Goal: Task Accomplishment & Management: Manage account settings

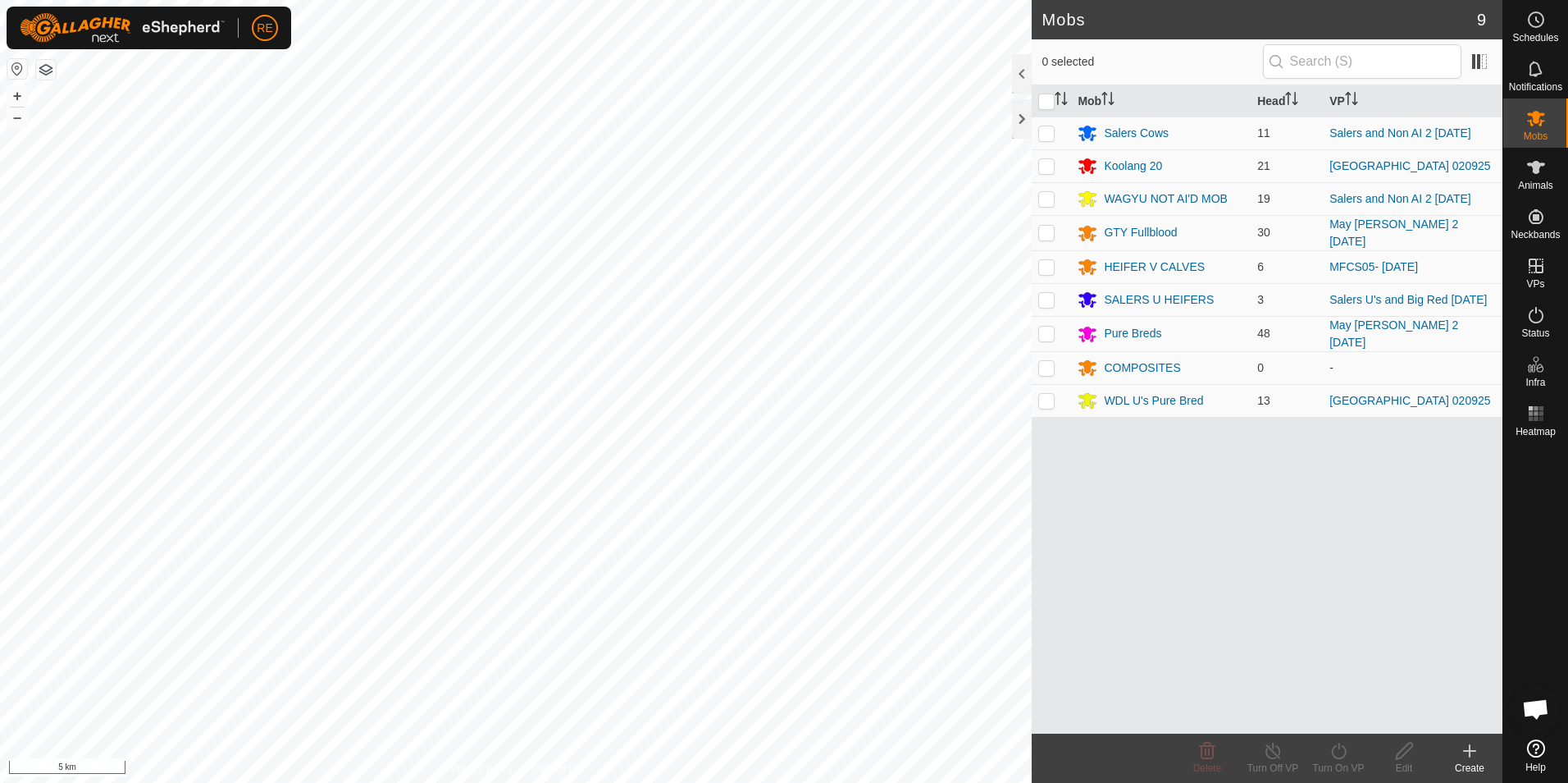
click at [24, 67] on button "button" at bounding box center [17, 69] width 20 height 20
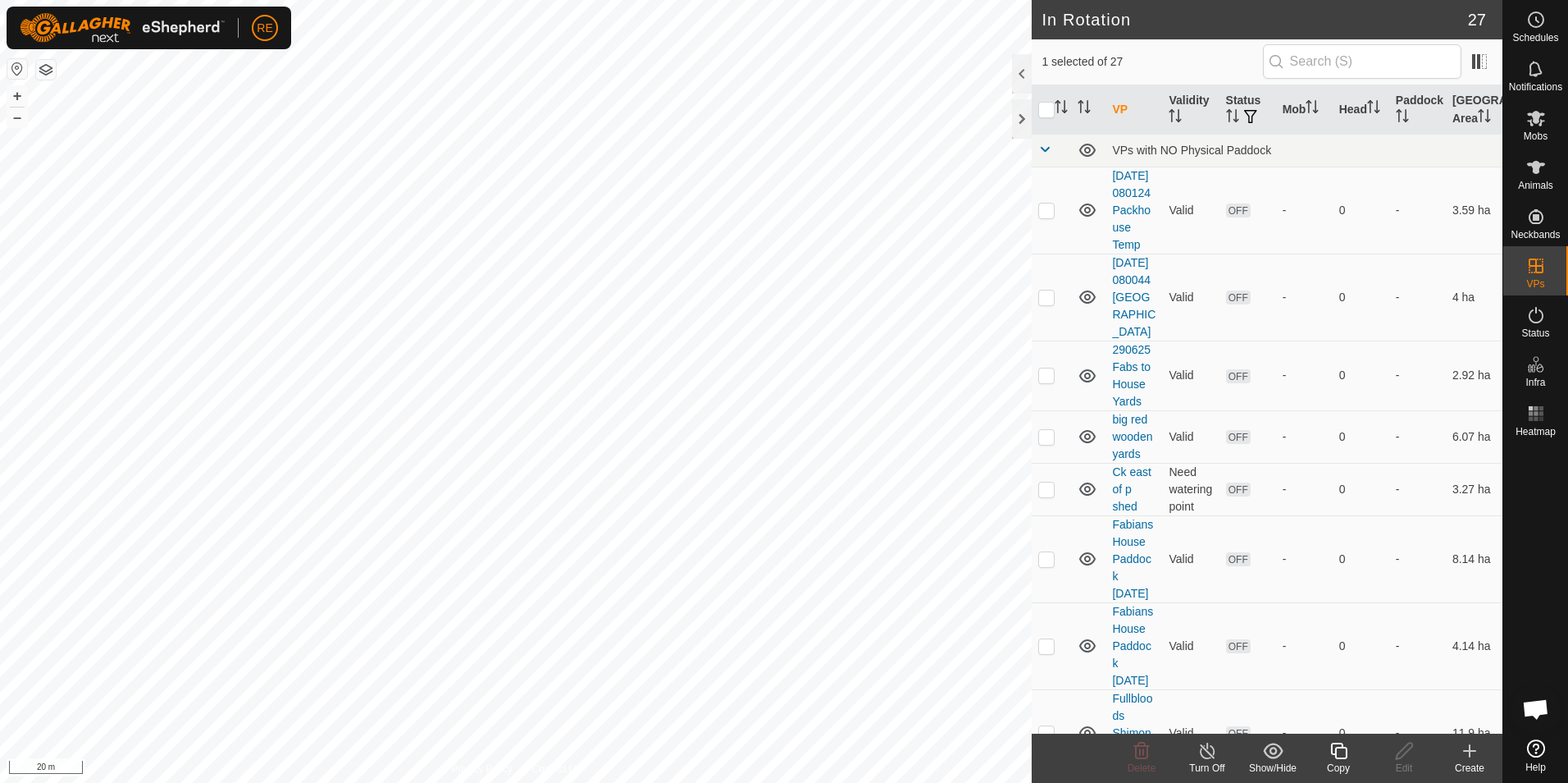
click at [1421, 756] on article "In Rotation 27 1 selected of 27 VP Validity Status Mob Head Paddock [GEOGRAPHIC…" at bounding box center [1267, 392] width 471 height 783
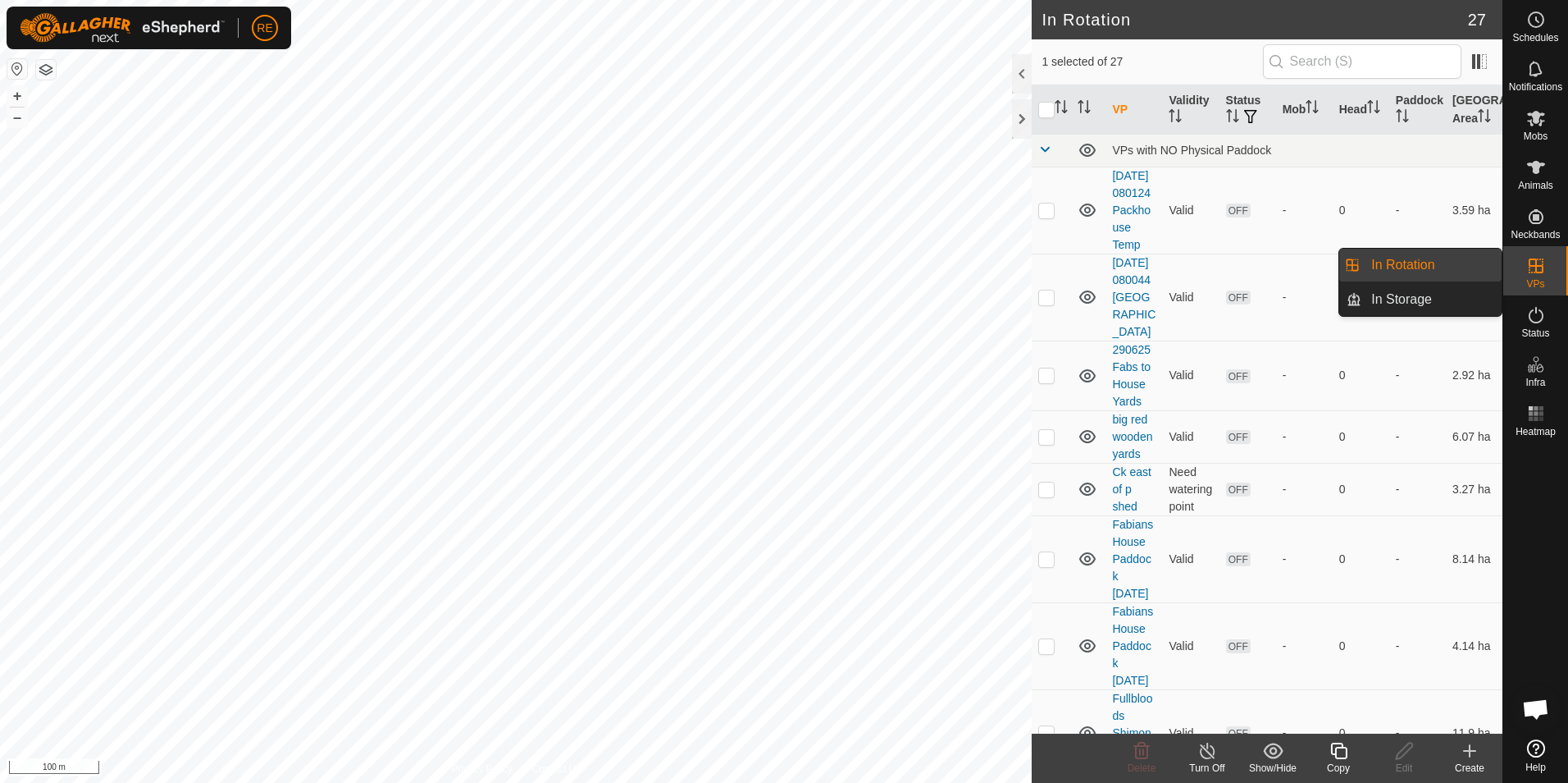
click at [1536, 268] on icon at bounding box center [1536, 266] width 14 height 14
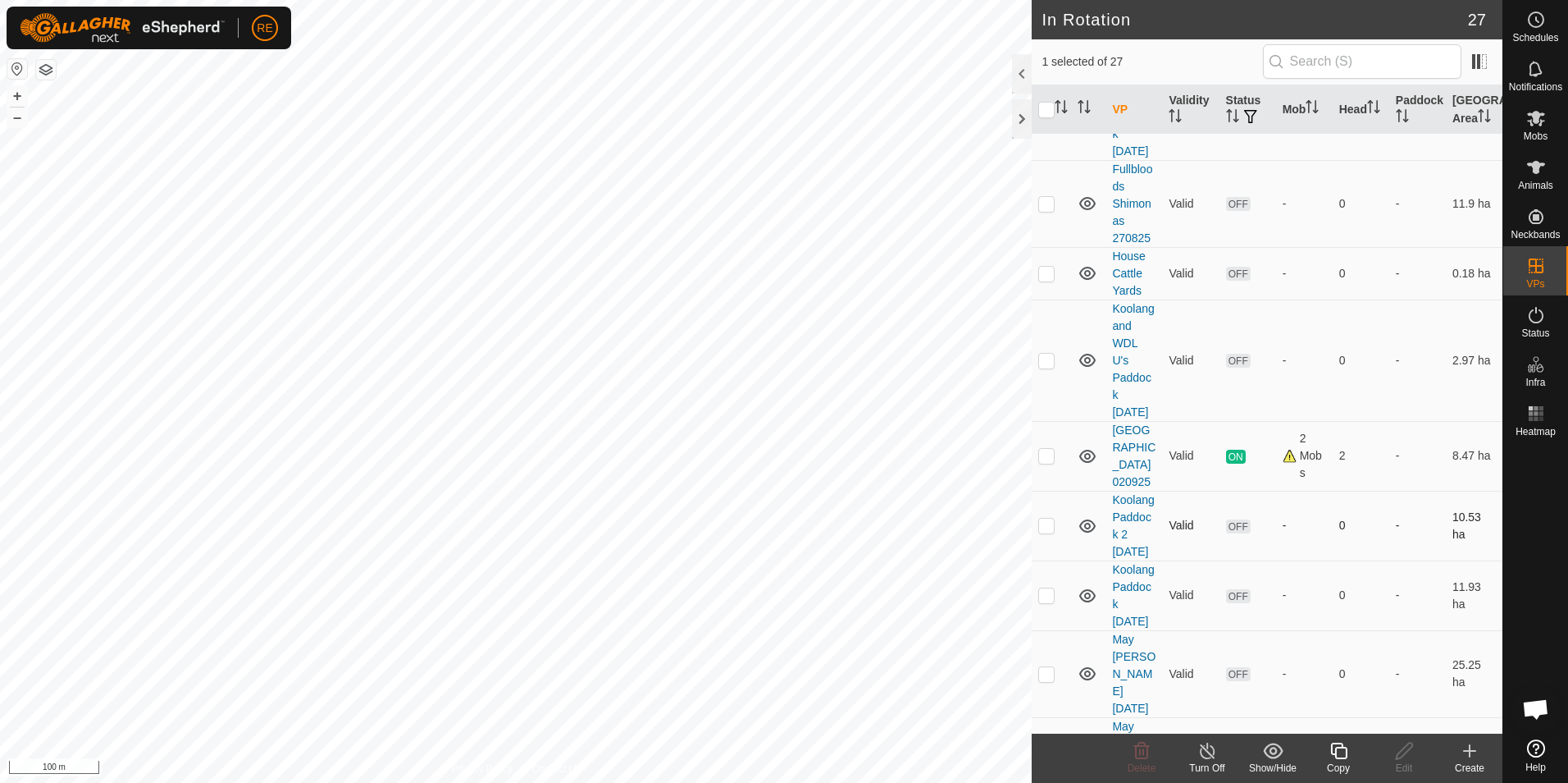
scroll to position [493, 0]
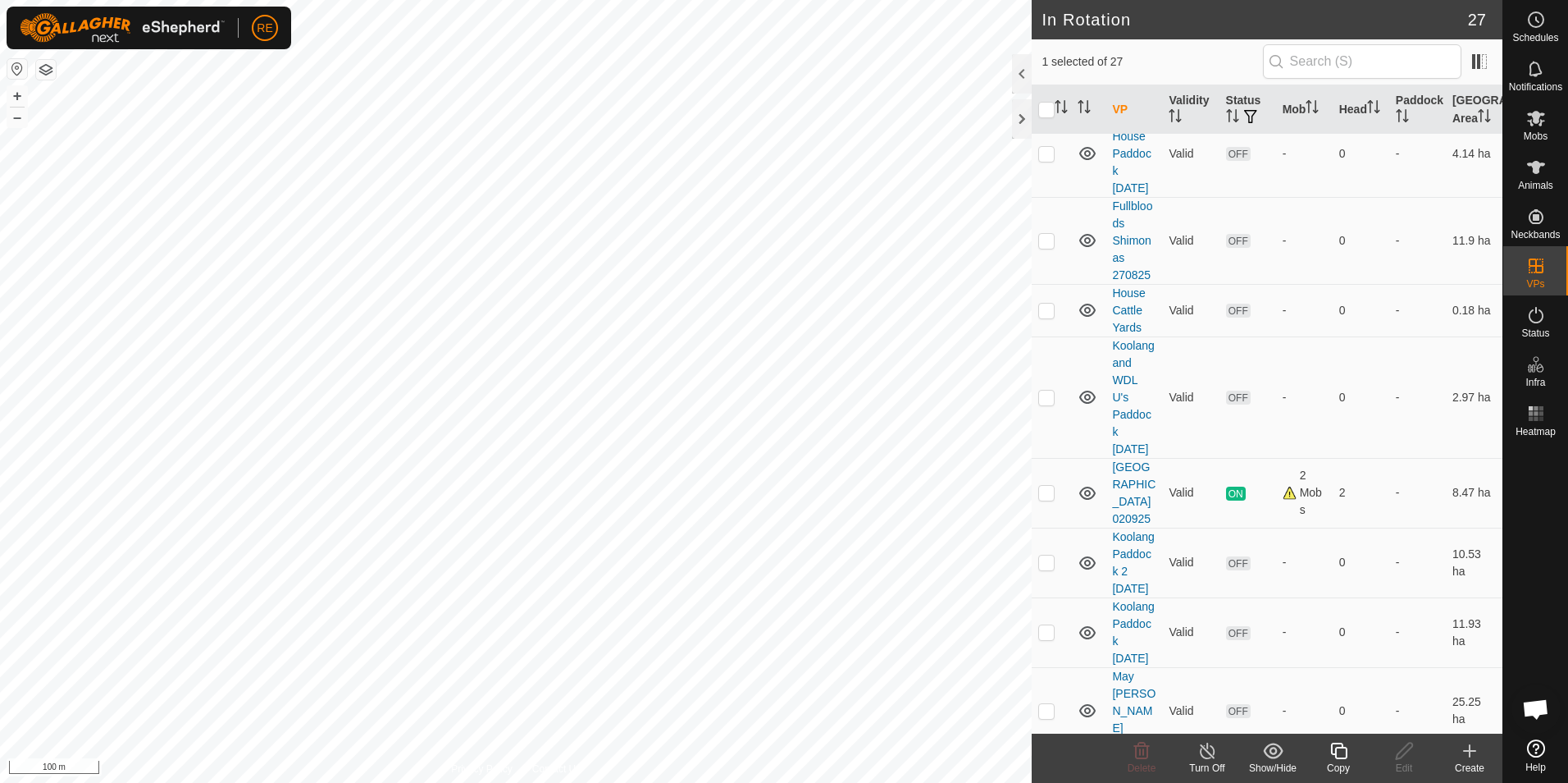
click at [1483, 763] on div "Create" at bounding box center [1469, 768] width 65 height 14
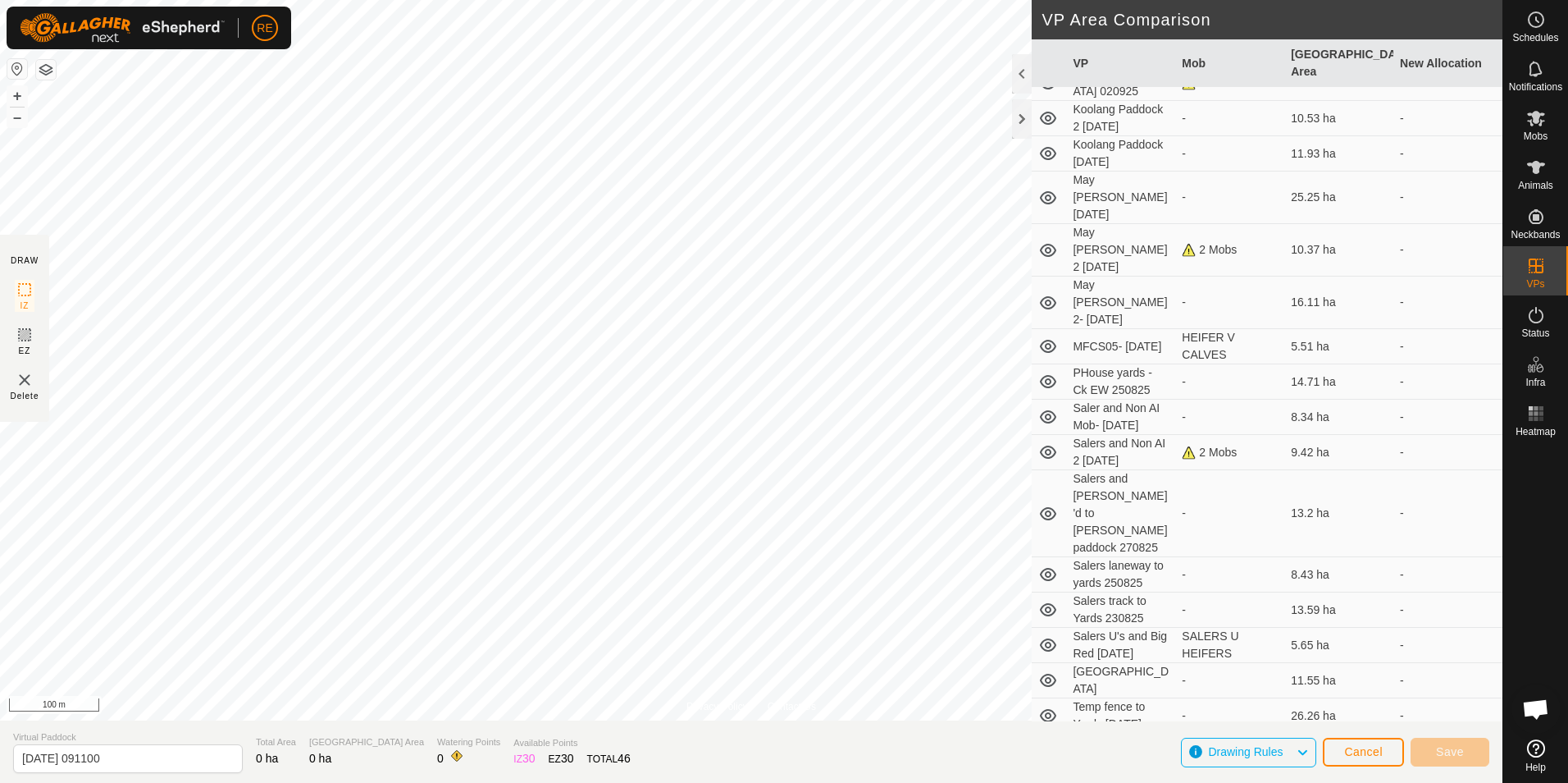
scroll to position [453, 0]
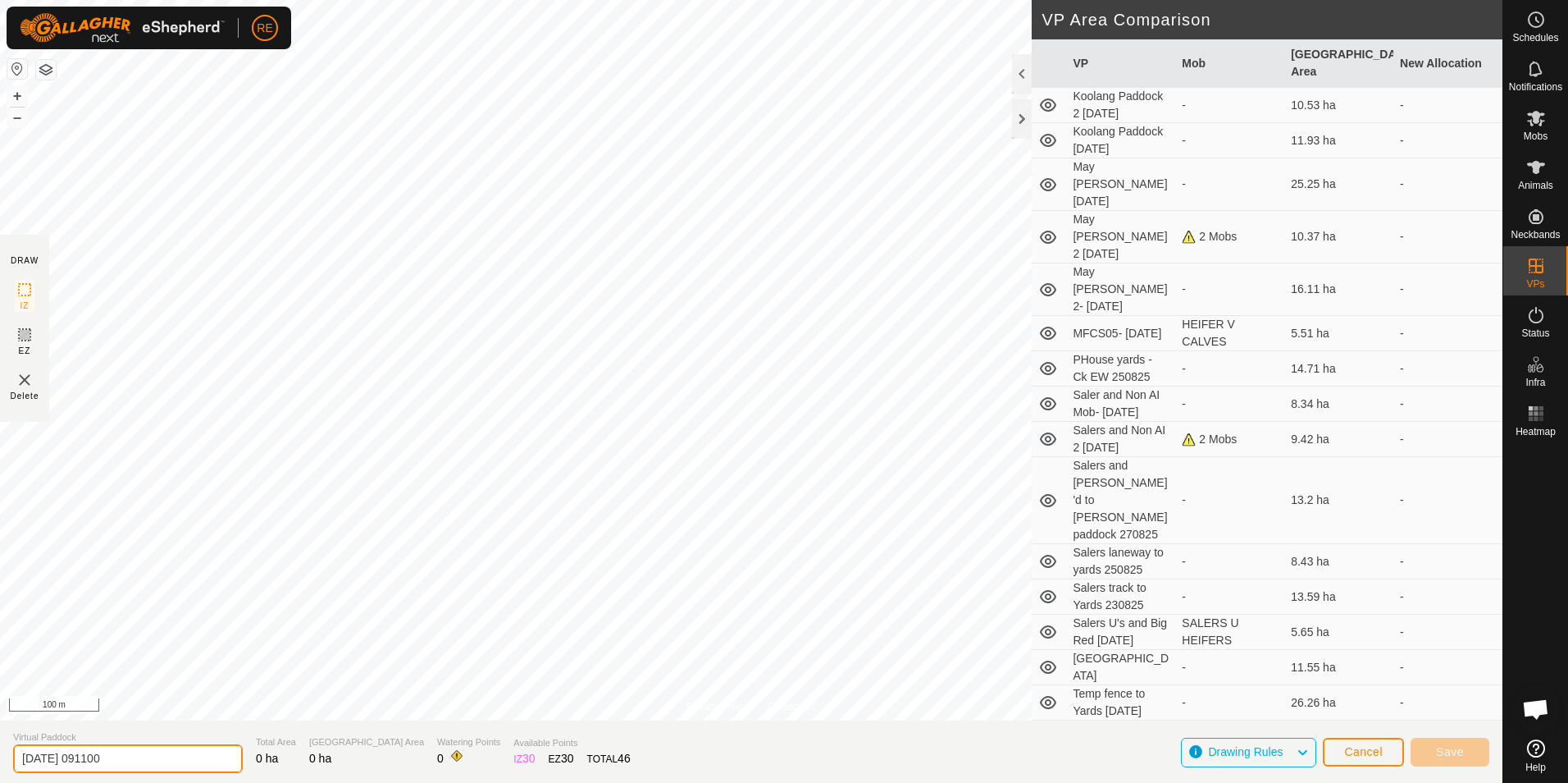
drag, startPoint x: 137, startPoint y: 758, endPoint x: -300, endPoint y: 751, distance: 437.1
click at [0, 751] on html "RE Schedules Notifications Mobs Animals Neckbands VPs Status Infra Heatmap Help…" at bounding box center [784, 392] width 1568 height 783
type input "[PERSON_NAME] and Big Red (2)- [DATE]"
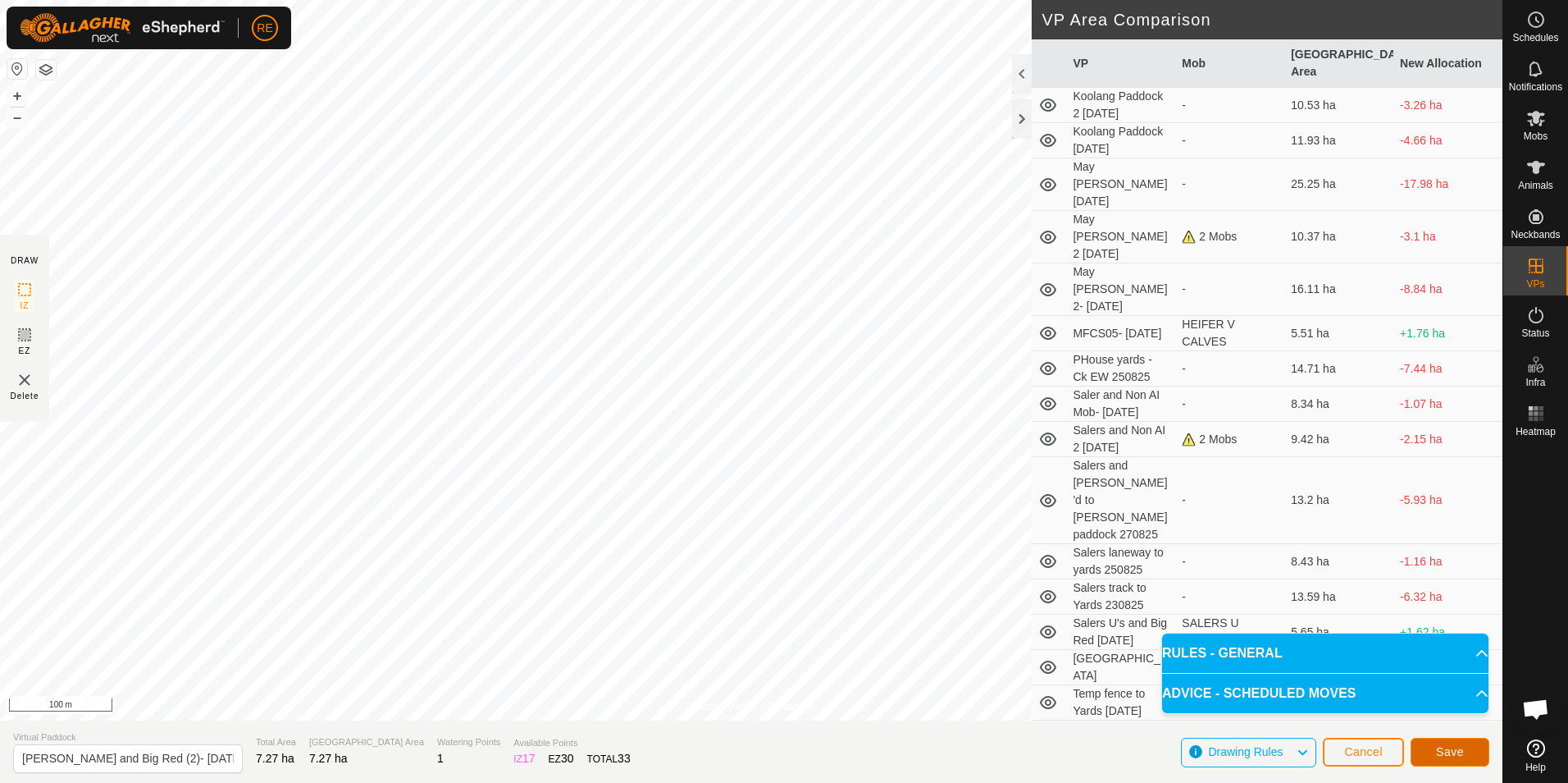
click at [1452, 753] on span "Save" at bounding box center [1450, 752] width 28 height 13
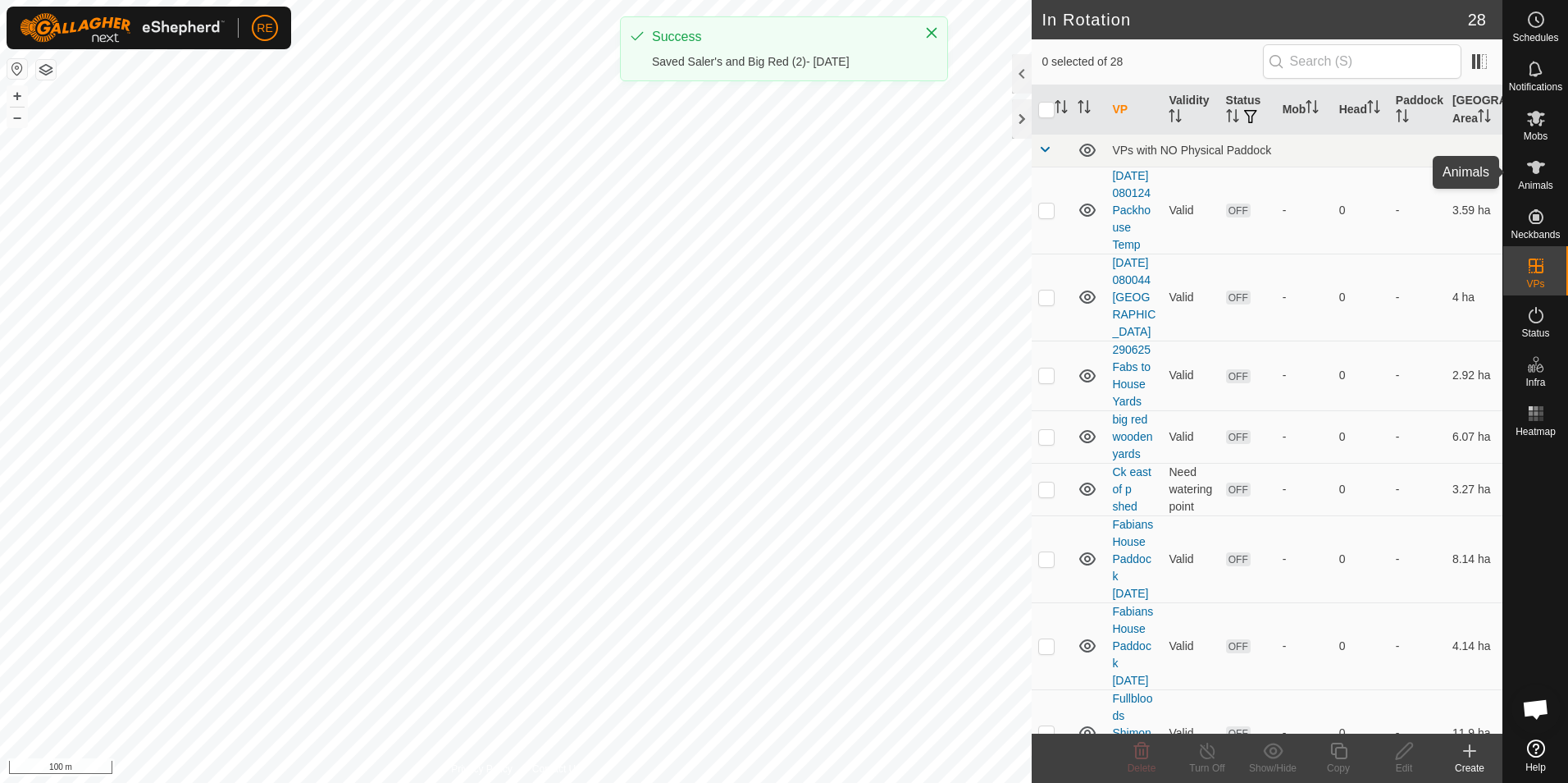
click at [1539, 168] on icon at bounding box center [1536, 168] width 18 height 13
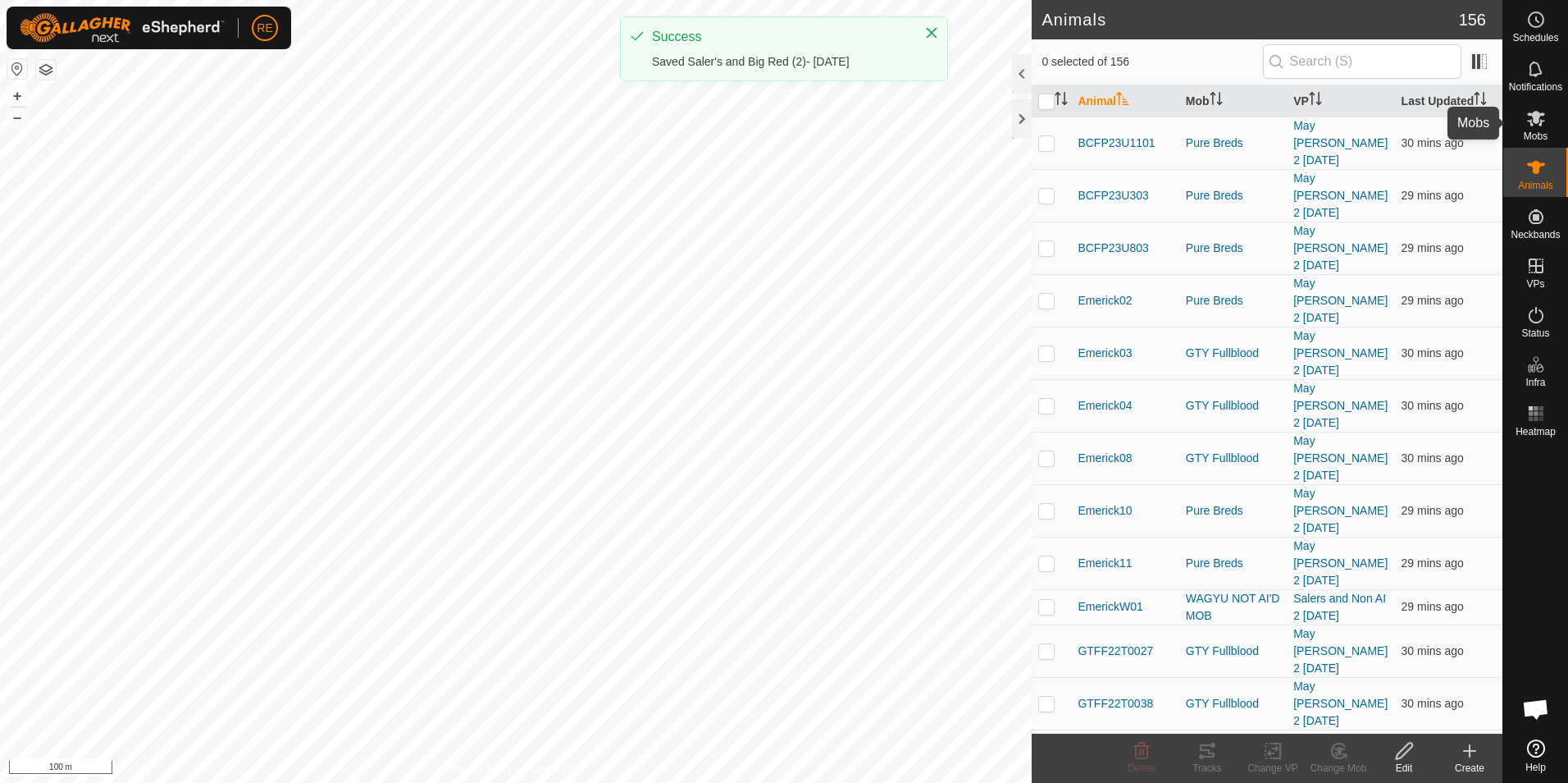
click at [1536, 118] on icon at bounding box center [1536, 118] width 18 height 15
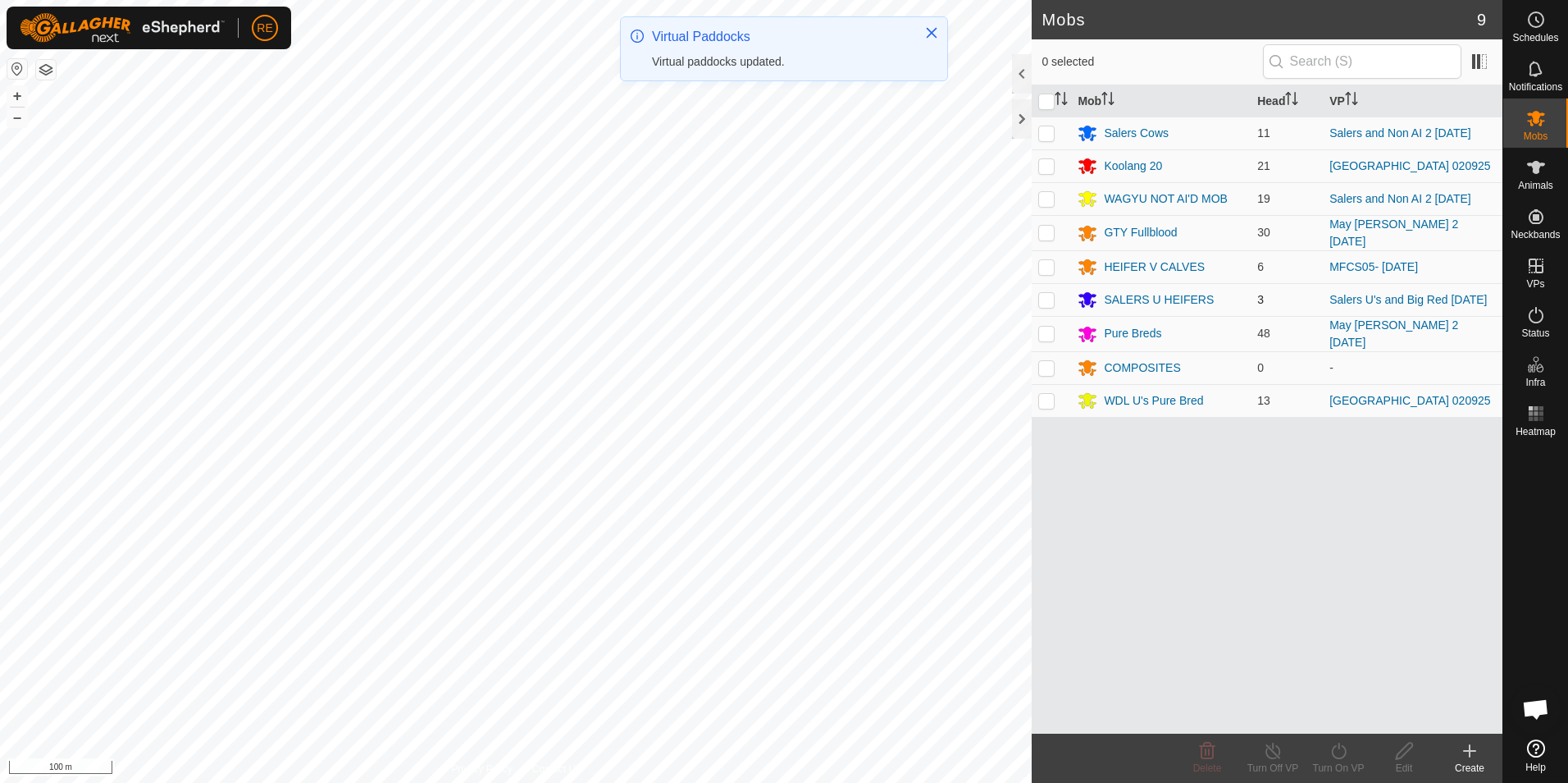
click at [1045, 296] on p-checkbox at bounding box center [1046, 299] width 16 height 13
checkbox input "true"
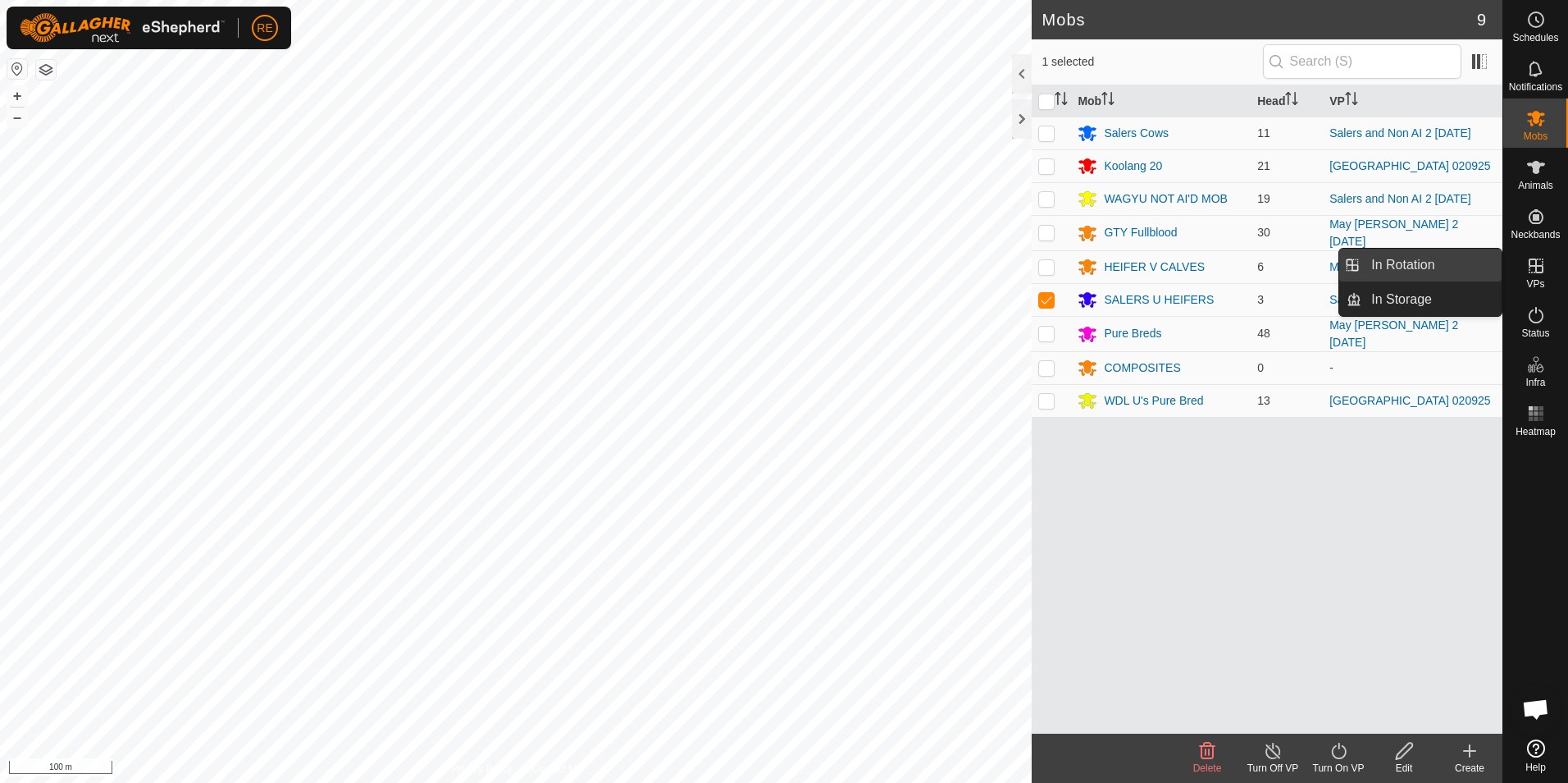
click at [1465, 262] on link "In Rotation" at bounding box center [1431, 265] width 141 height 33
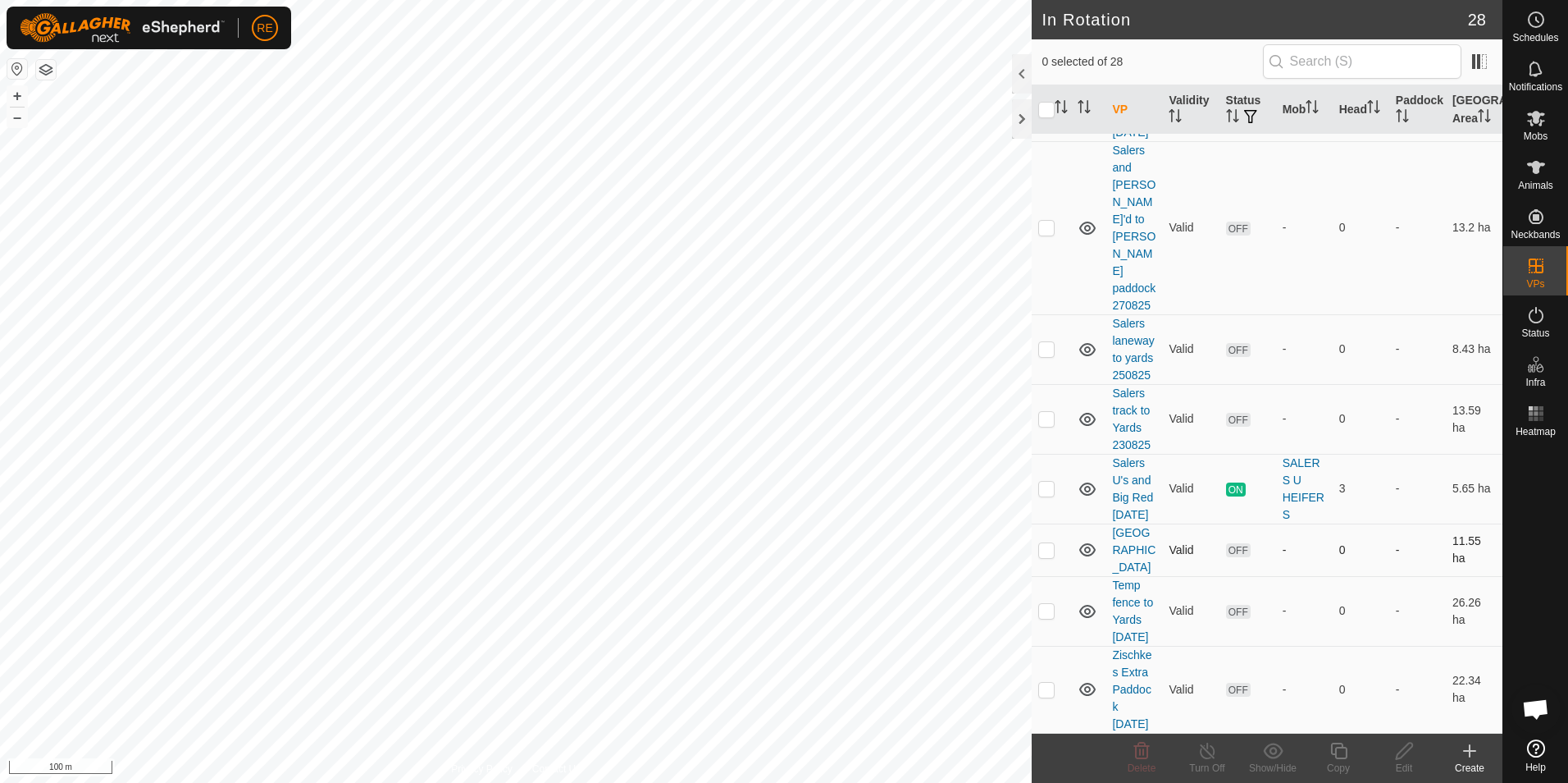
scroll to position [1593, 0]
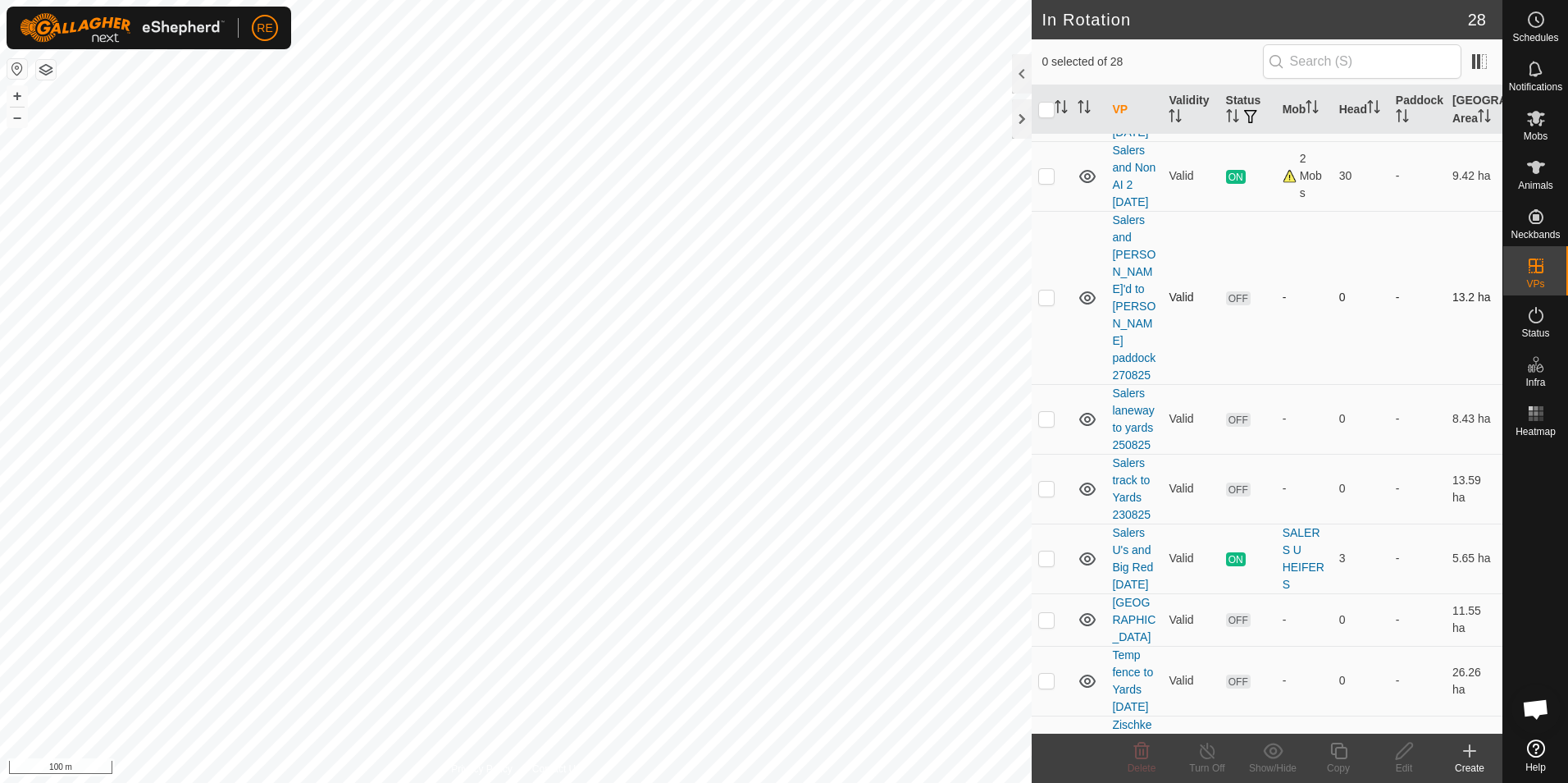
click at [1044, 304] on p-checkbox at bounding box center [1046, 297] width 16 height 13
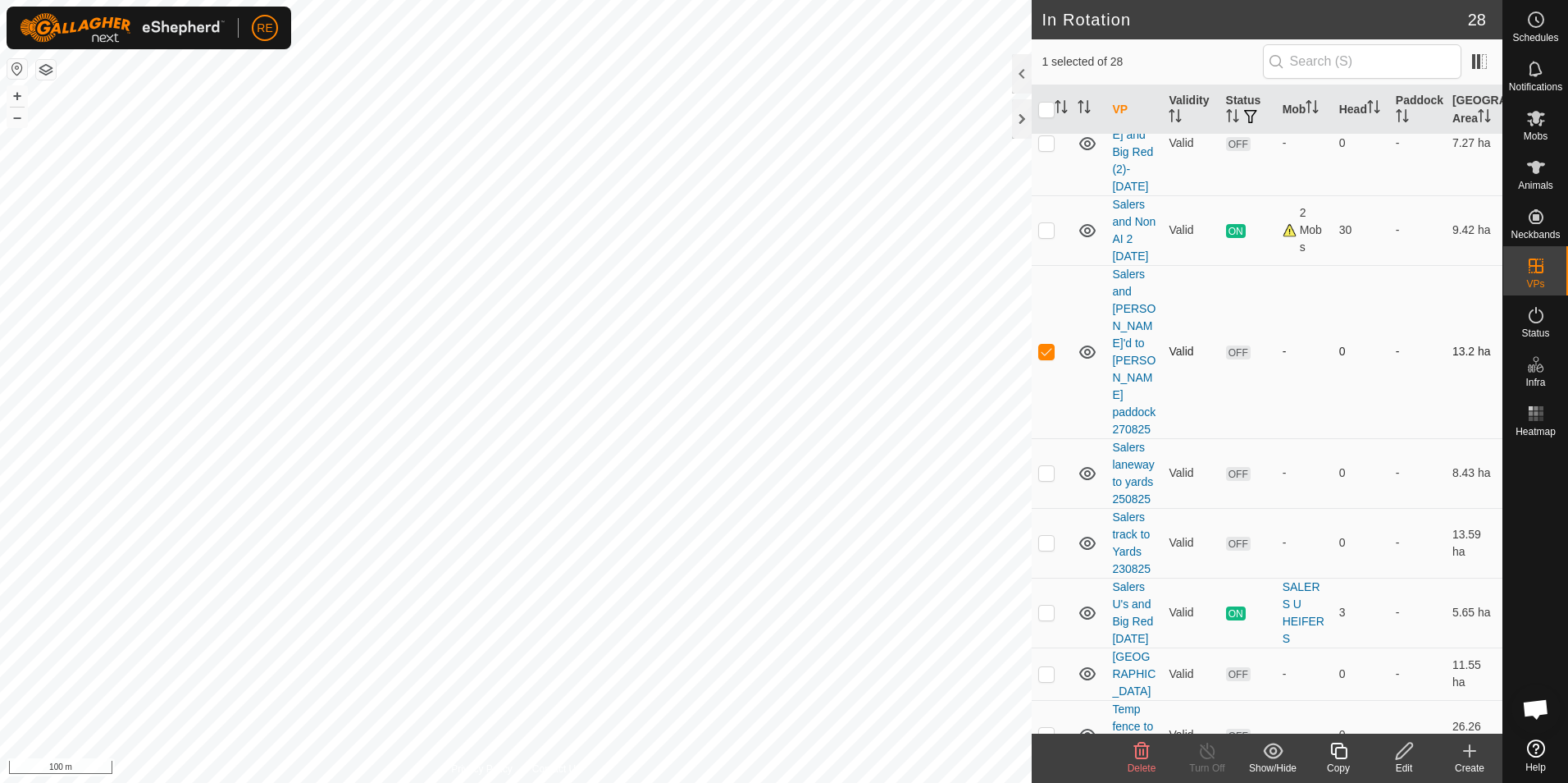
scroll to position [1510, 0]
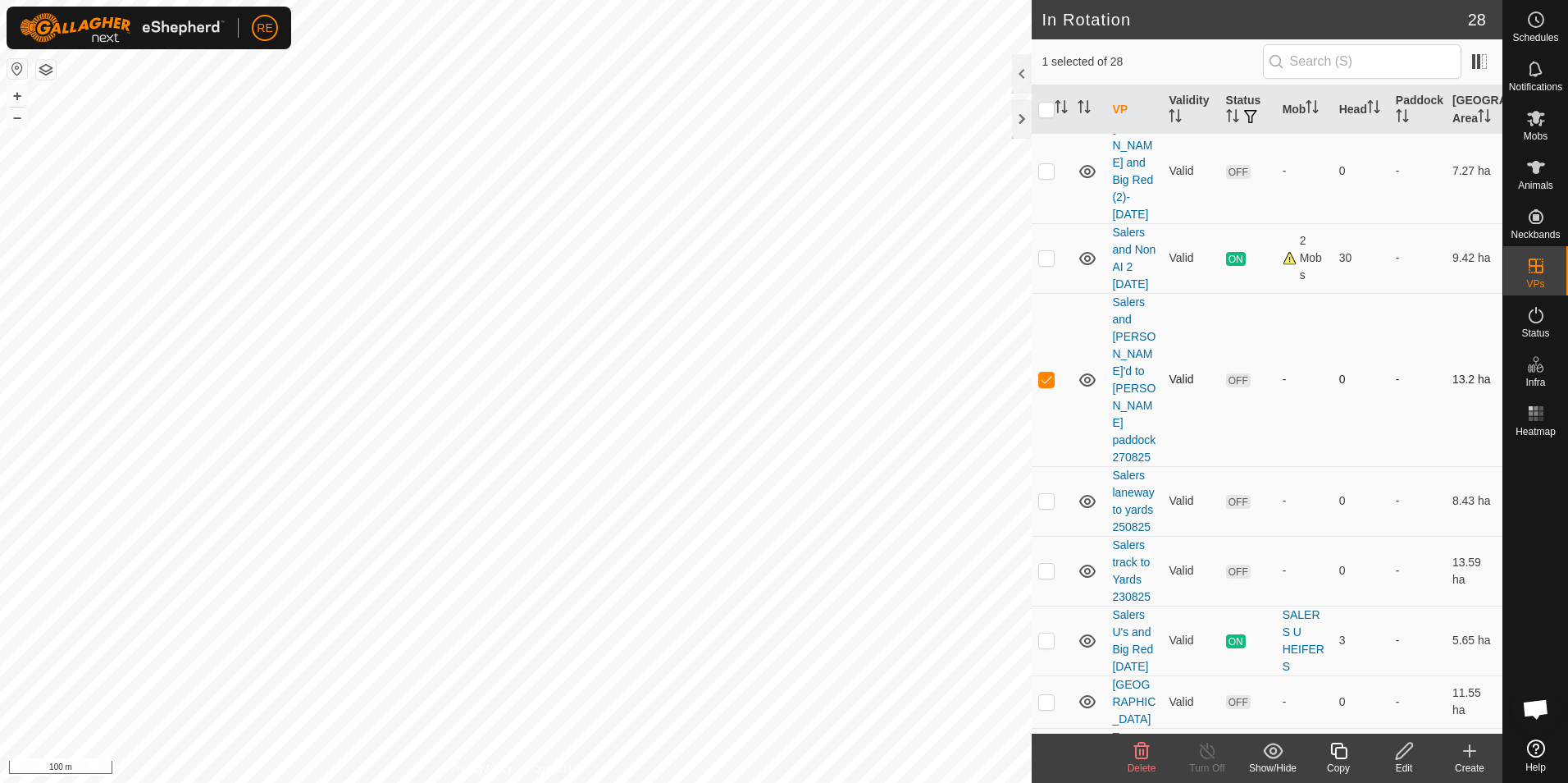
click at [1048, 385] on p-checkbox at bounding box center [1046, 379] width 16 height 13
checkbox input "false"
click at [1050, 177] on p-checkbox at bounding box center [1046, 170] width 16 height 13
checkbox input "true"
click at [1532, 124] on icon at bounding box center [1536, 118] width 18 height 15
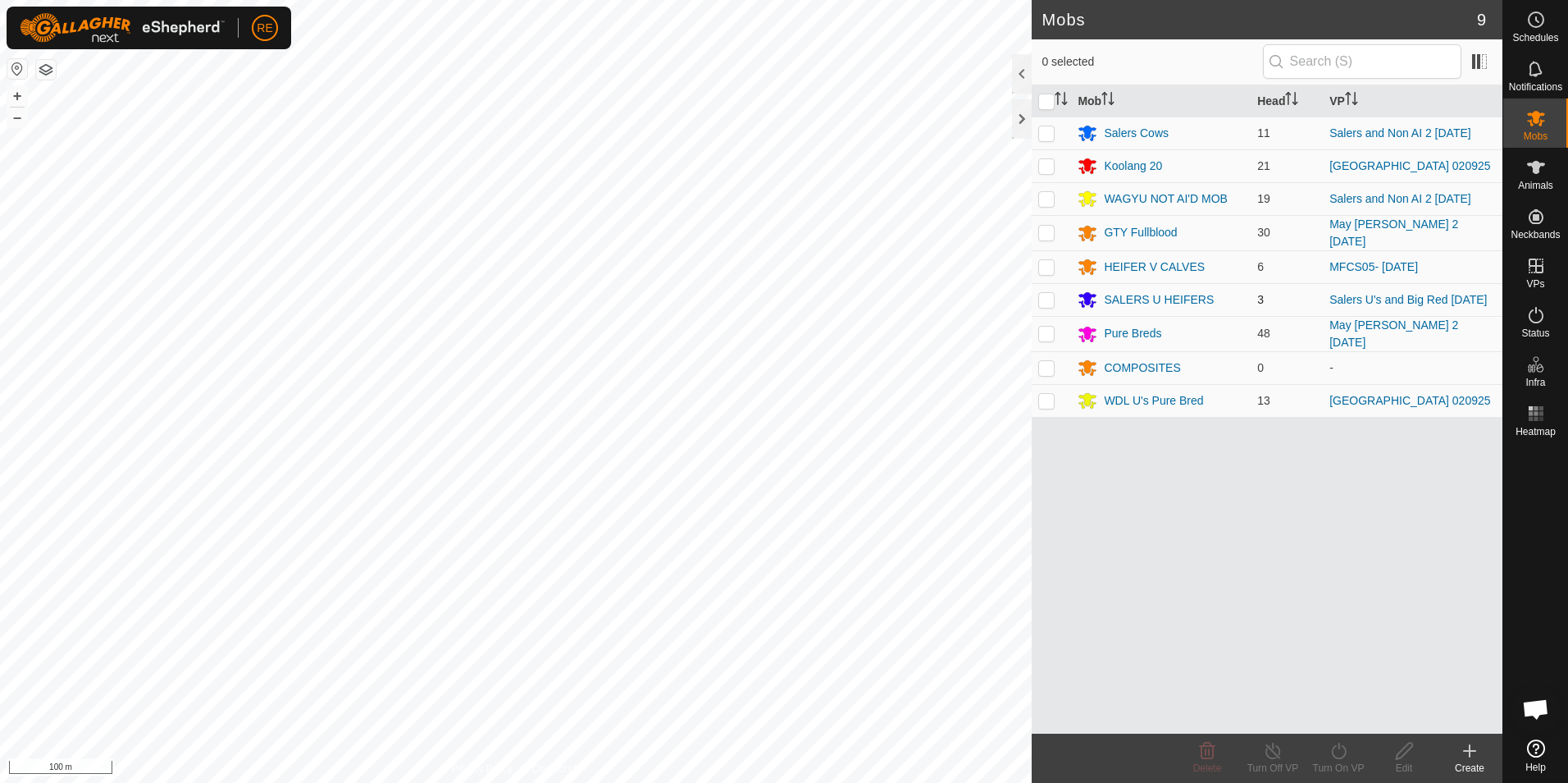
click at [1049, 300] on p-checkbox at bounding box center [1046, 299] width 16 height 13
checkbox input "true"
click at [1339, 757] on icon at bounding box center [1339, 751] width 21 height 20
click at [1354, 719] on link "Now" at bounding box center [1387, 714] width 162 height 33
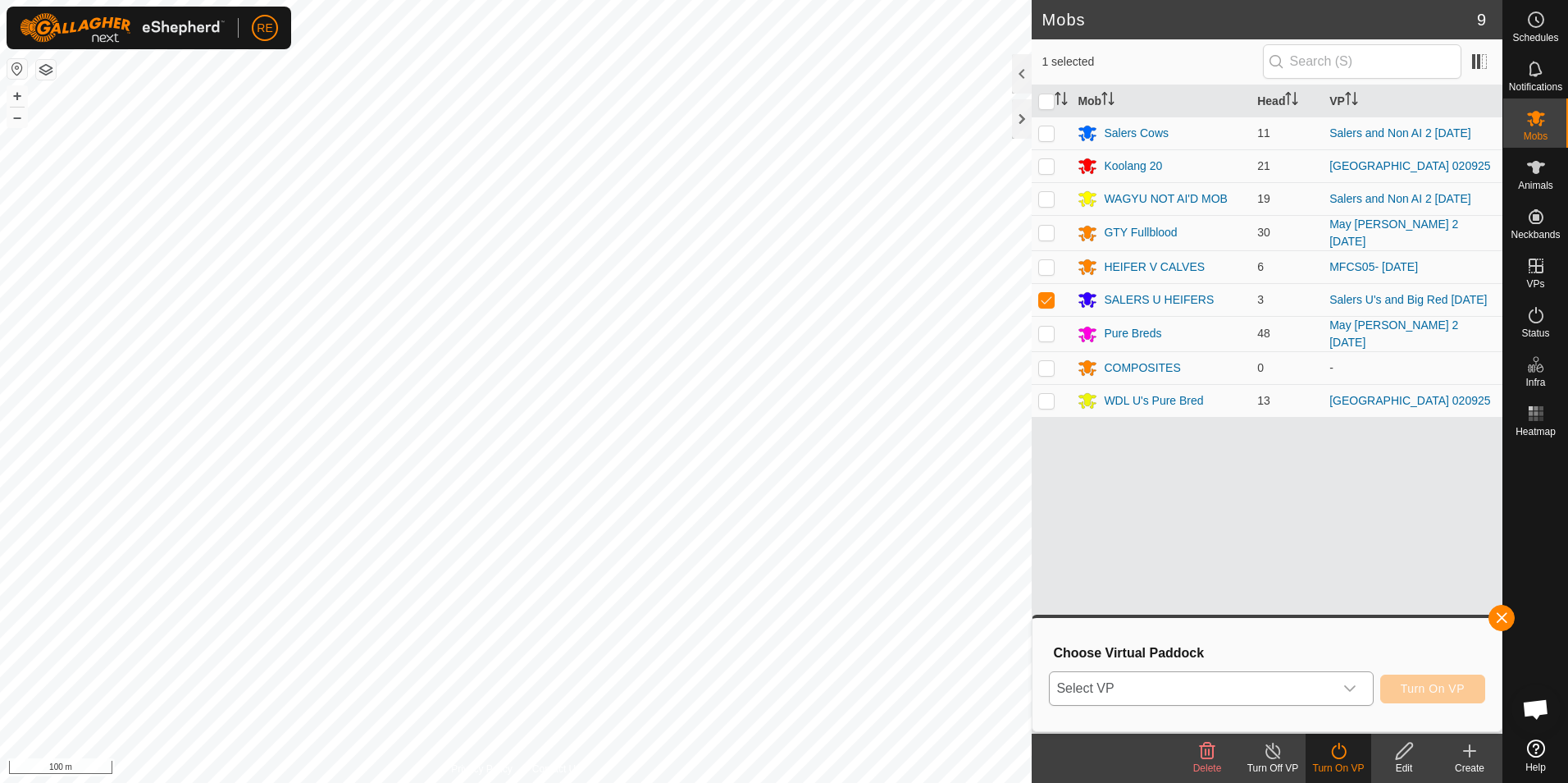
click at [1353, 690] on icon "dropdown trigger" at bounding box center [1350, 688] width 12 height 6
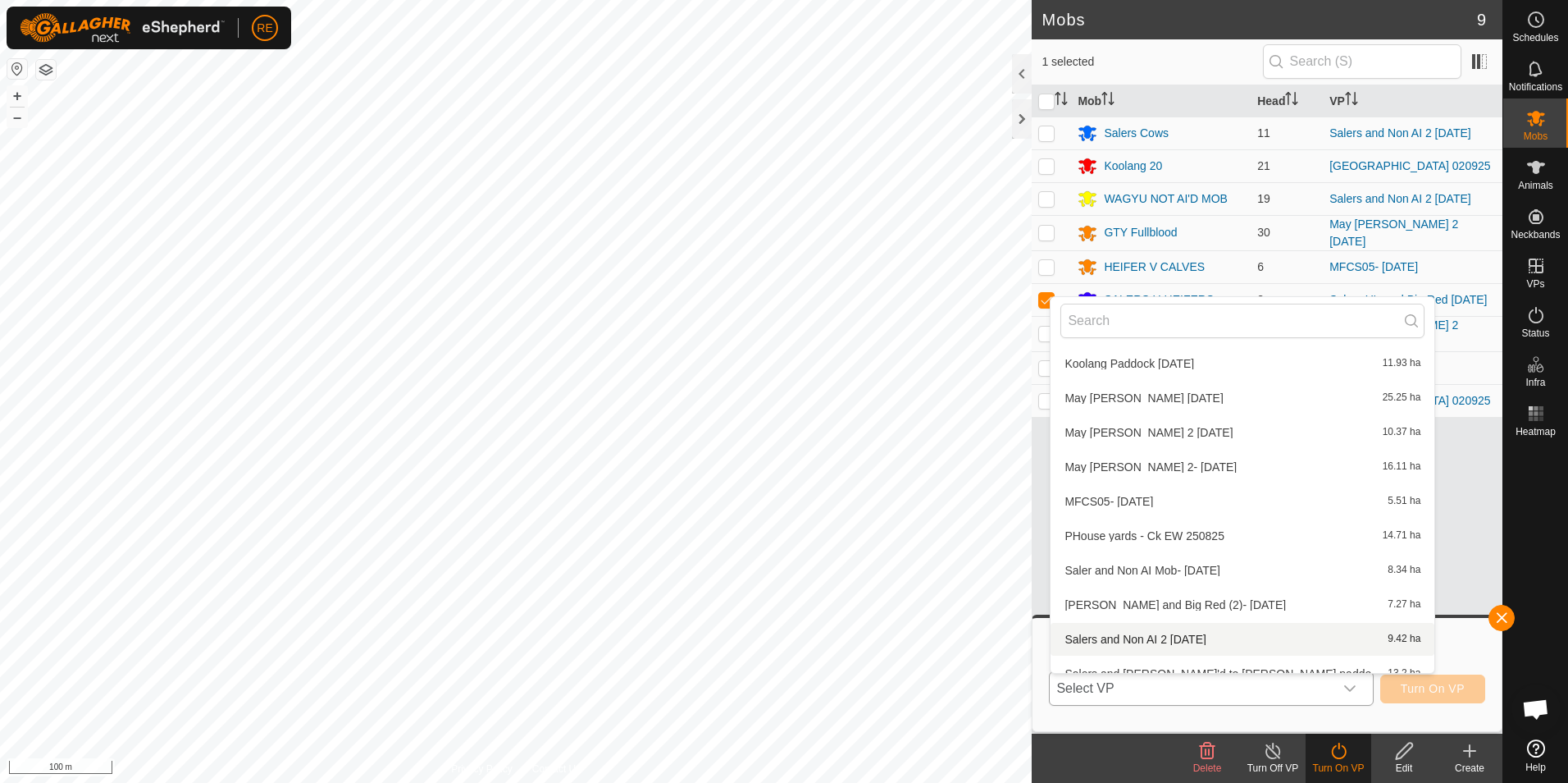
scroll to position [511, 0]
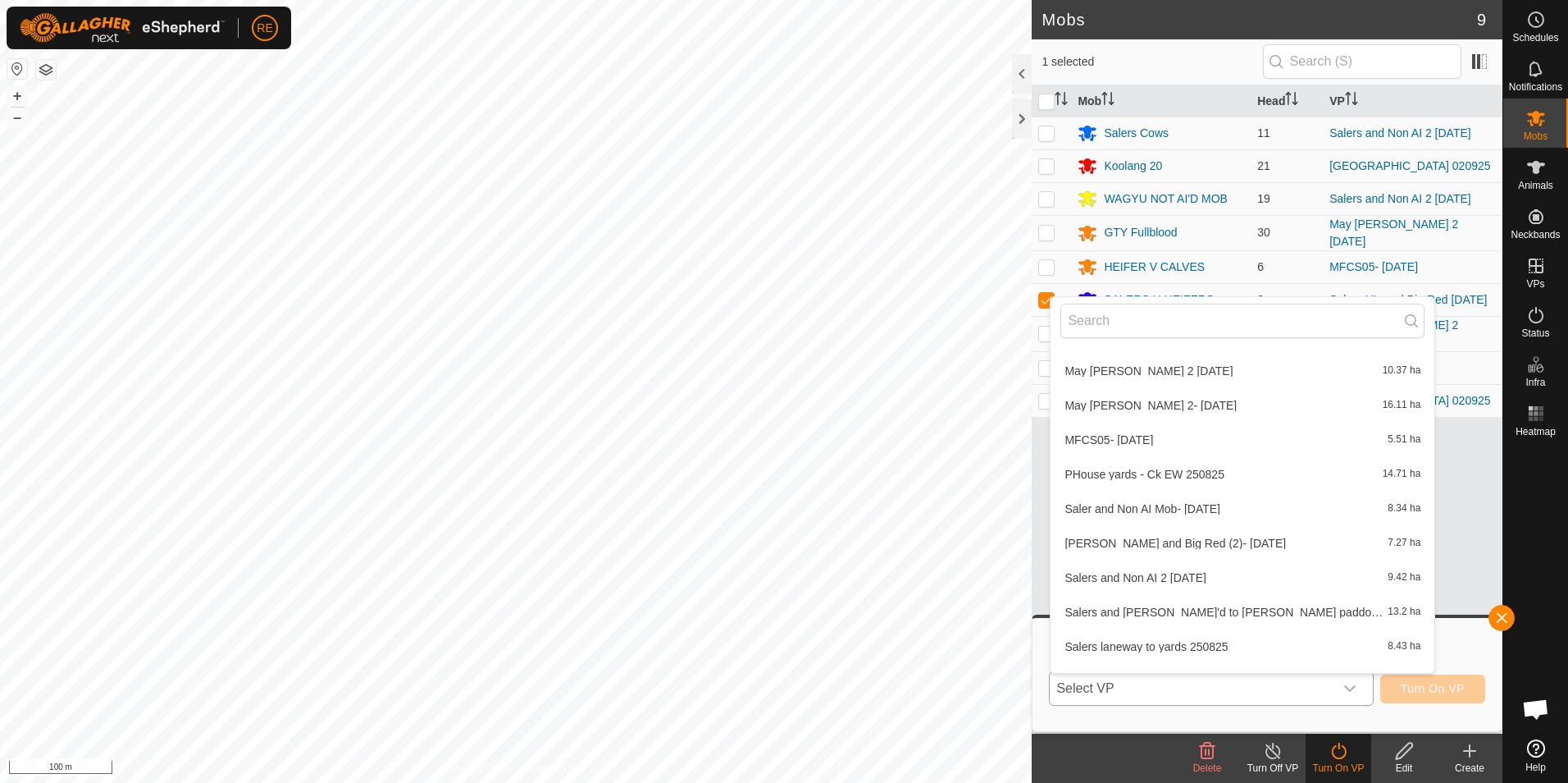
click at [1161, 538] on li "[PERSON_NAME] and Big Red (2)- [DATE] 7.27 ha" at bounding box center [1242, 543] width 384 height 33
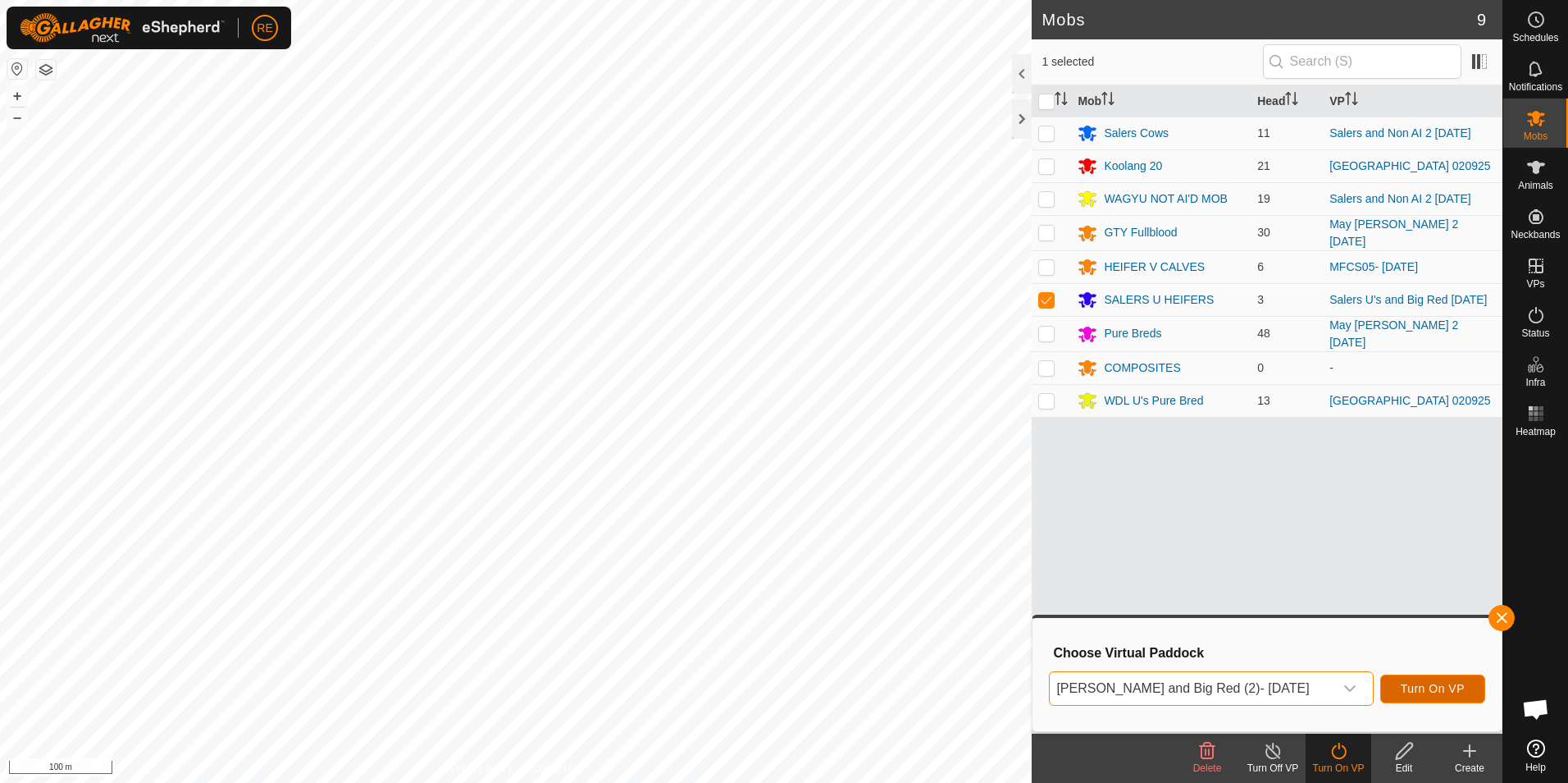
click at [1435, 690] on span "Turn On VP" at bounding box center [1432, 688] width 64 height 13
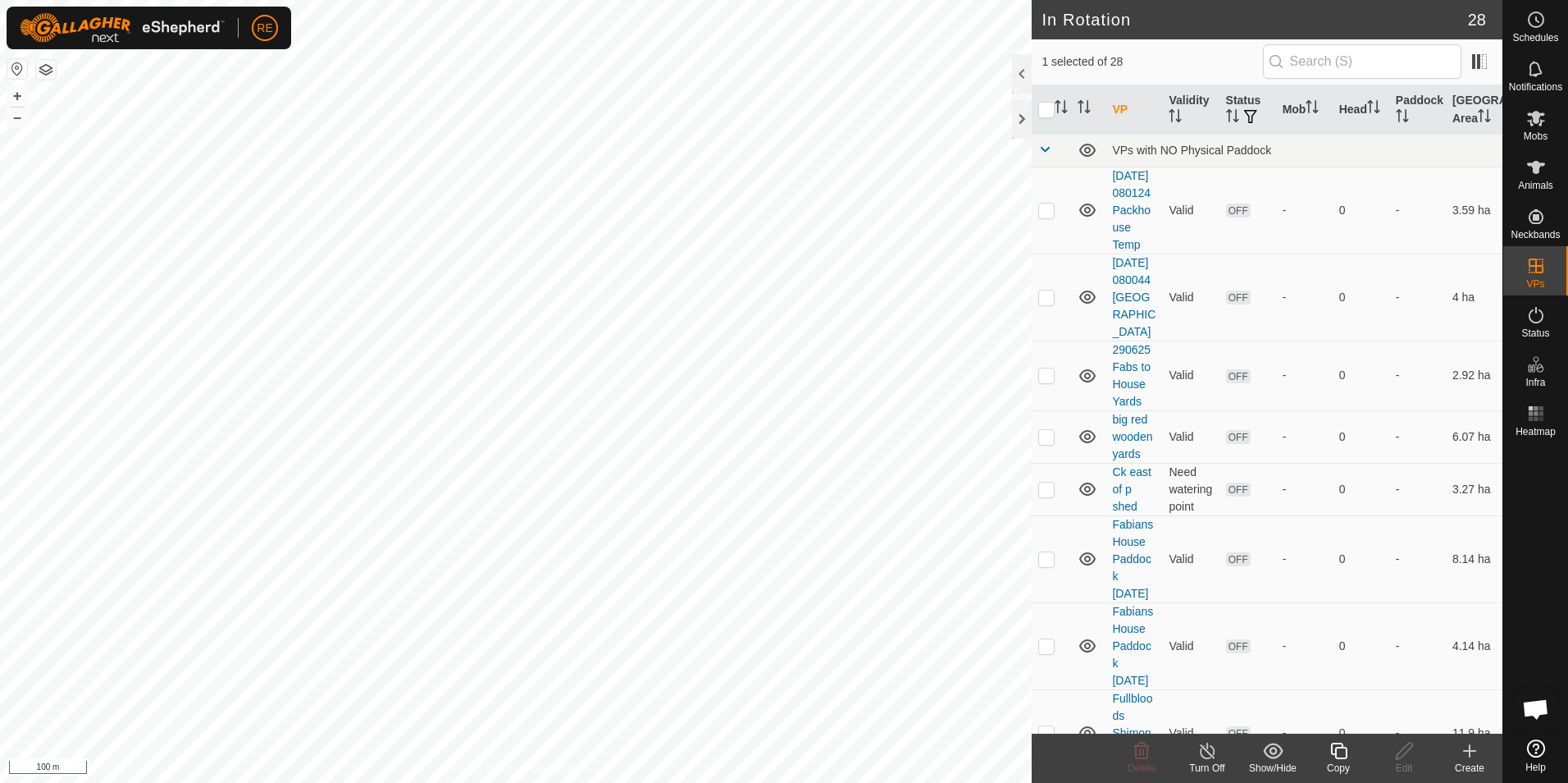
checkbox input "true"
checkbox input "false"
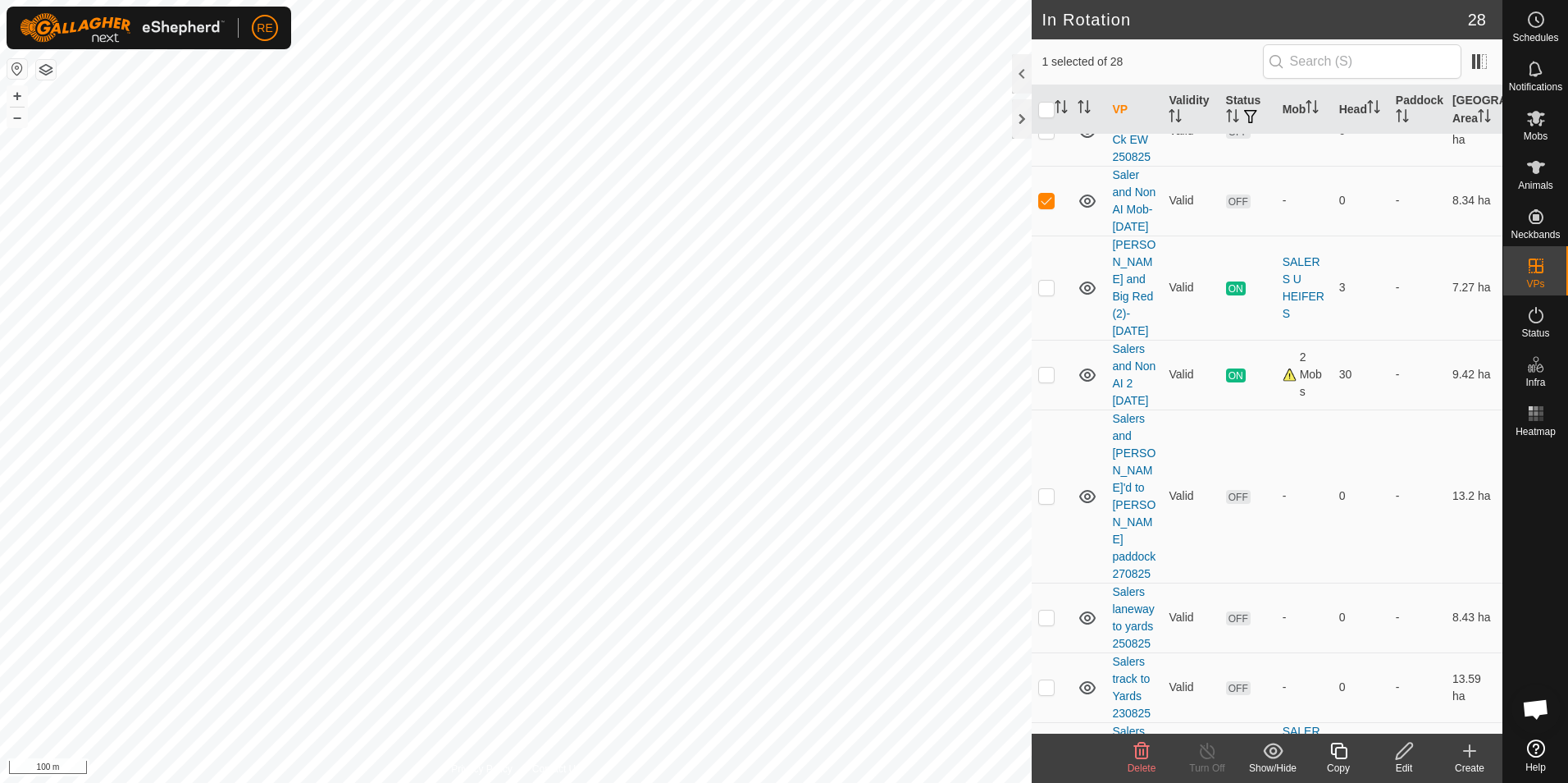
scroll to position [1395, 0]
click at [1406, 756] on icon at bounding box center [1404, 751] width 21 height 20
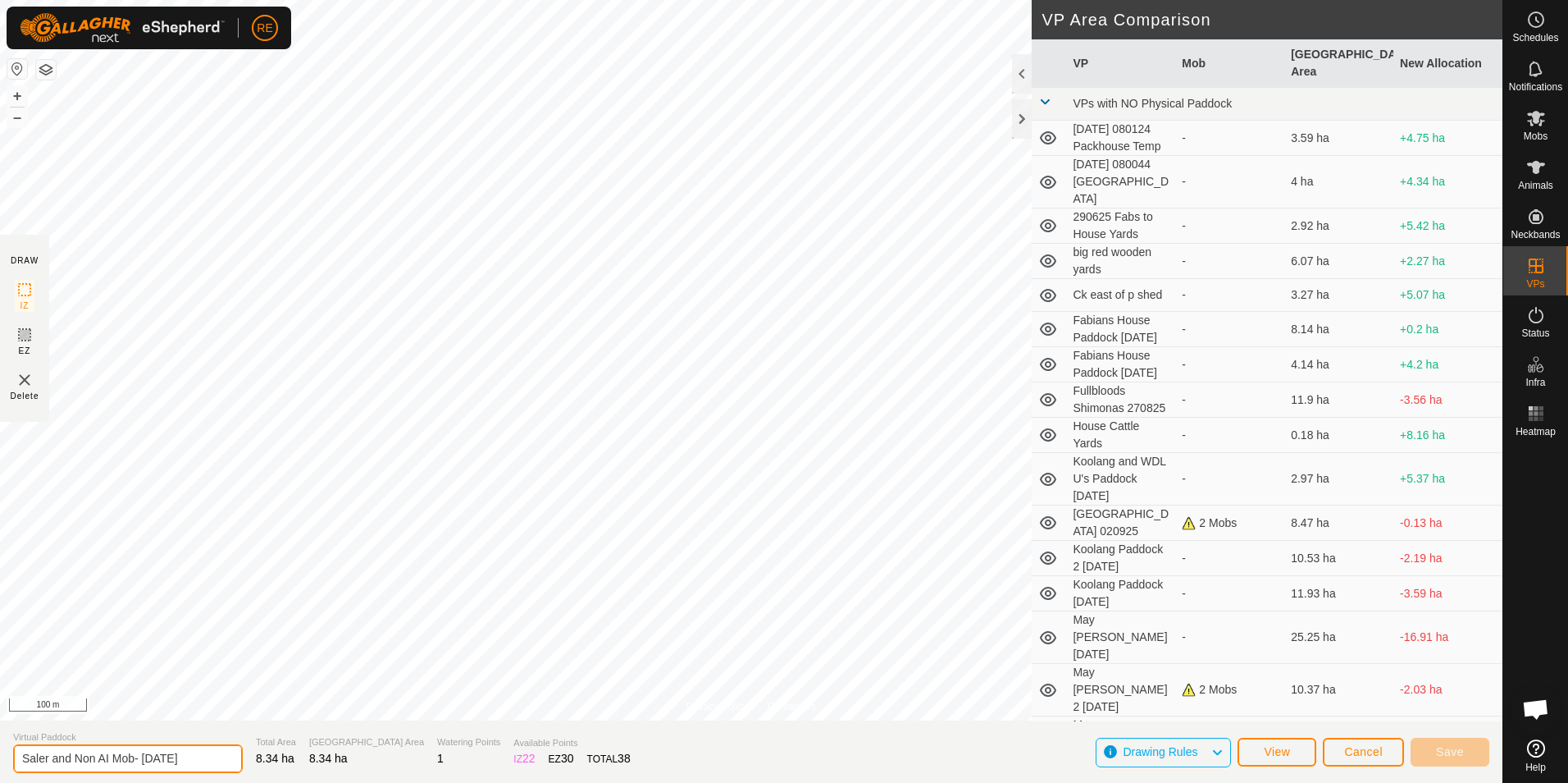
click at [140, 758] on input "Saler and Non AI Mob- [DATE]" at bounding box center [128, 759] width 229 height 29
type input "Saler and Non AI Mob- [DATE]"
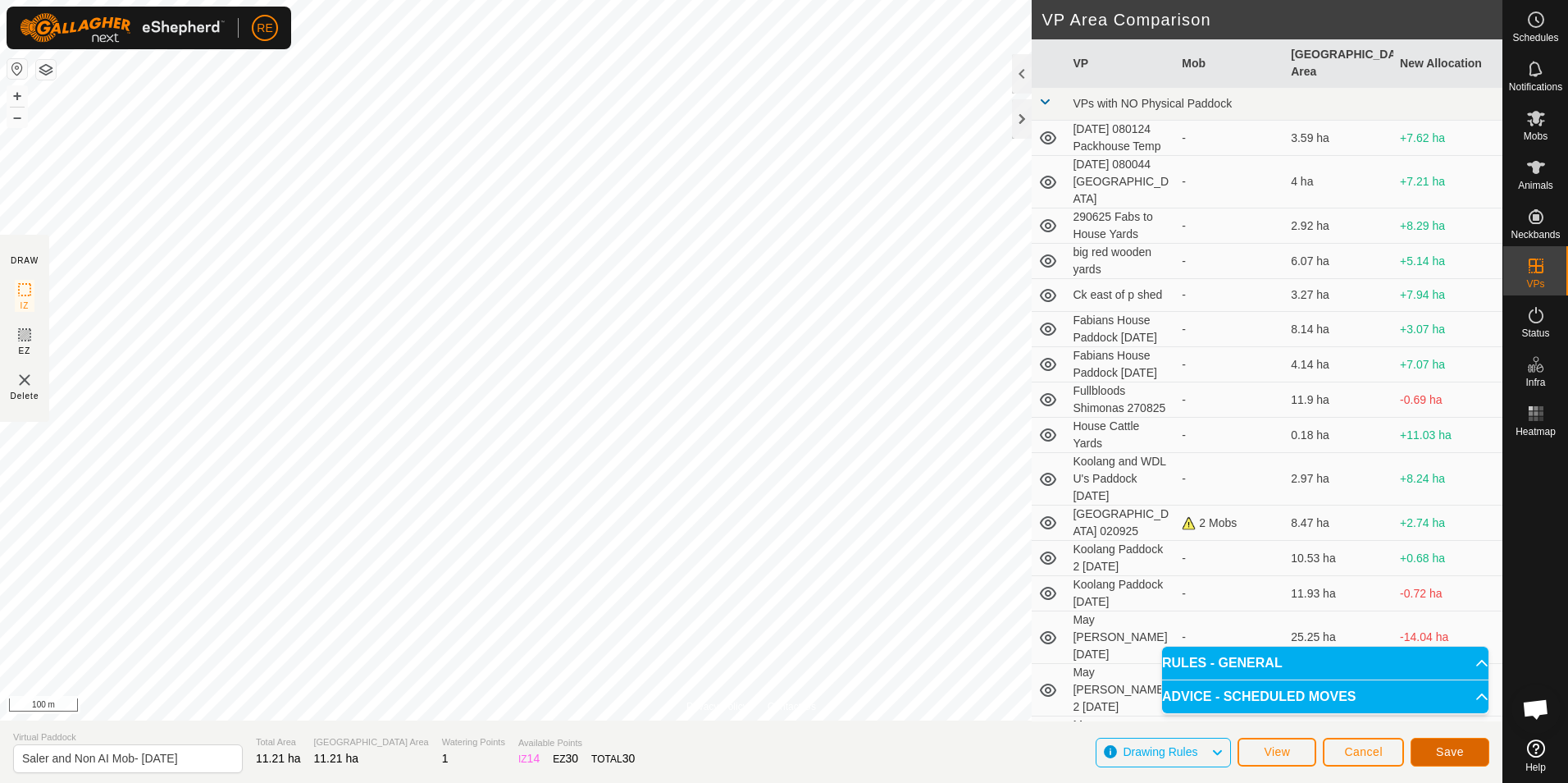
click at [1457, 746] on span "Save" at bounding box center [1450, 752] width 28 height 13
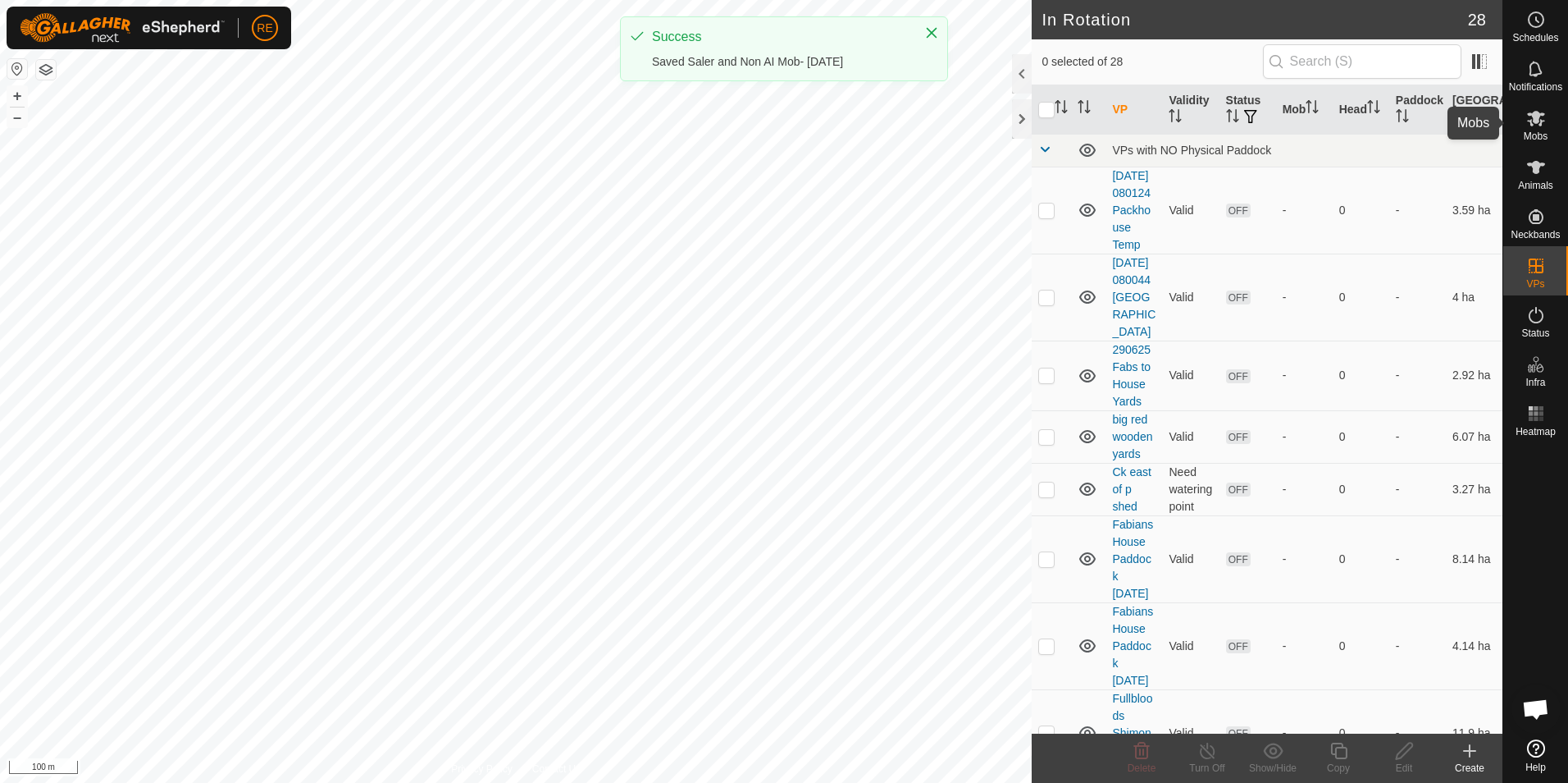
click at [1534, 132] on span "Mobs" at bounding box center [1536, 136] width 24 height 10
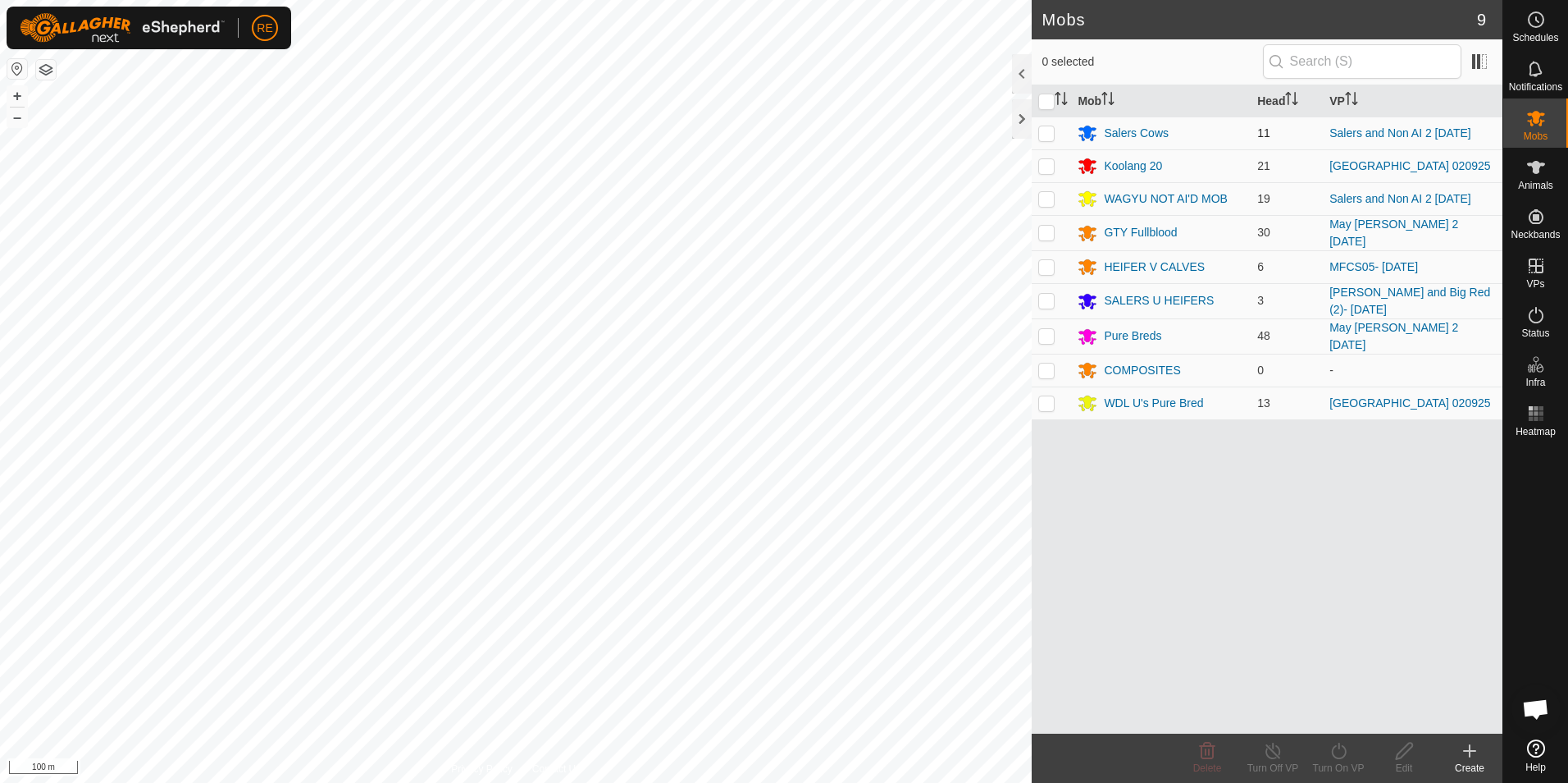
click at [1042, 132] on p-checkbox at bounding box center [1046, 133] width 16 height 13
checkbox input "true"
click at [1047, 200] on p-checkbox at bounding box center [1046, 198] width 16 height 13
checkbox input "true"
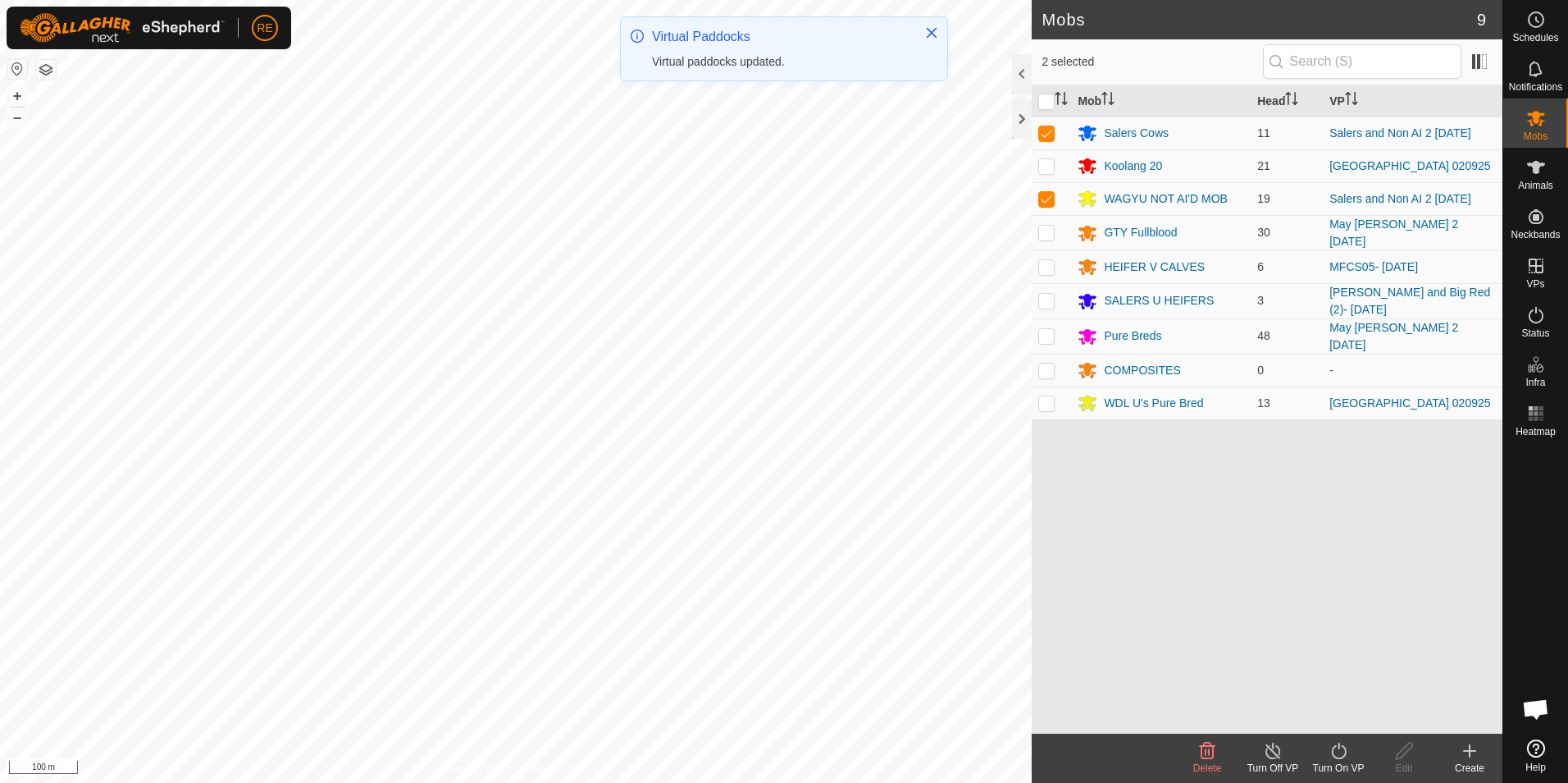
click at [1349, 758] on icon at bounding box center [1339, 751] width 21 height 20
click at [1379, 712] on link "Now" at bounding box center [1387, 714] width 162 height 33
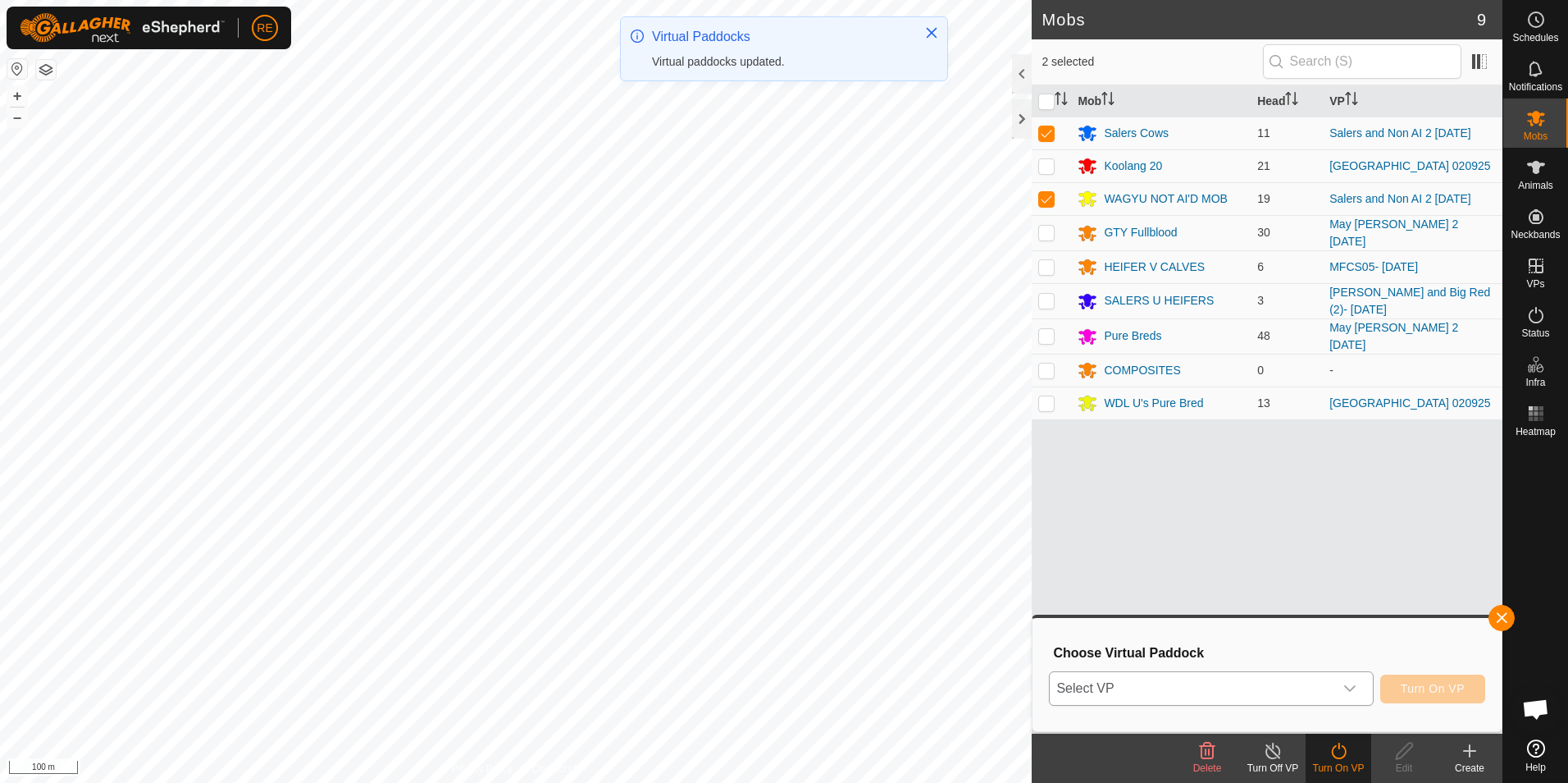
click at [1354, 691] on icon "dropdown trigger" at bounding box center [1350, 688] width 13 height 13
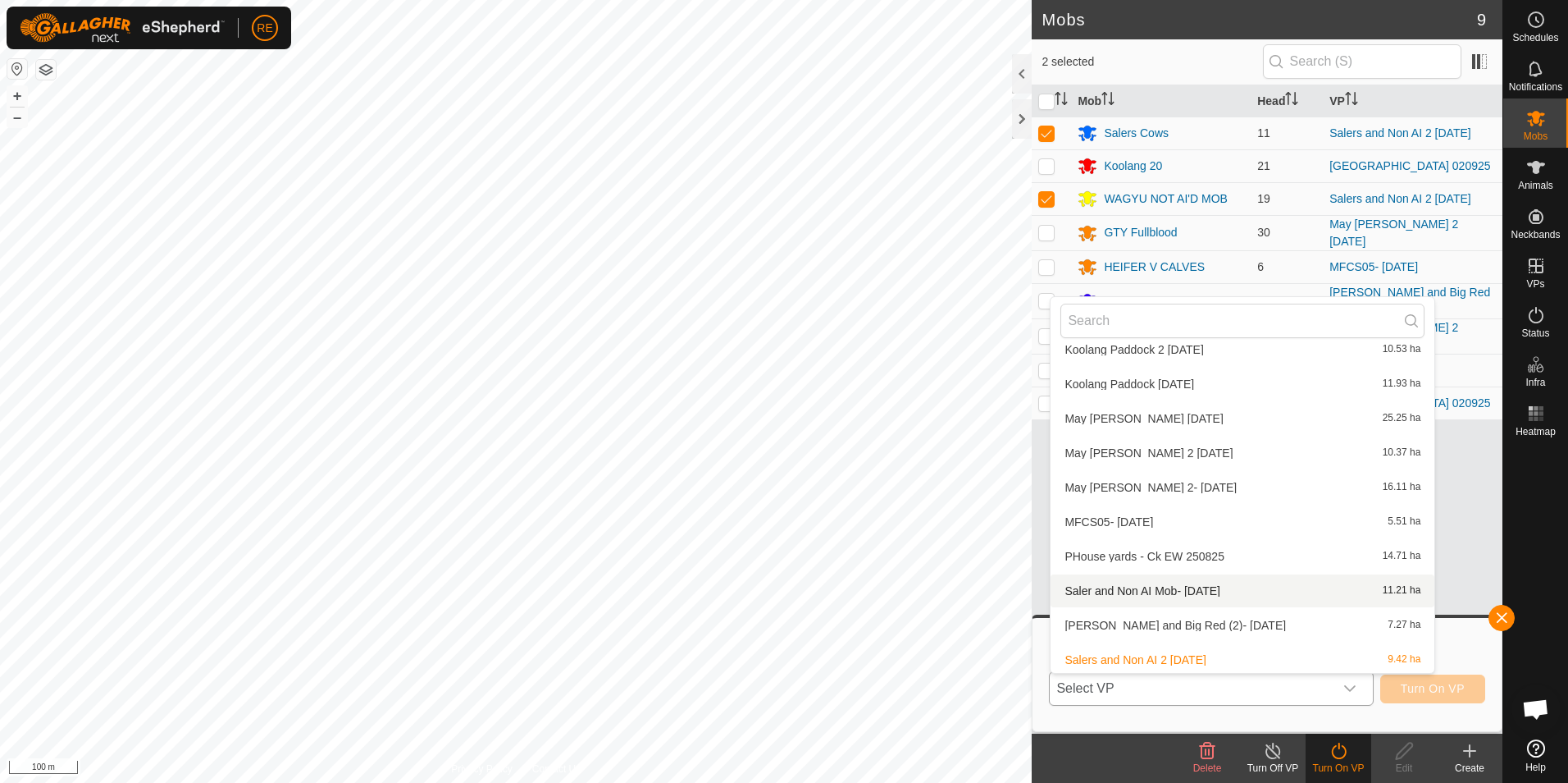
scroll to position [511, 0]
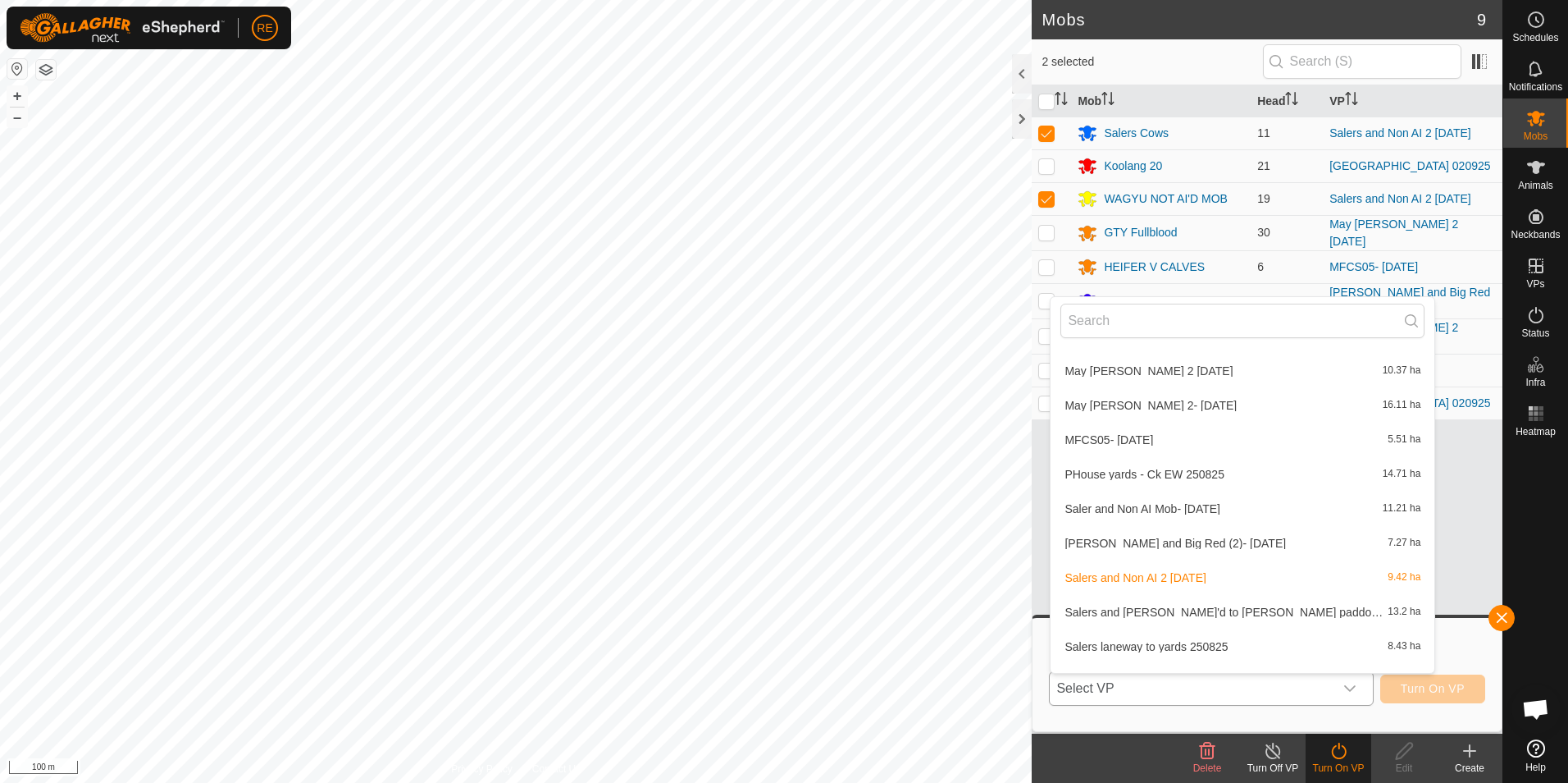
click at [1168, 509] on li "Saler and Non AI Mob- [DATE] 11.21 ha" at bounding box center [1242, 509] width 384 height 33
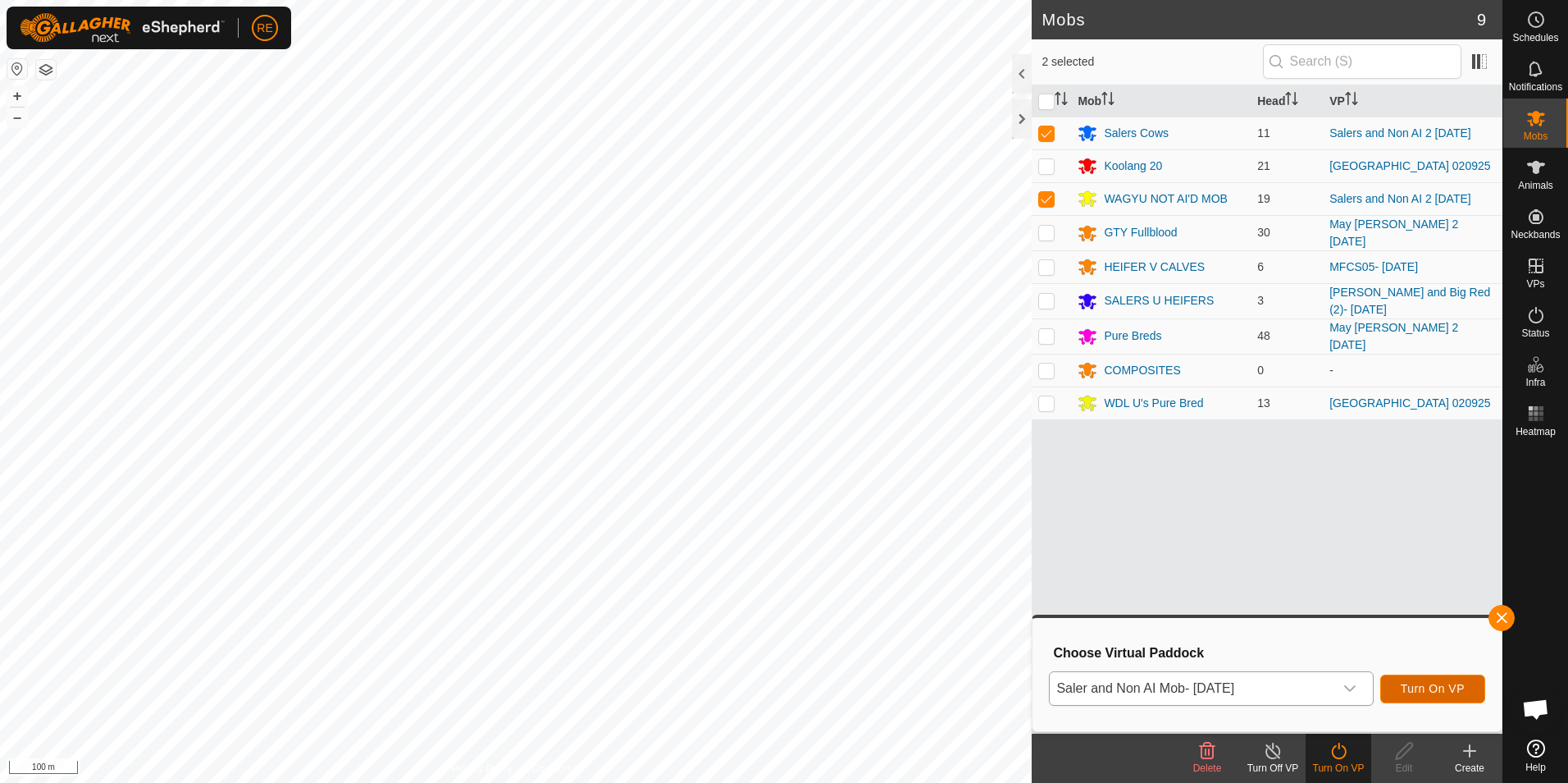
click at [1428, 685] on span "Turn On VP" at bounding box center [1432, 688] width 64 height 13
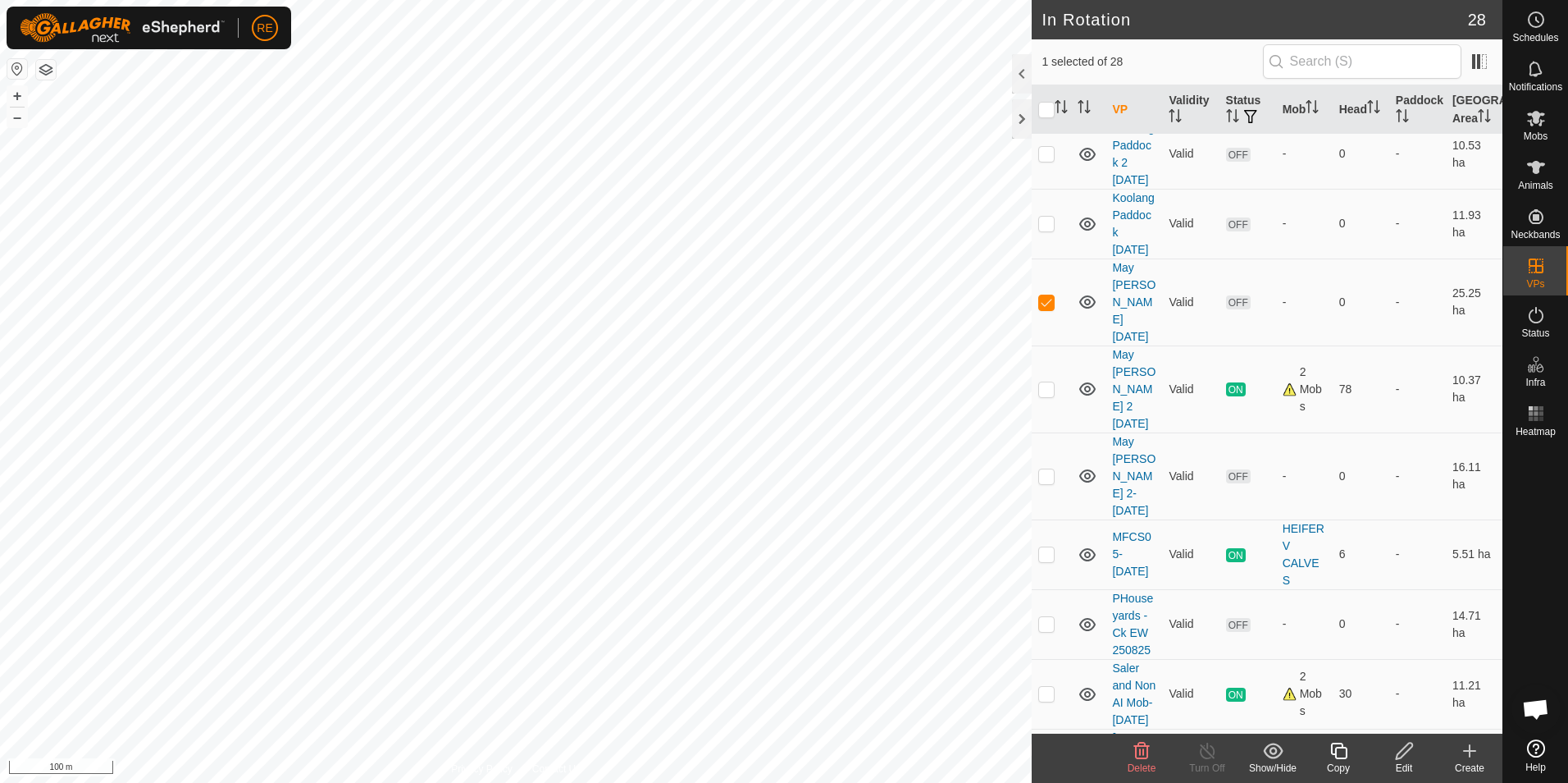
scroll to position [902, 0]
click at [1403, 744] on icon at bounding box center [1404, 751] width 21 height 20
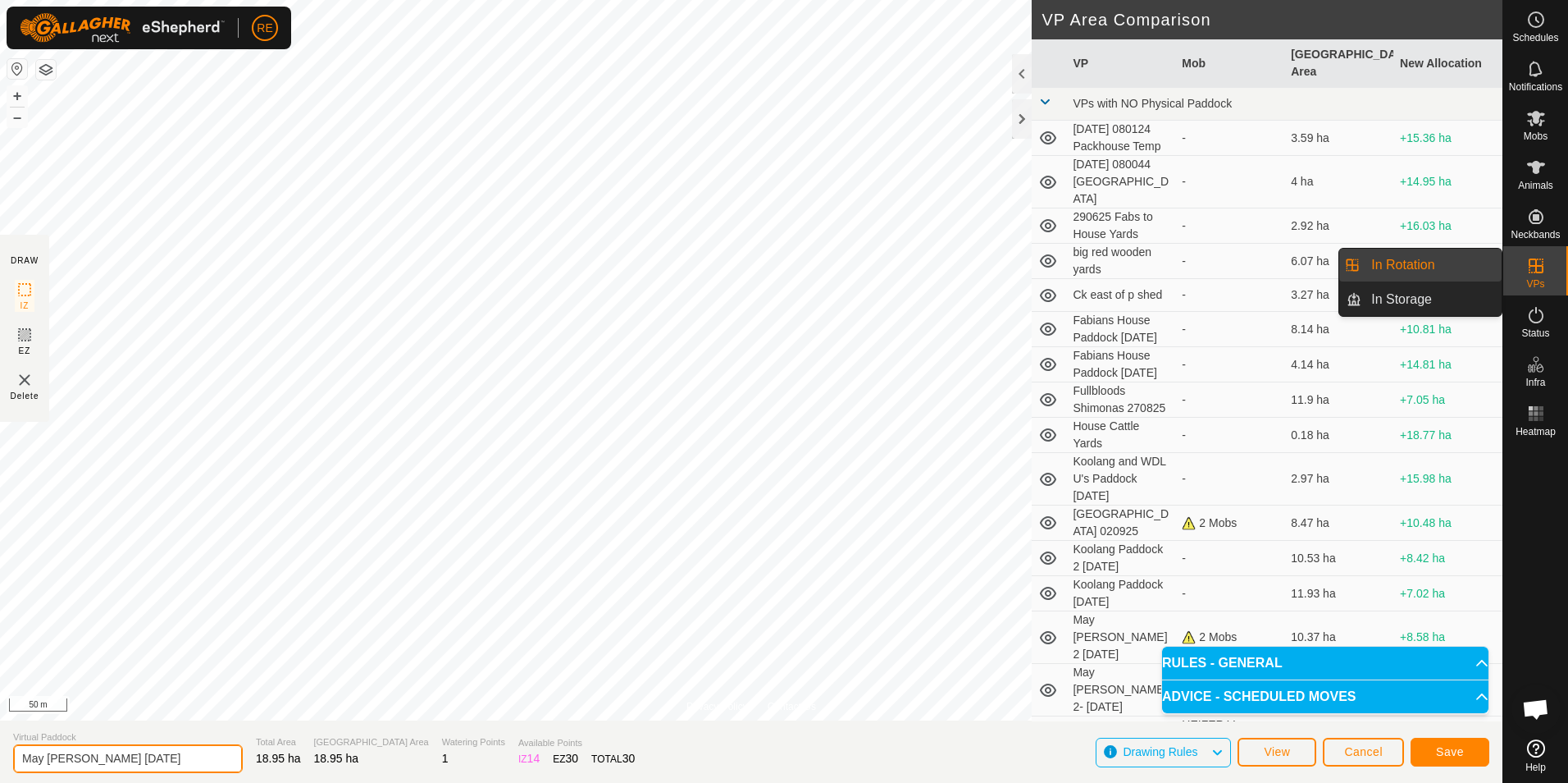
drag, startPoint x: 109, startPoint y: 759, endPoint x: 128, endPoint y: 774, distance: 24.2
click at [109, 759] on input "May [PERSON_NAME] [DATE]" at bounding box center [128, 759] width 229 height 29
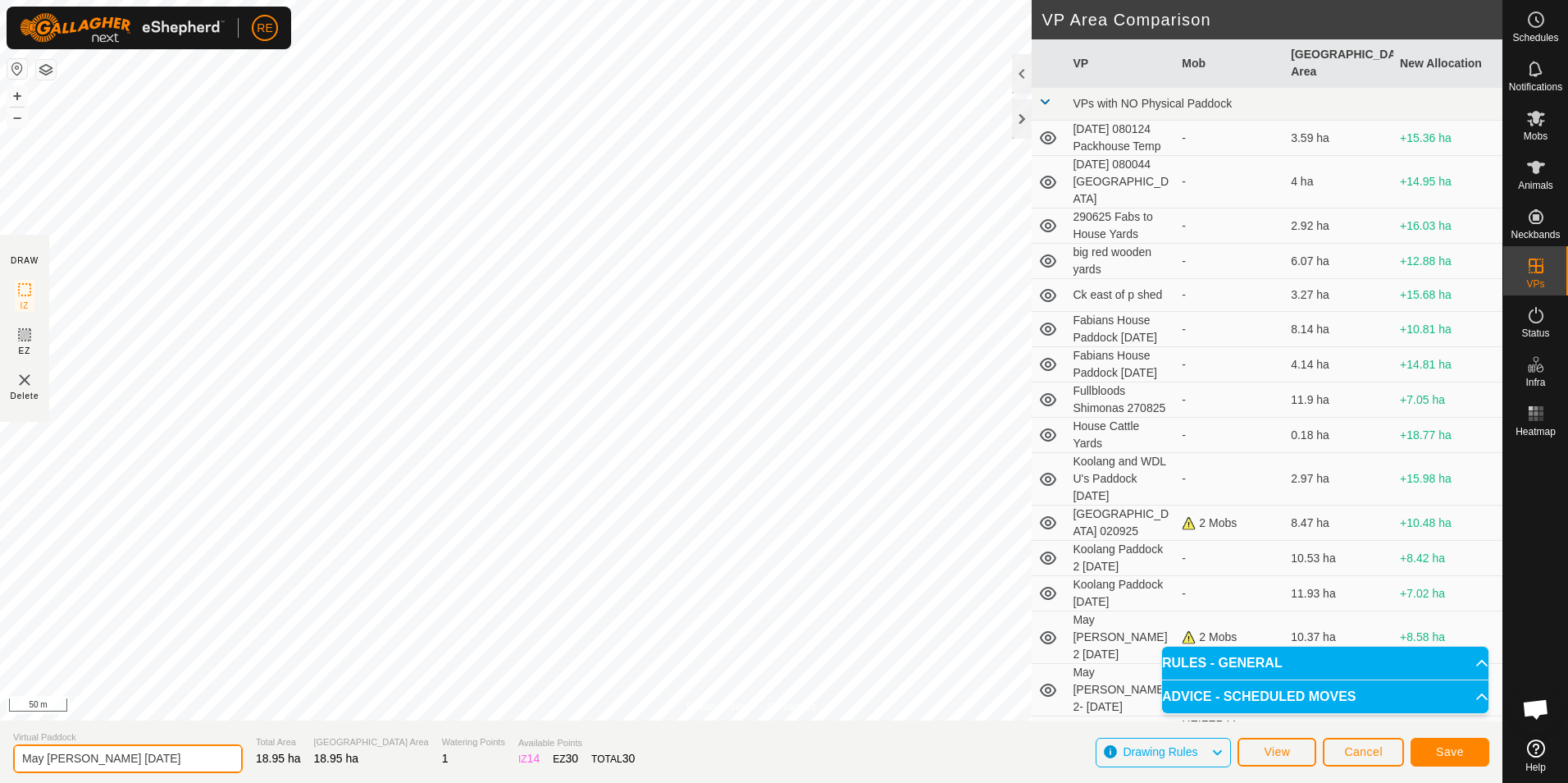
type input "May [PERSON_NAME] [DATE]"
click at [1468, 750] on button "Save" at bounding box center [1450, 752] width 79 height 29
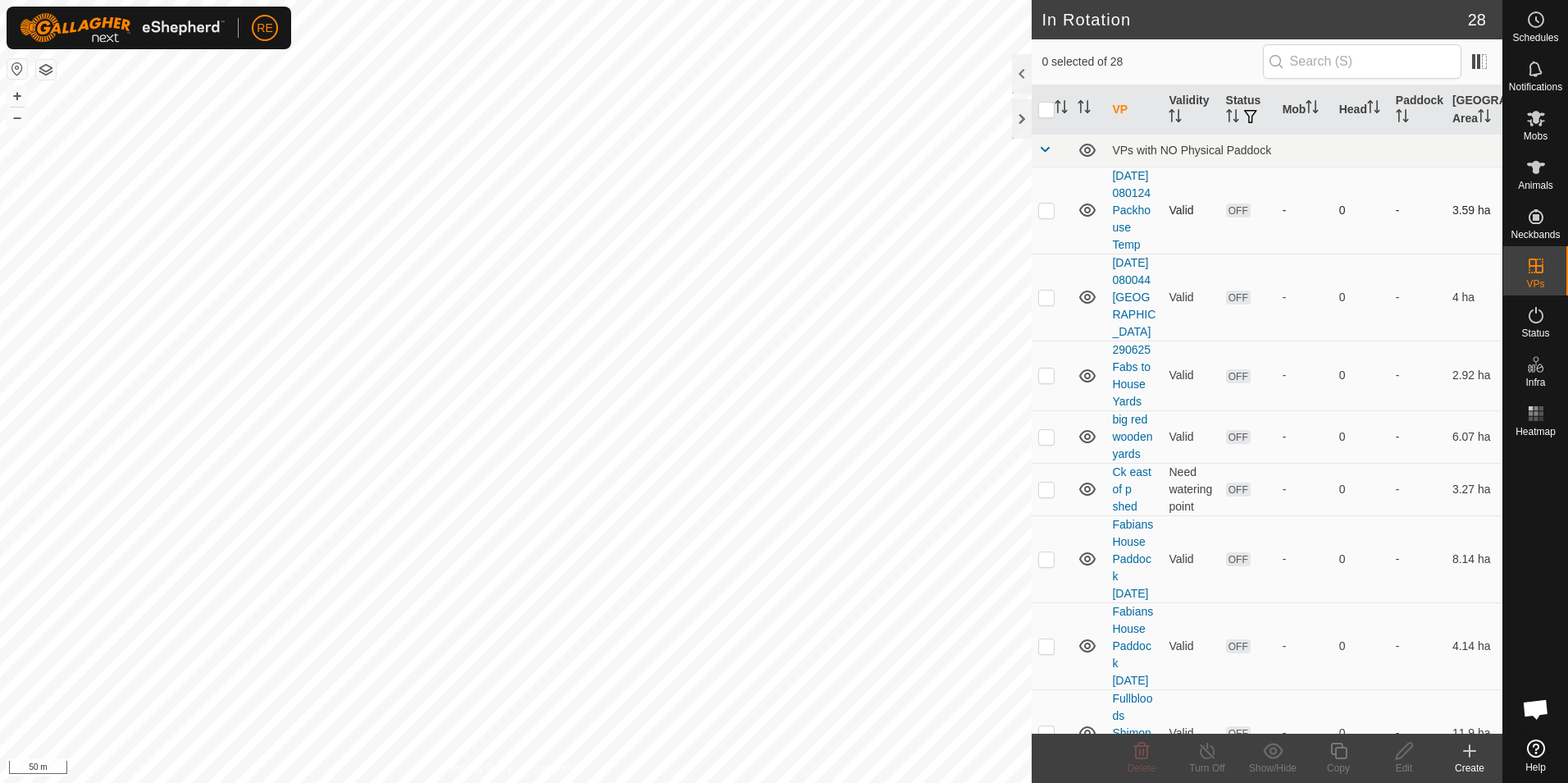
click at [1086, 217] on icon at bounding box center [1087, 210] width 16 height 13
click at [1087, 307] on icon at bounding box center [1087, 297] width 20 height 20
click at [1087, 385] on icon at bounding box center [1087, 375] width 20 height 20
click at [1087, 443] on icon at bounding box center [1087, 436] width 16 height 13
click at [1086, 499] on icon at bounding box center [1087, 489] width 20 height 20
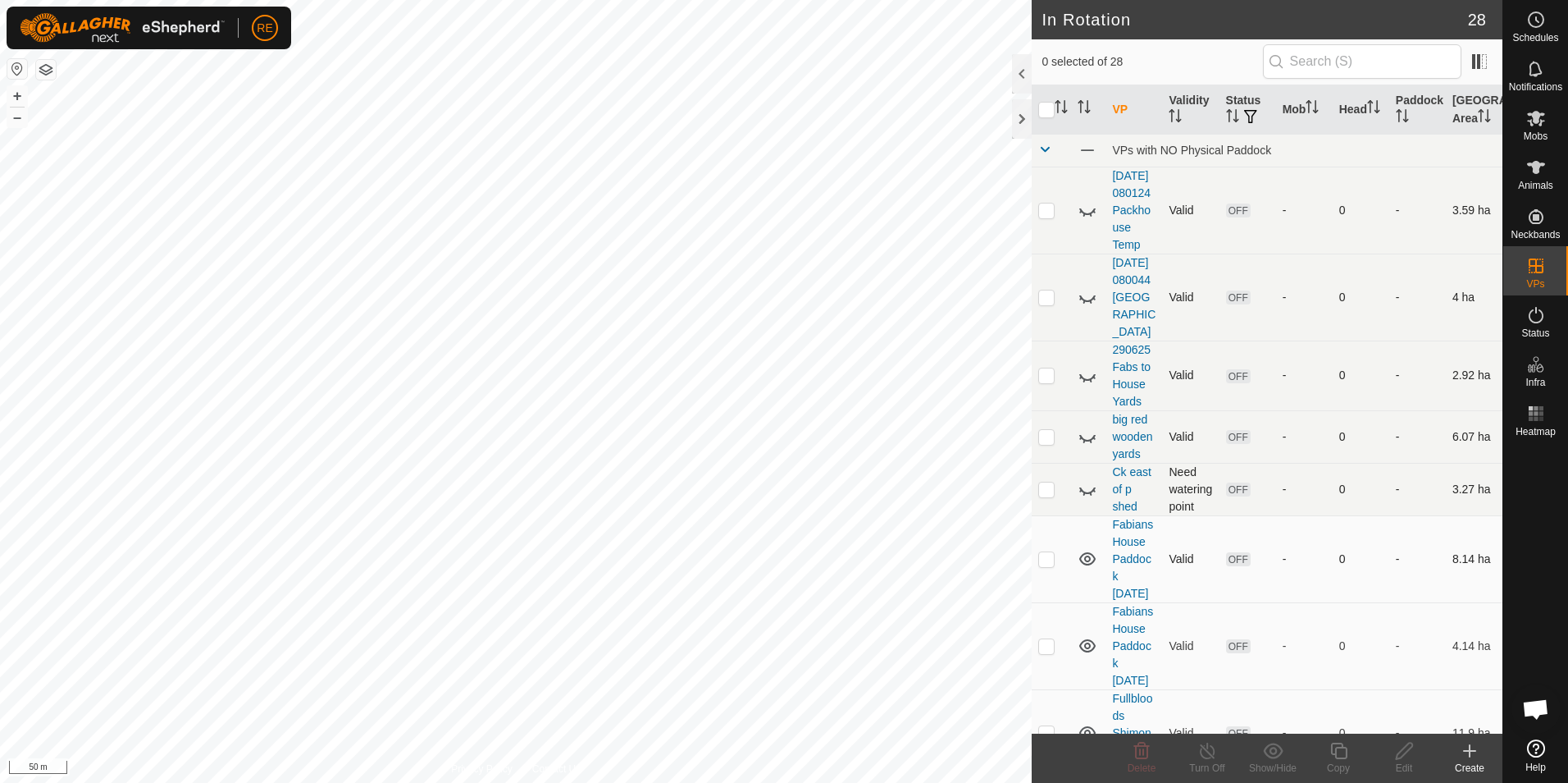
drag, startPoint x: 1081, startPoint y: 607, endPoint x: 1144, endPoint y: 581, distance: 68.2
click at [1081, 569] on icon at bounding box center [1087, 559] width 20 height 20
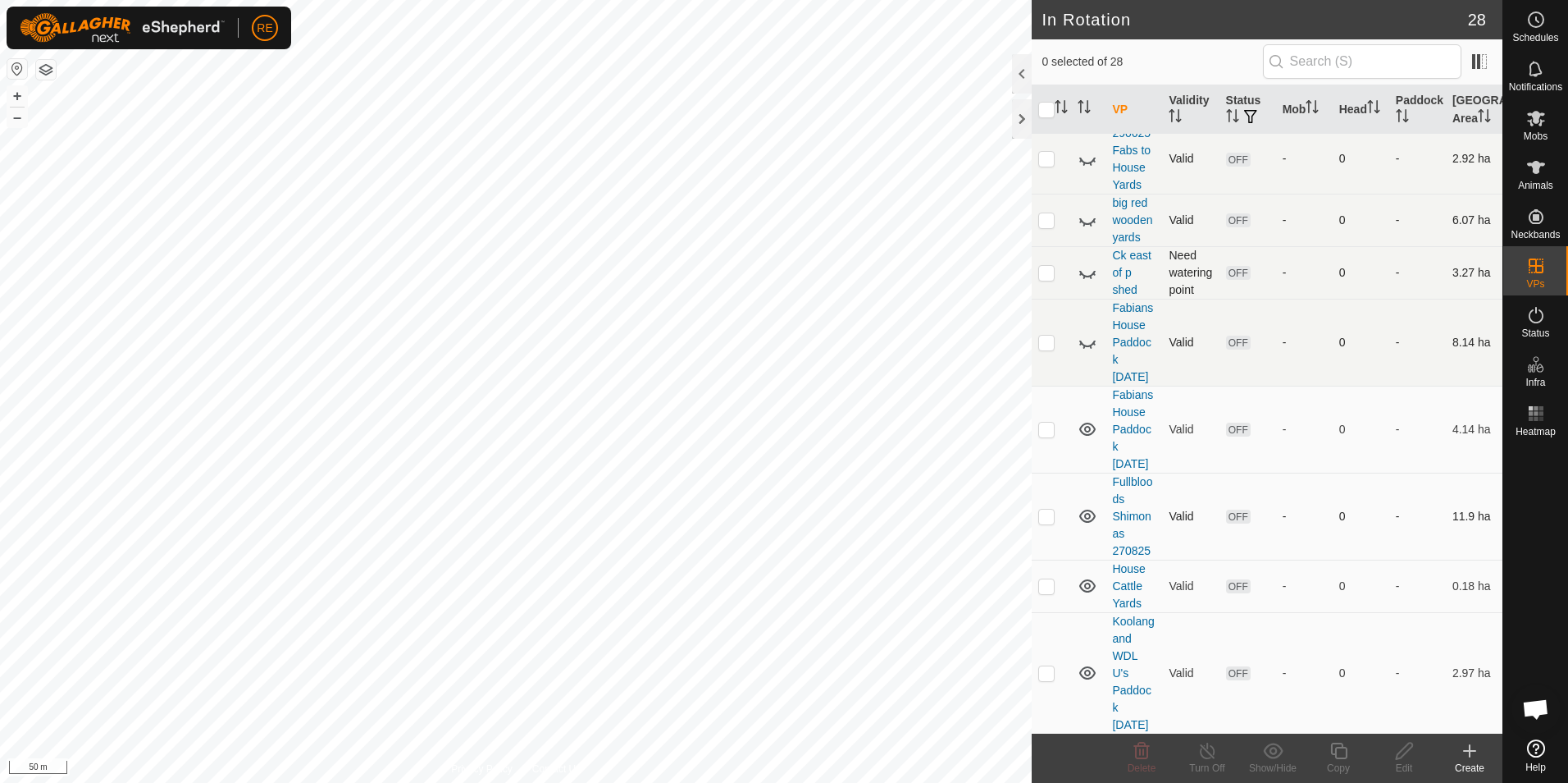
scroll to position [246, 0]
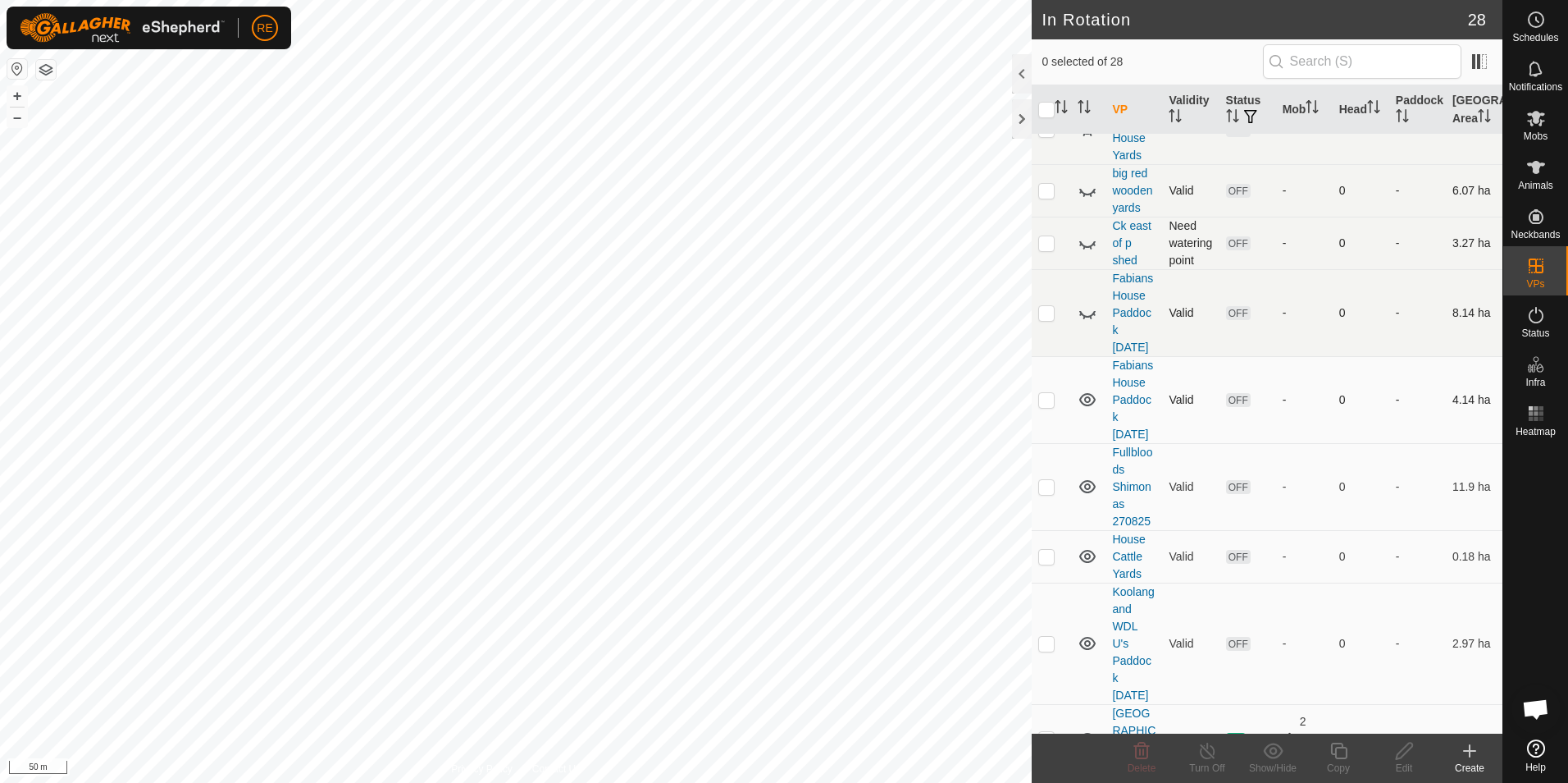
click at [1088, 409] on icon at bounding box center [1087, 400] width 20 height 20
click at [1089, 493] on icon at bounding box center [1087, 486] width 16 height 13
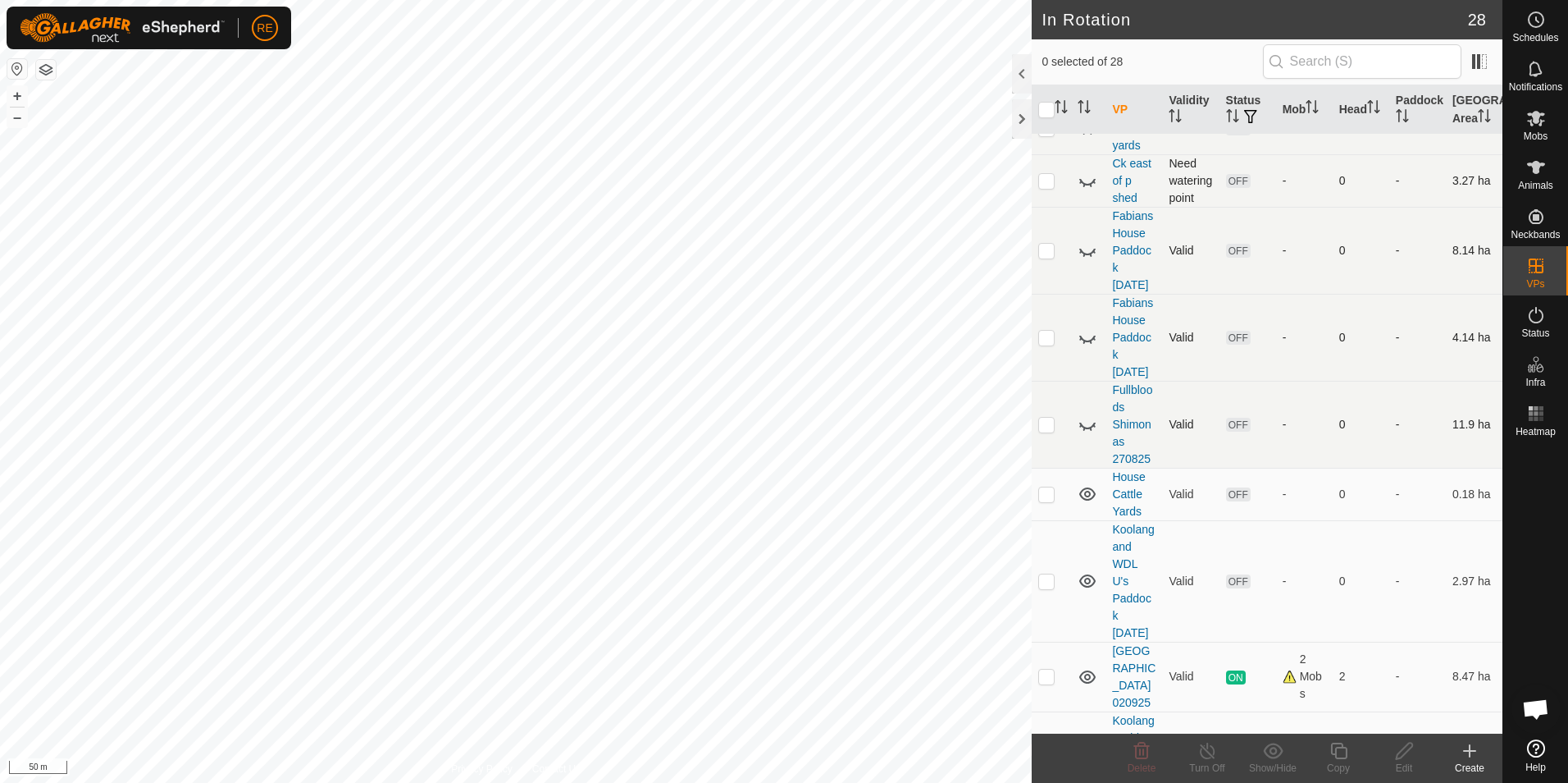
scroll to position [493, 0]
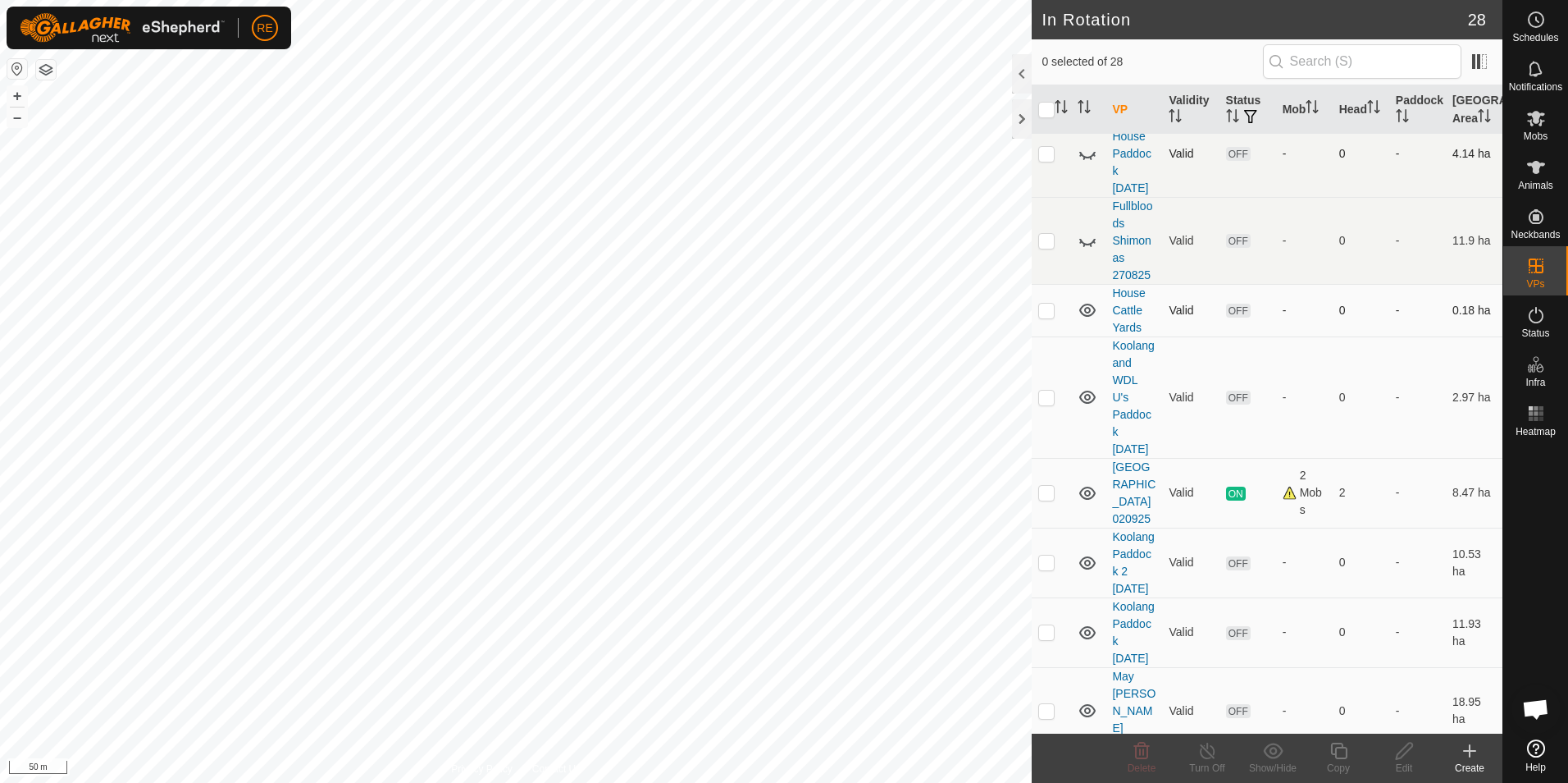
click at [1087, 317] on icon at bounding box center [1087, 310] width 16 height 13
click at [1085, 404] on icon at bounding box center [1087, 397] width 16 height 13
click at [1090, 503] on icon at bounding box center [1087, 493] width 20 height 20
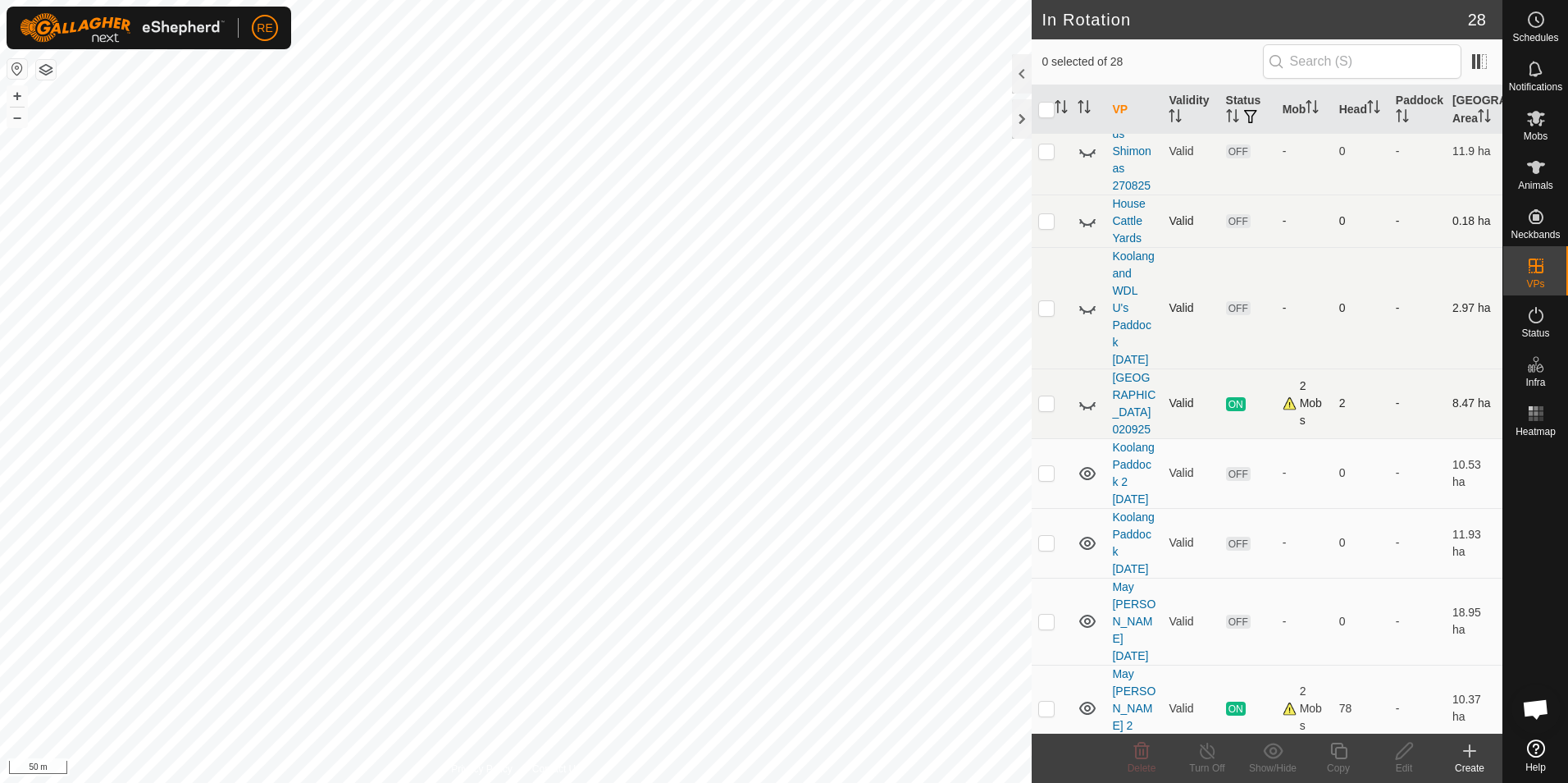
scroll to position [657, 0]
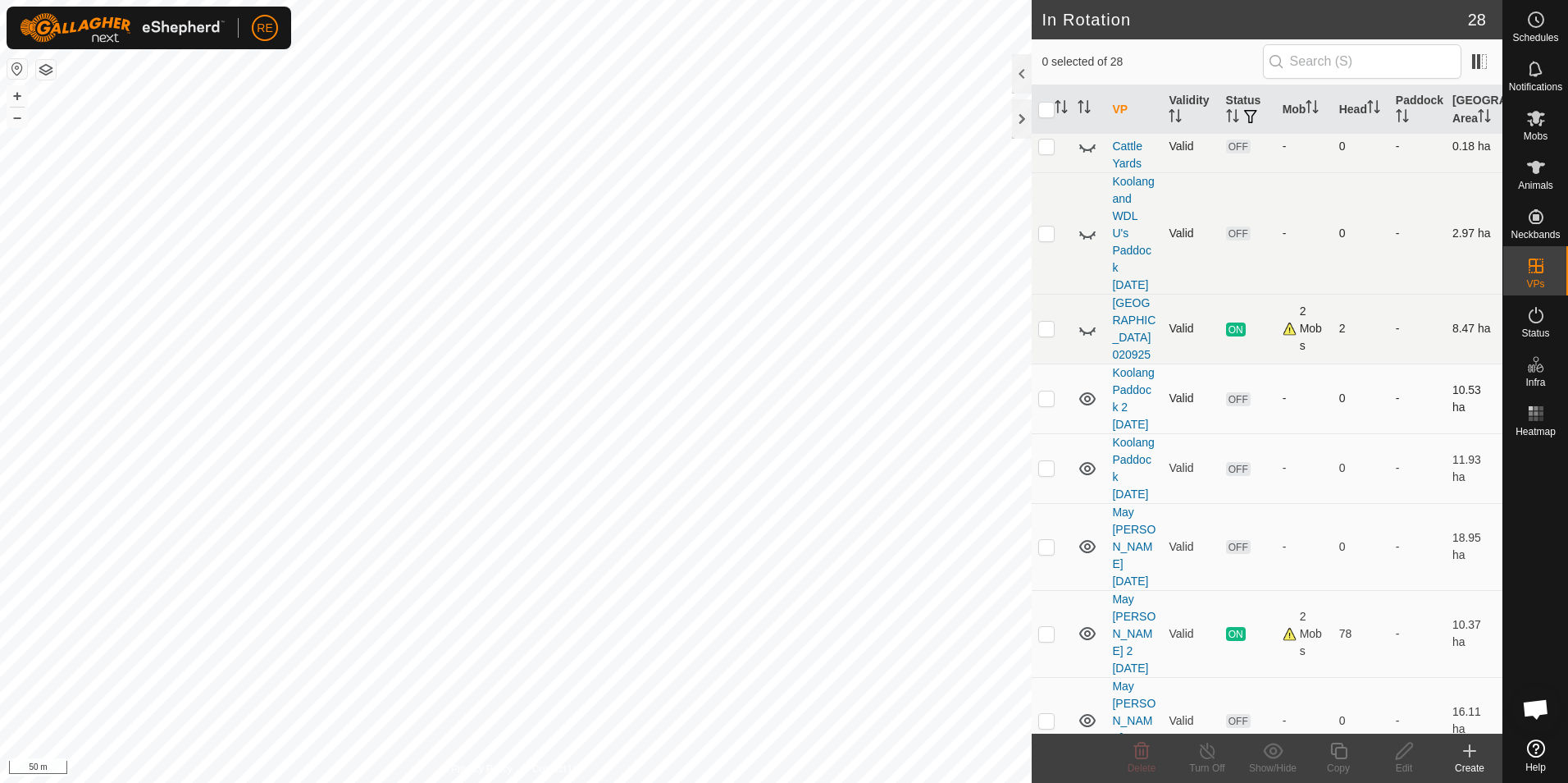
click at [1087, 409] on icon at bounding box center [1087, 399] width 20 height 20
click at [1088, 478] on icon at bounding box center [1087, 469] width 20 height 20
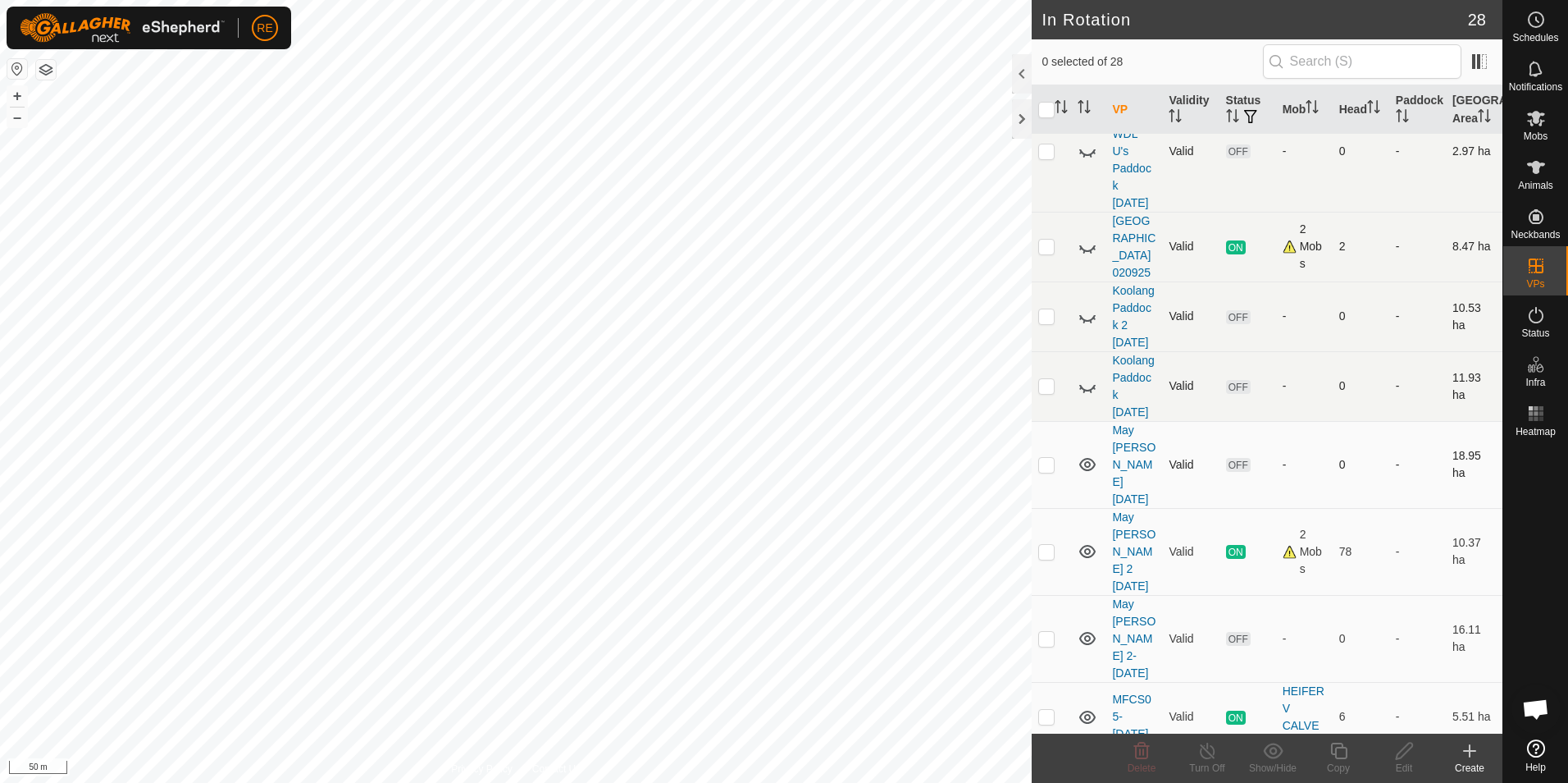
click at [1088, 471] on icon at bounding box center [1087, 464] width 16 height 13
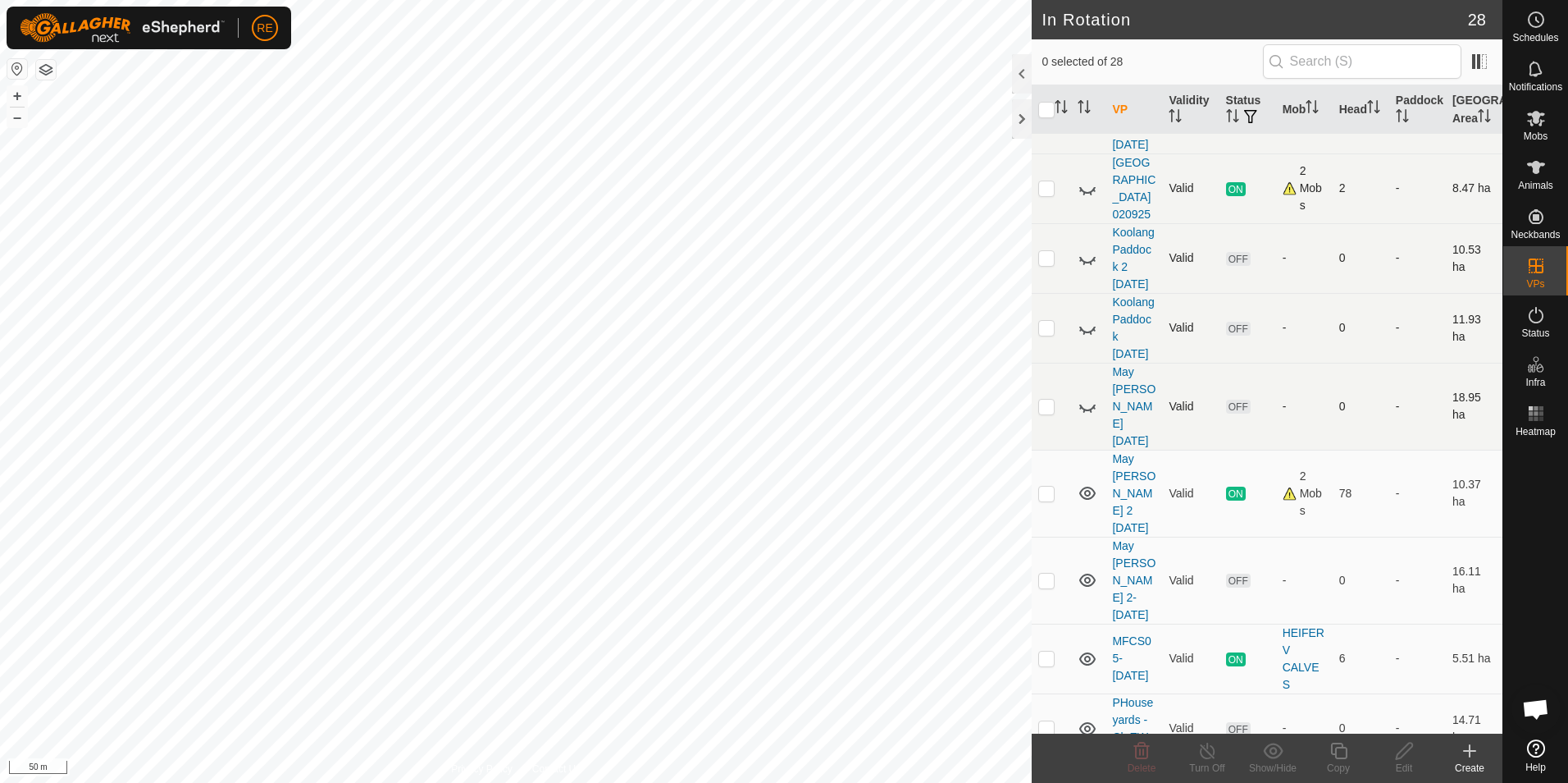
scroll to position [821, 0]
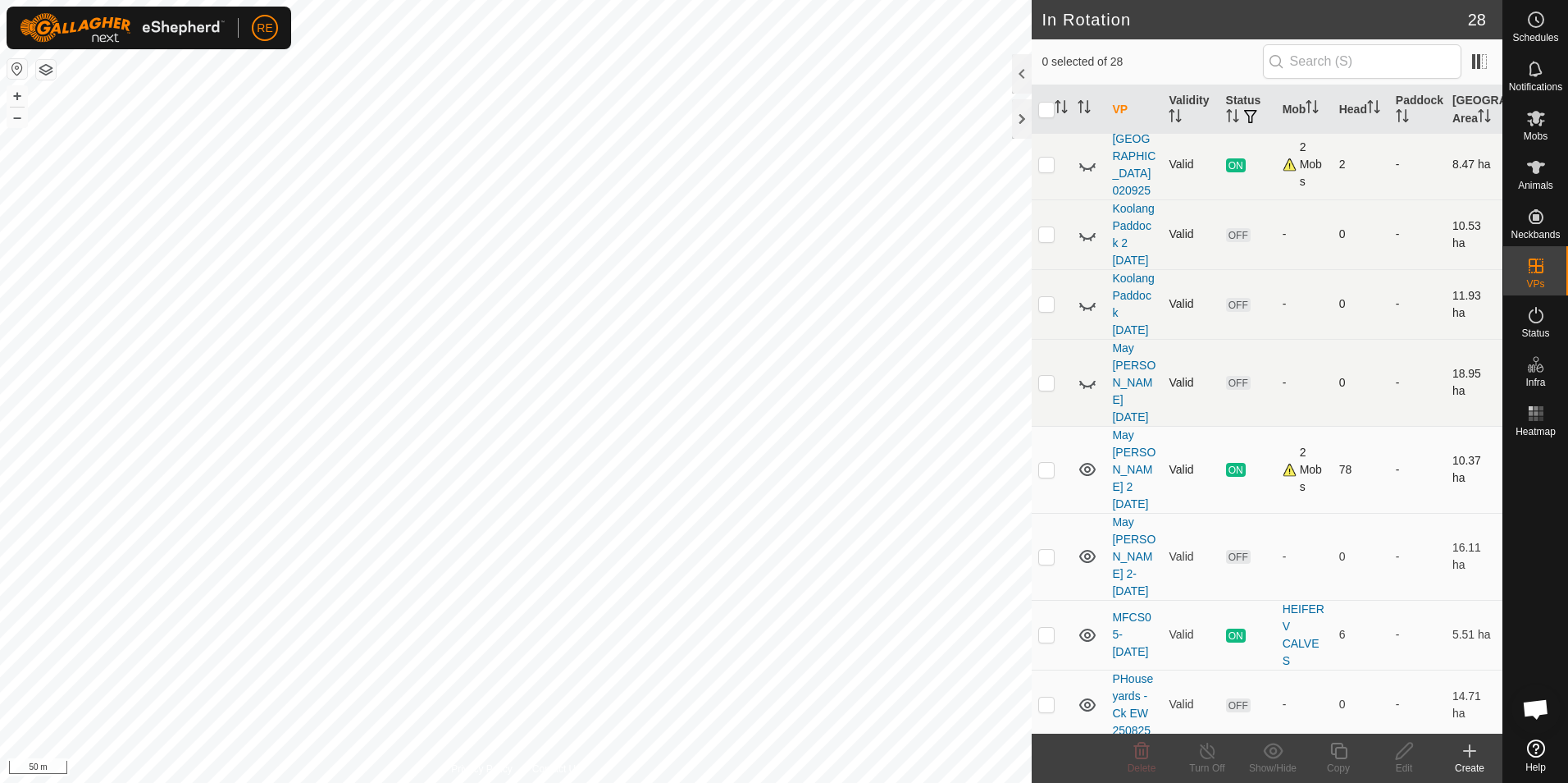
click at [1087, 479] on icon at bounding box center [1087, 469] width 20 height 20
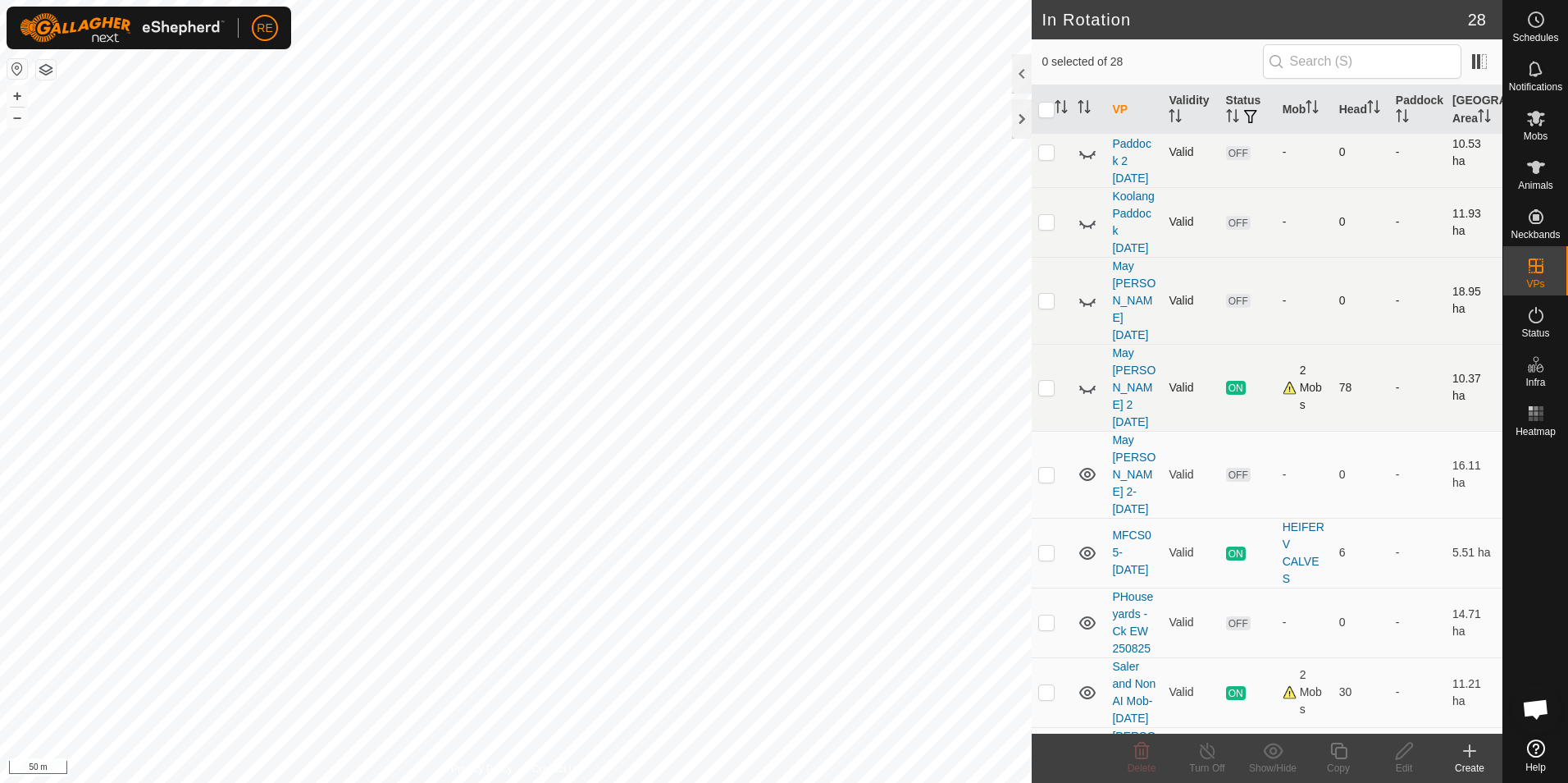
click at [1087, 397] on icon at bounding box center [1087, 387] width 20 height 20
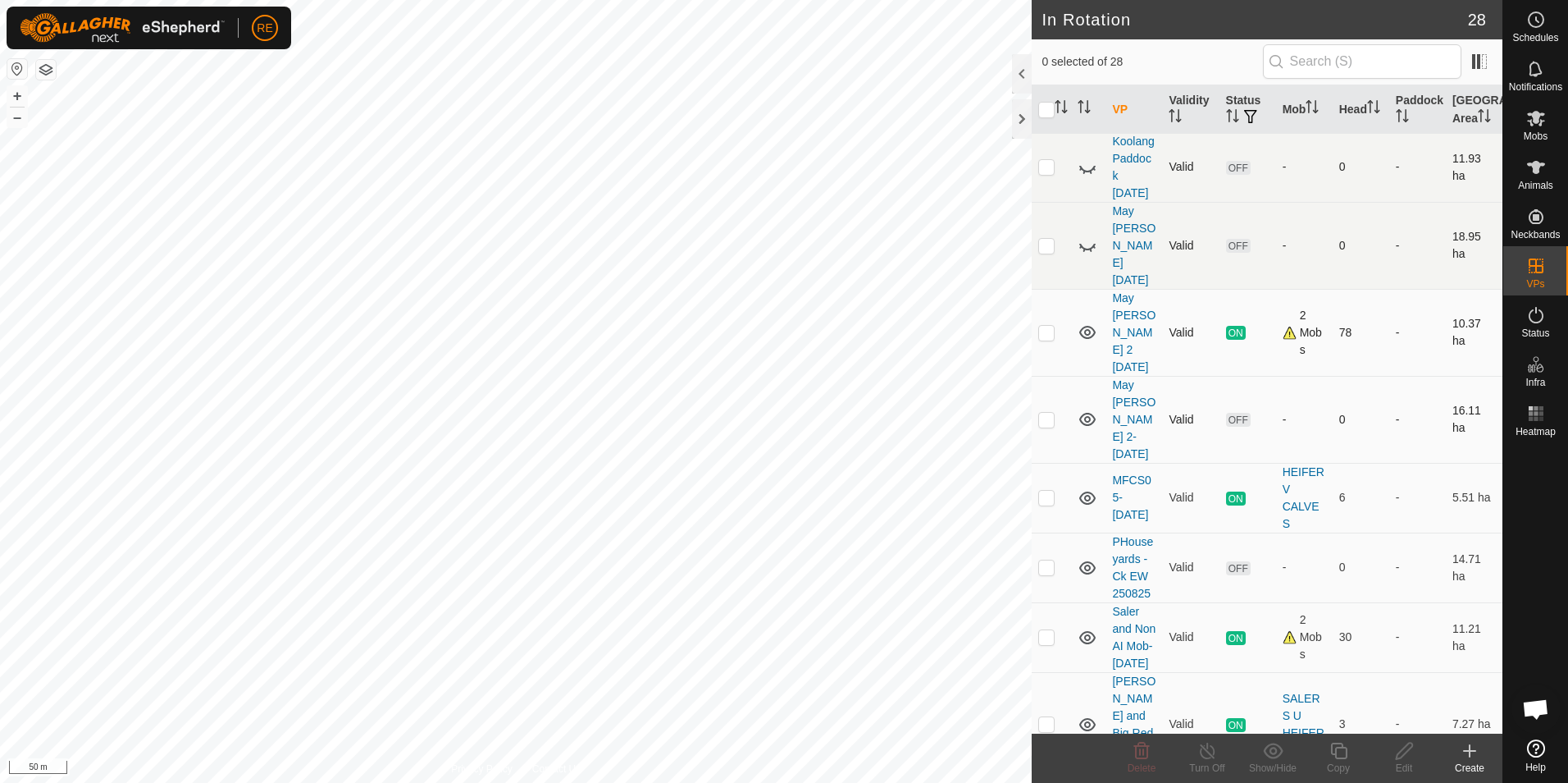
scroll to position [985, 0]
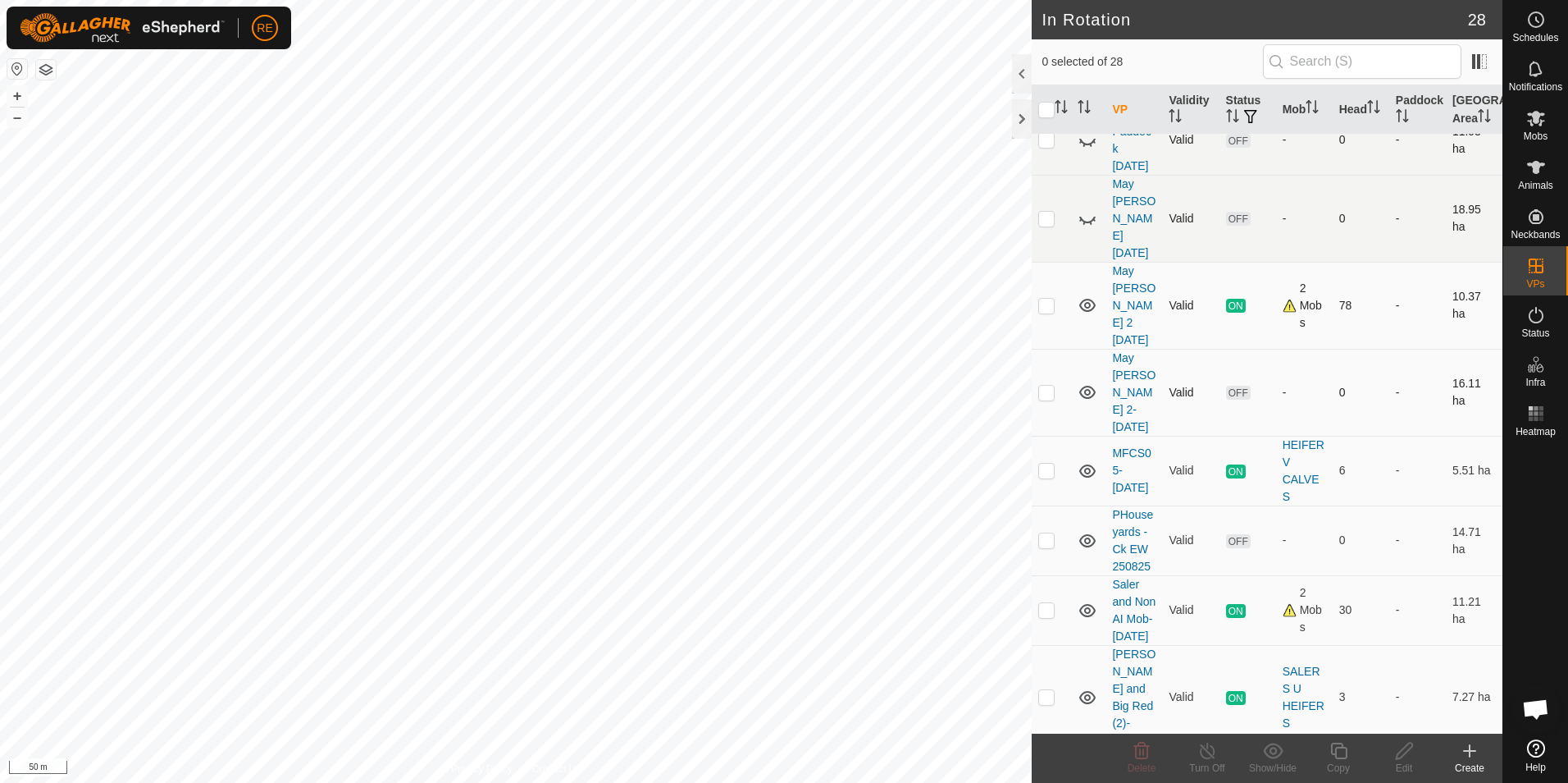
click at [1087, 402] on icon at bounding box center [1087, 392] width 20 height 20
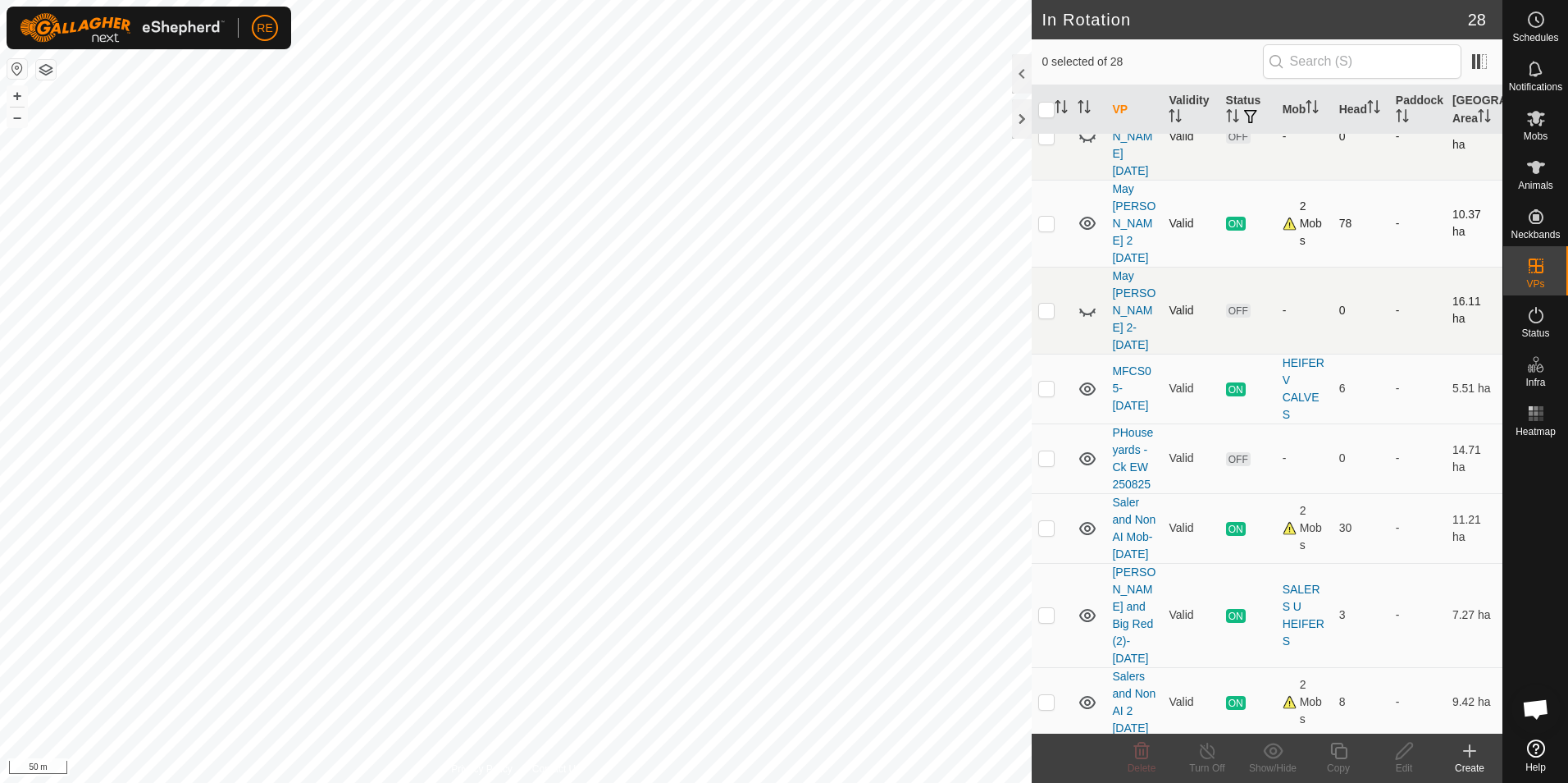
scroll to position [1149, 0]
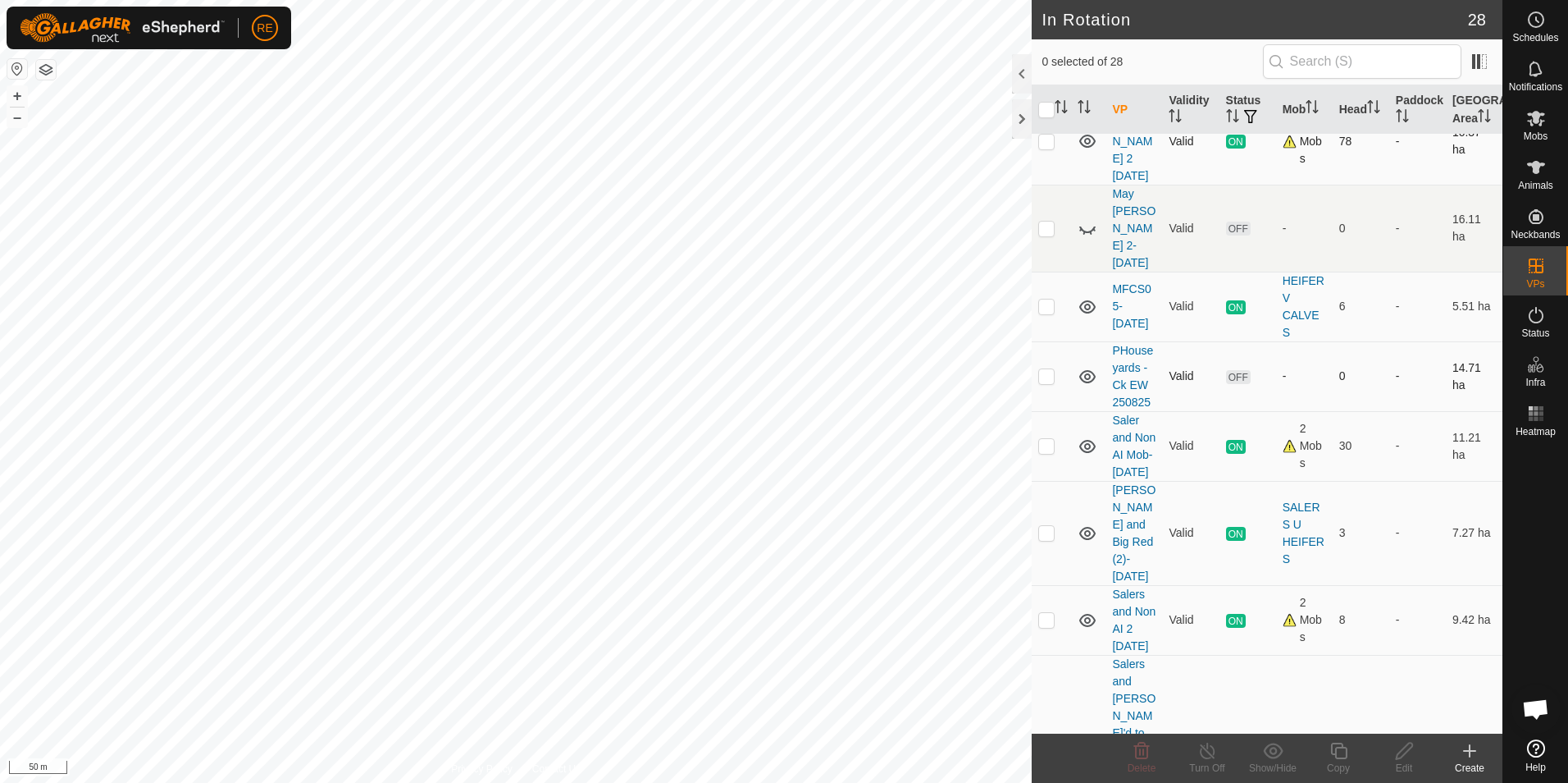
click at [1092, 383] on icon at bounding box center [1087, 376] width 16 height 13
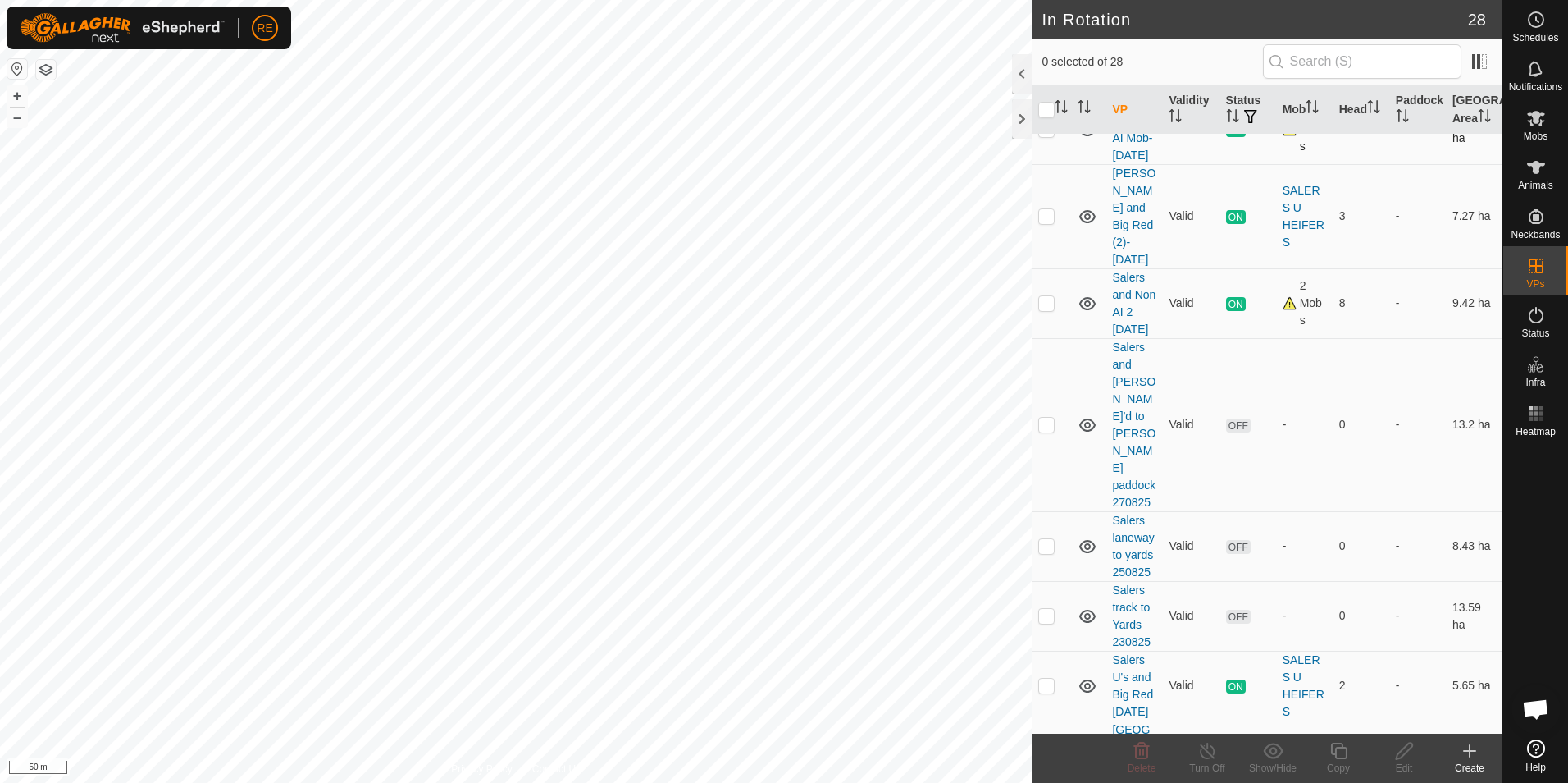
scroll to position [1477, 0]
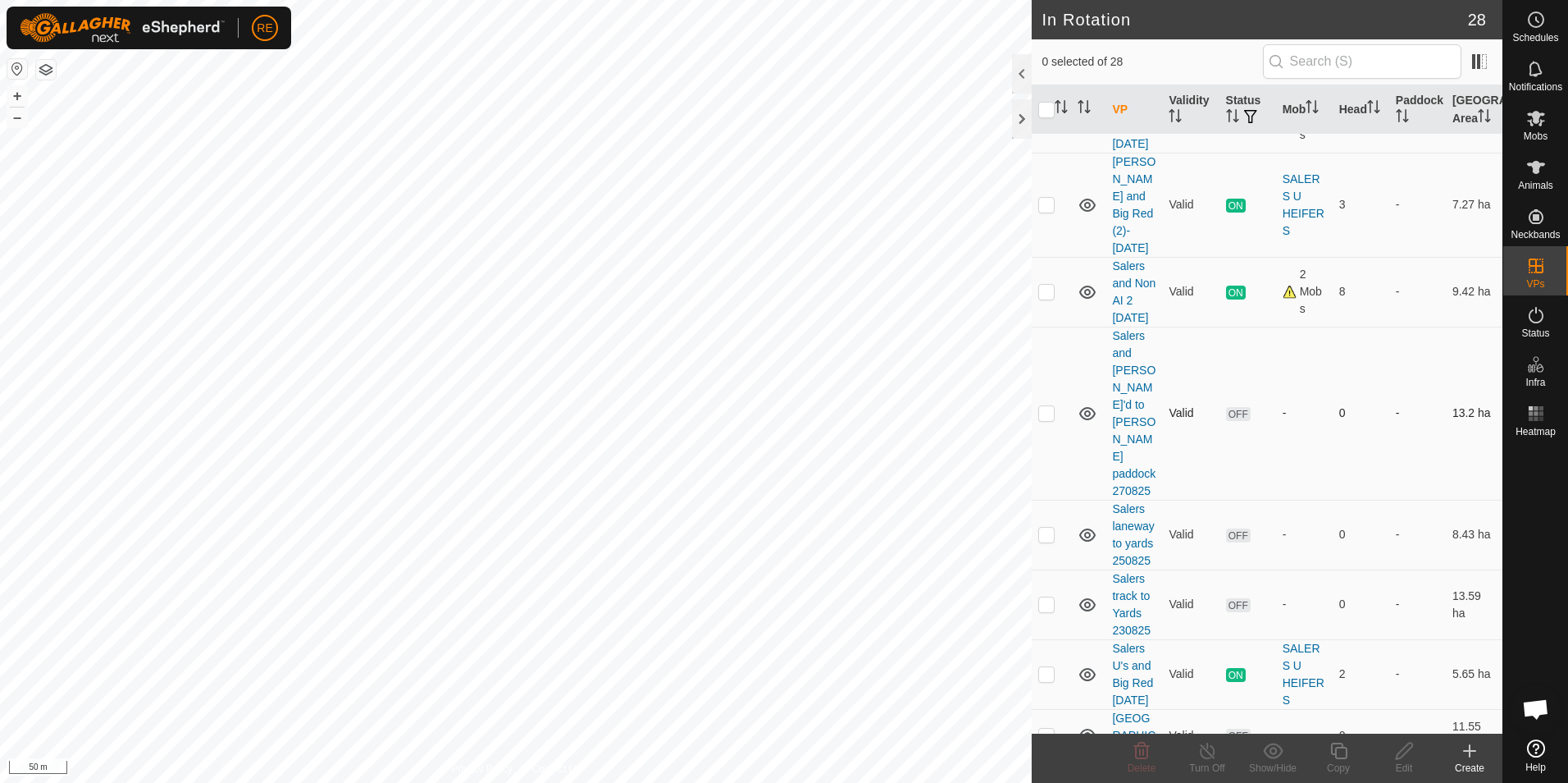
click at [1086, 420] on icon at bounding box center [1087, 413] width 16 height 13
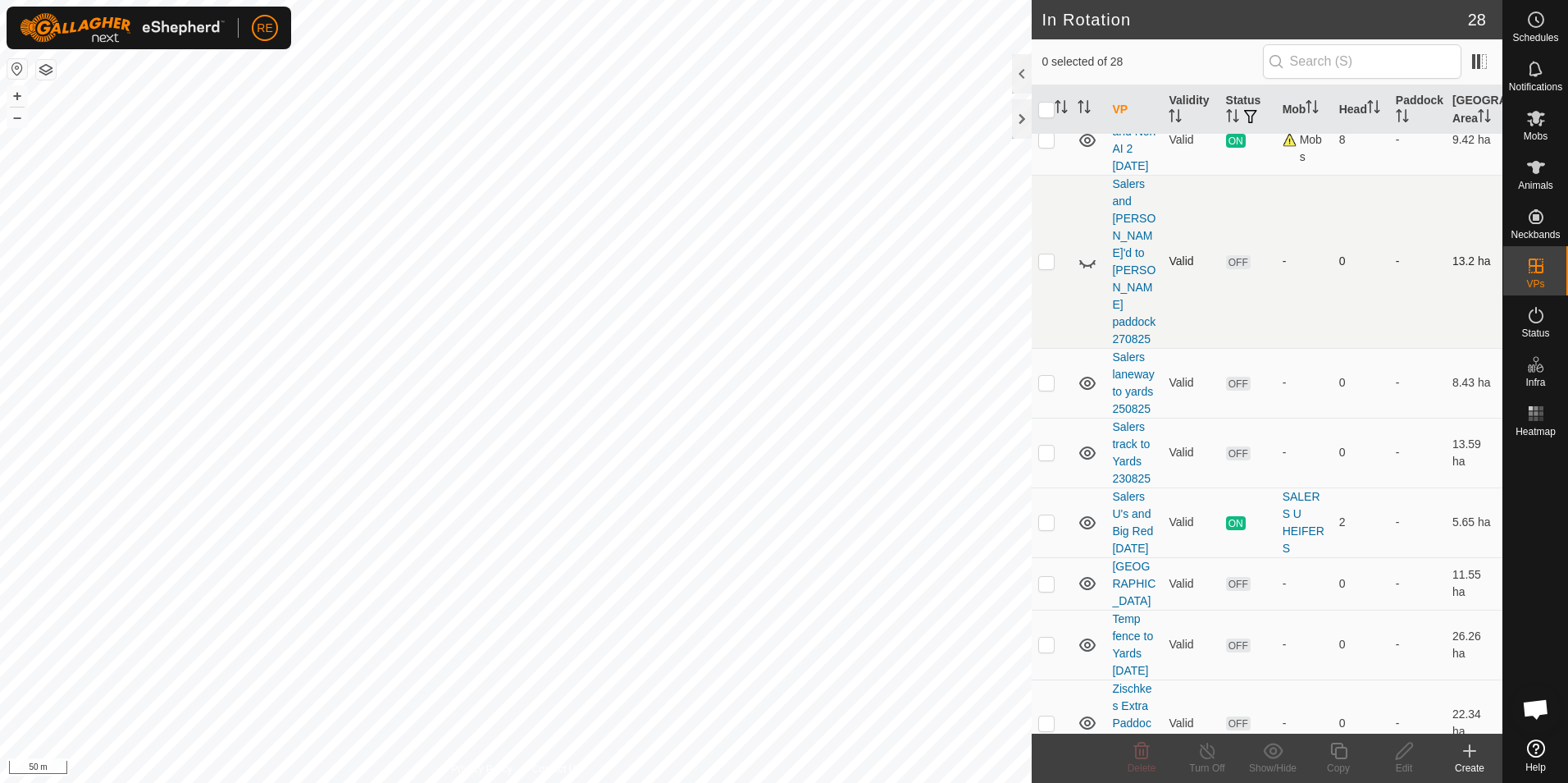
scroll to position [1641, 0]
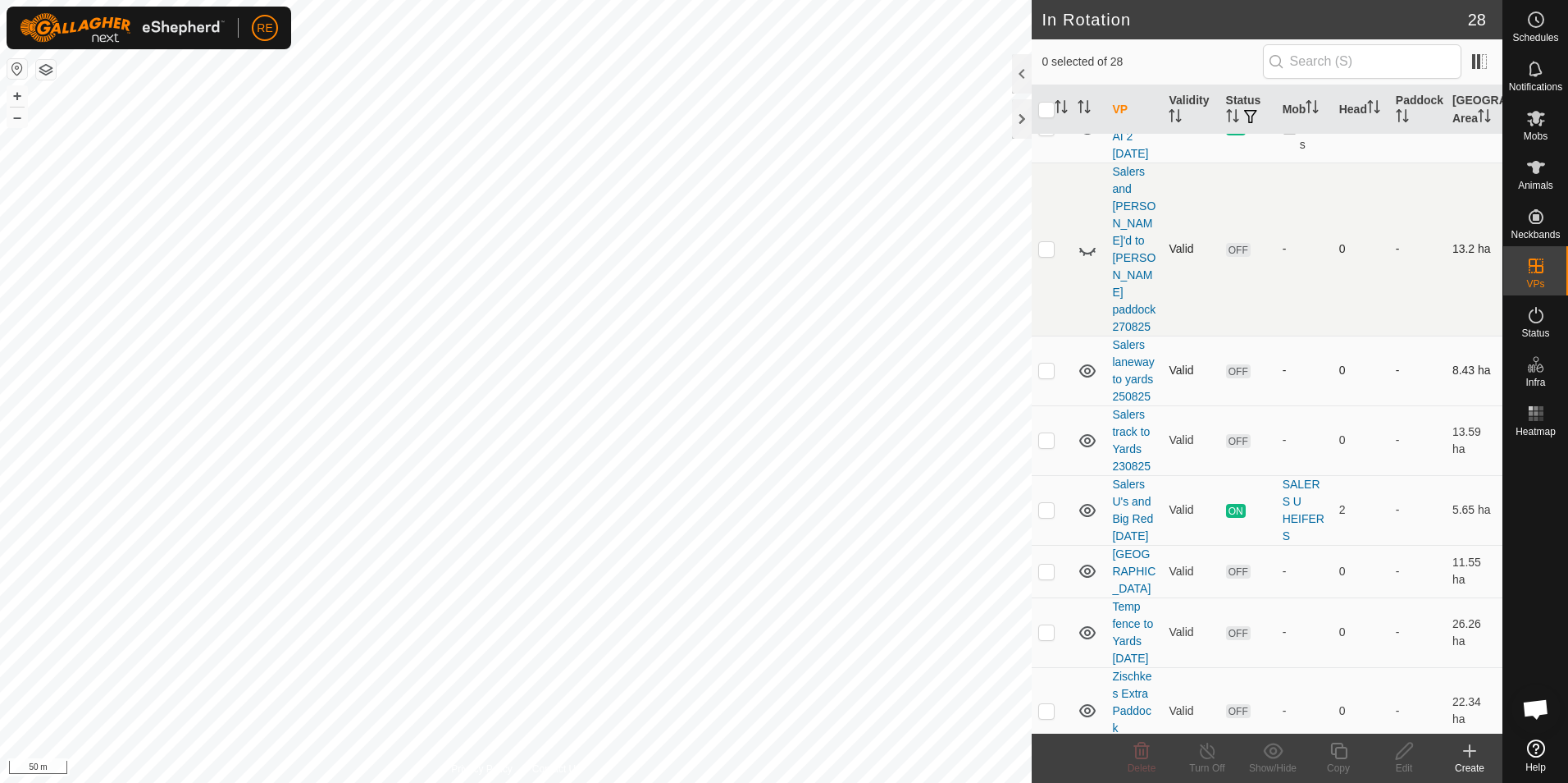
click at [1088, 381] on icon at bounding box center [1087, 371] width 20 height 20
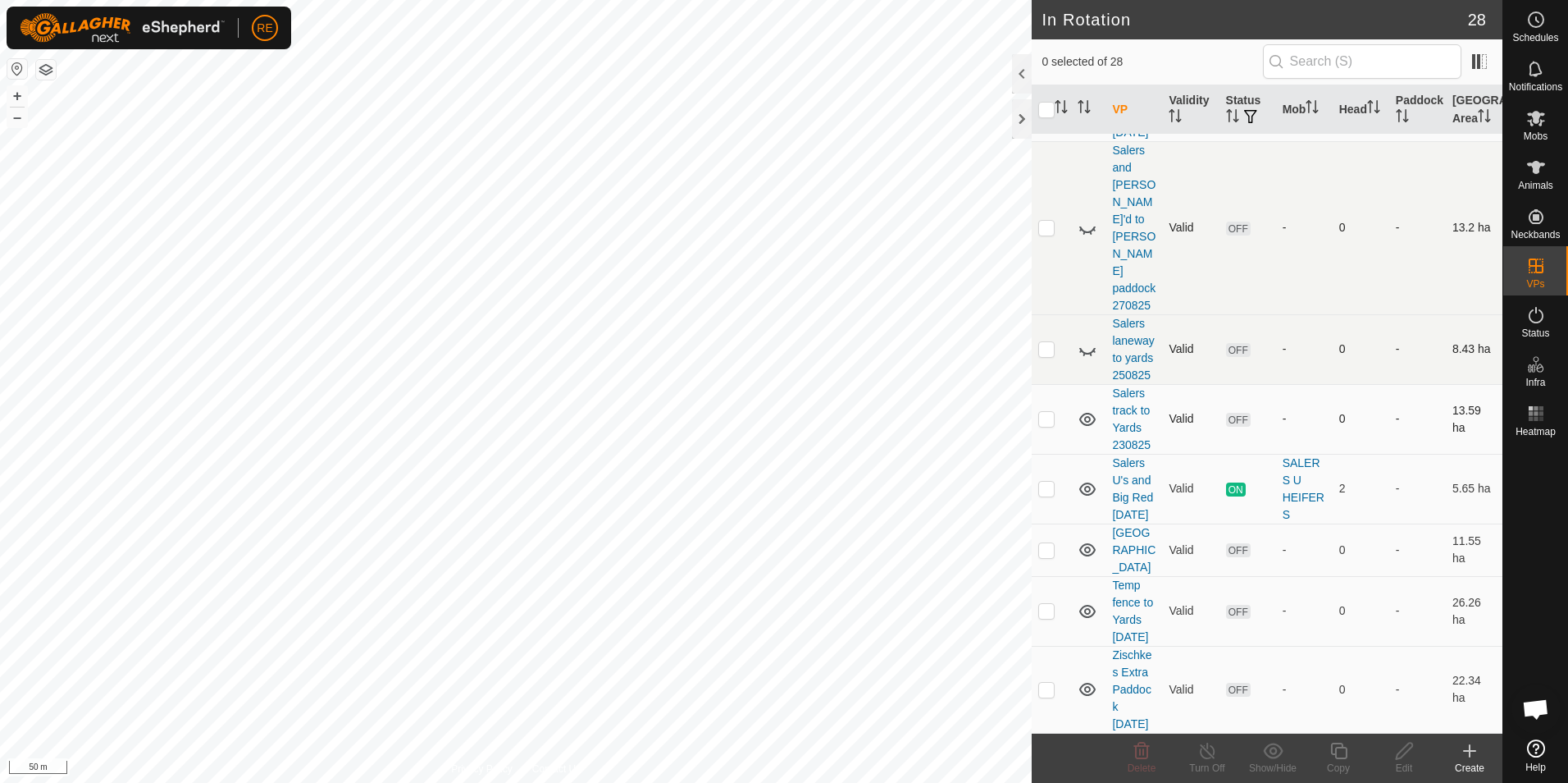
click at [1090, 426] on icon at bounding box center [1087, 419] width 16 height 13
click at [1087, 540] on icon at bounding box center [1087, 550] width 20 height 20
click at [1090, 618] on icon at bounding box center [1087, 611] width 16 height 13
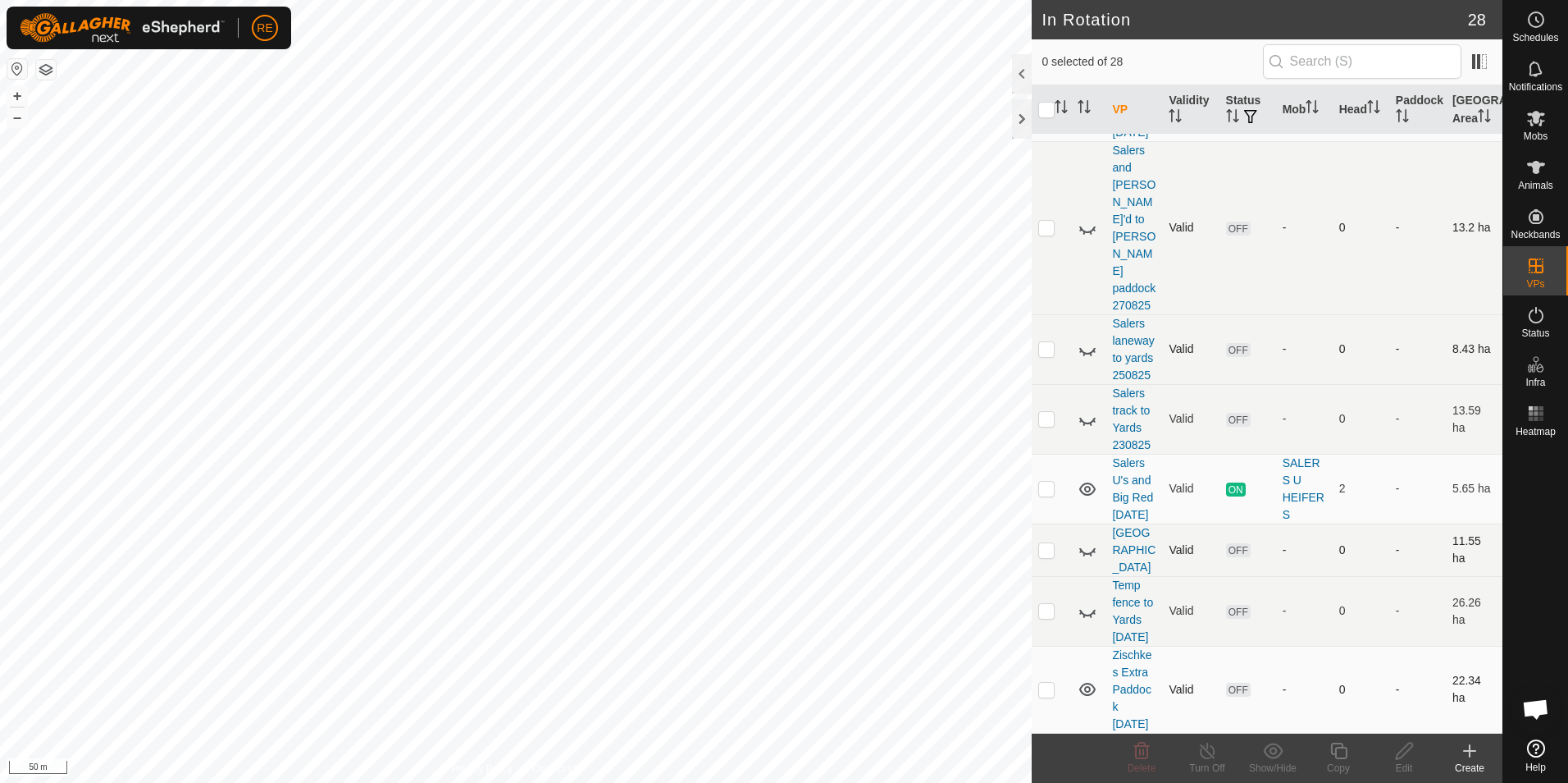
click at [1088, 682] on icon at bounding box center [1087, 689] width 20 height 20
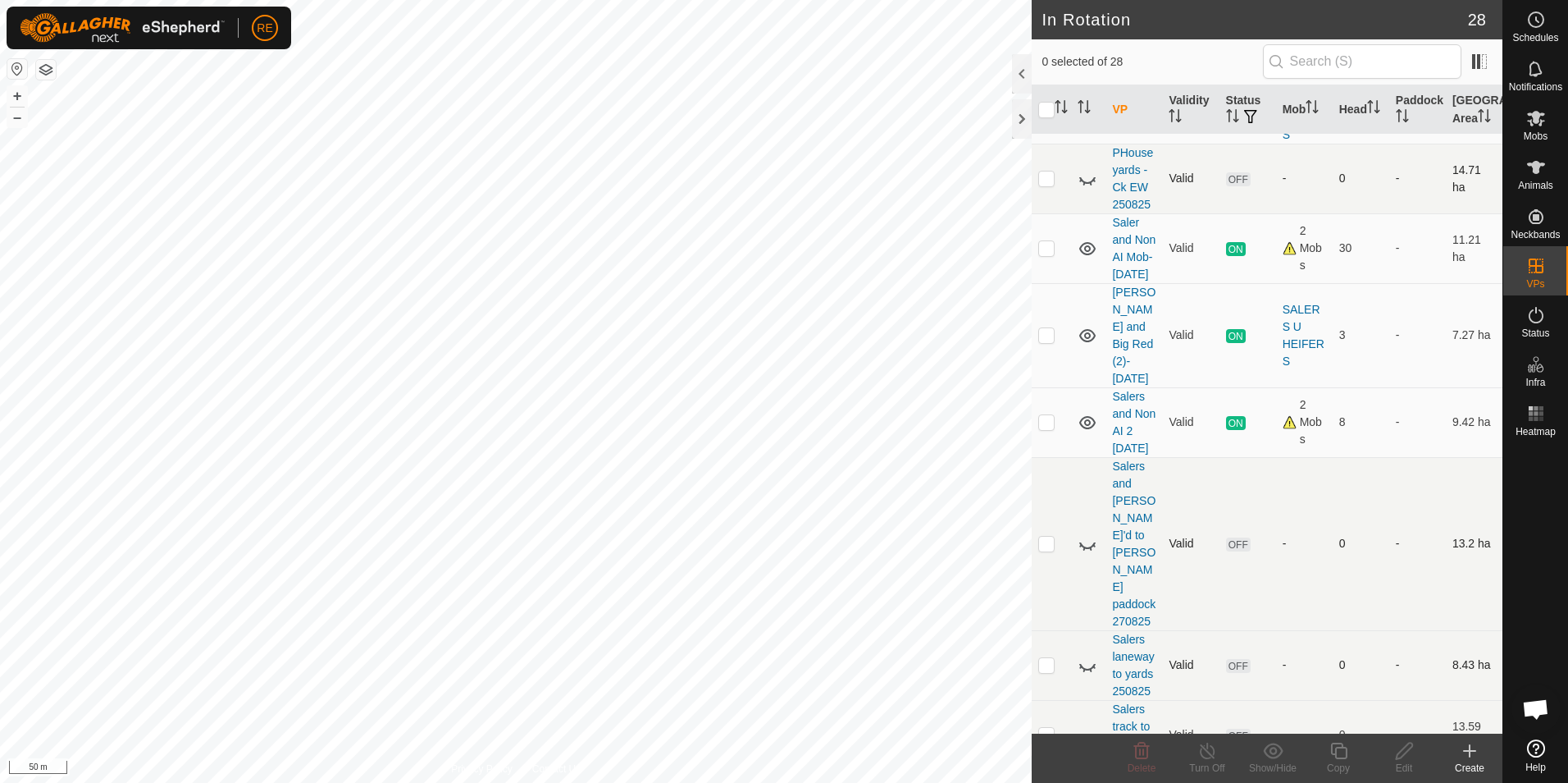
scroll to position [1264, 0]
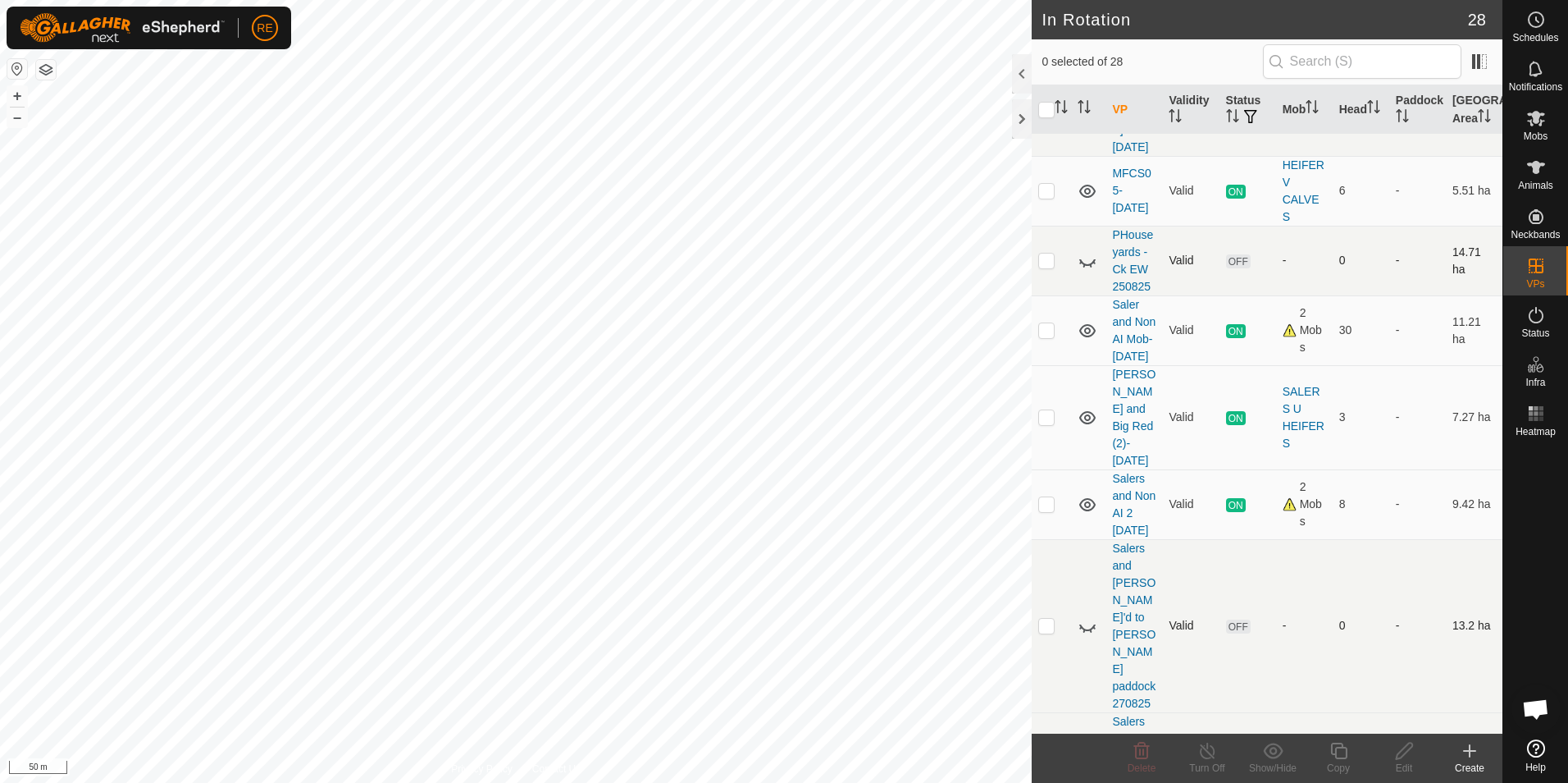
click at [1084, 122] on icon at bounding box center [1087, 112] width 20 height 20
click at [1084, 119] on icon at bounding box center [1087, 112] width 16 height 13
click at [1092, 35] on icon at bounding box center [1087, 25] width 20 height 20
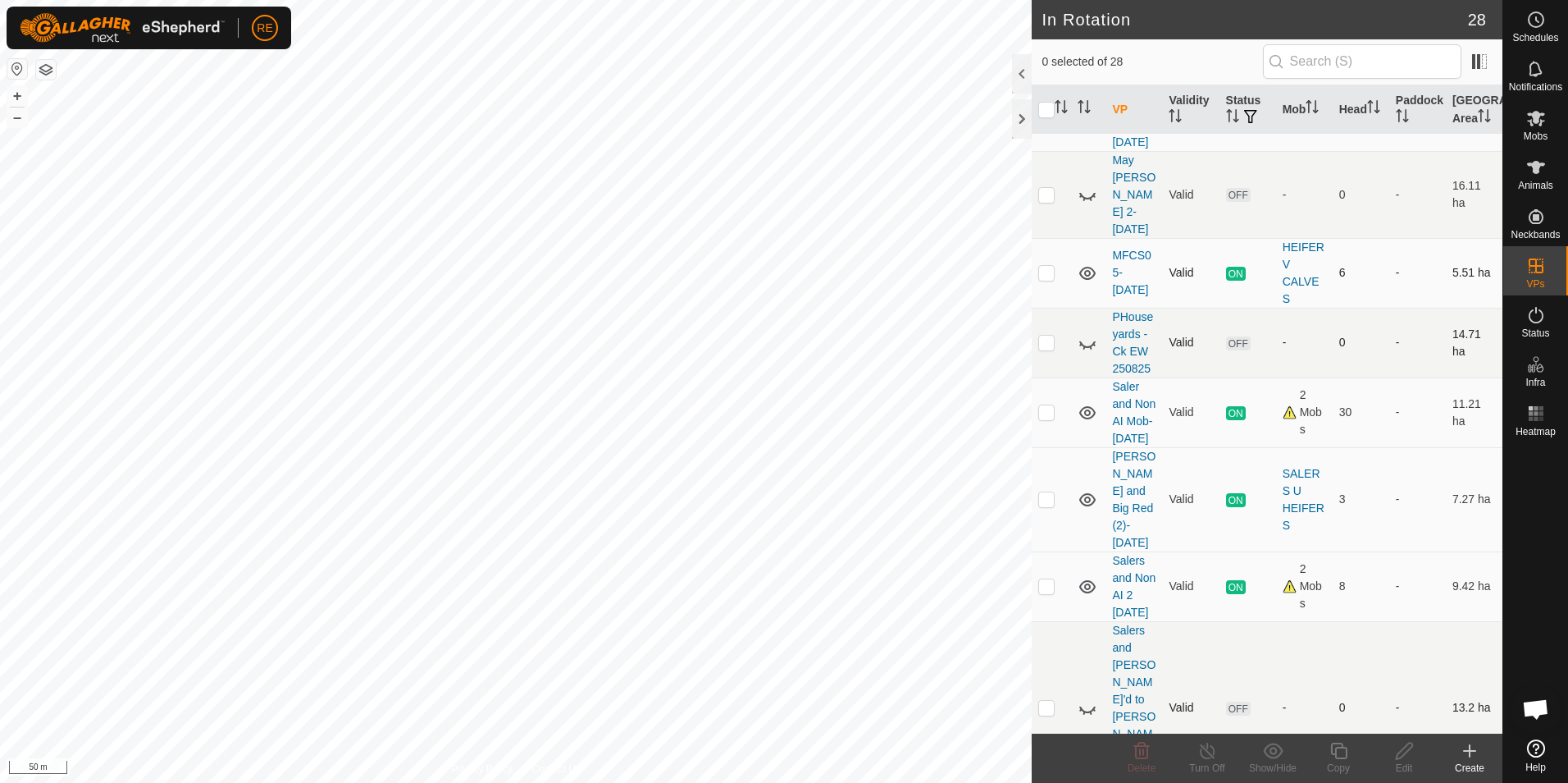
scroll to position [1100, 0]
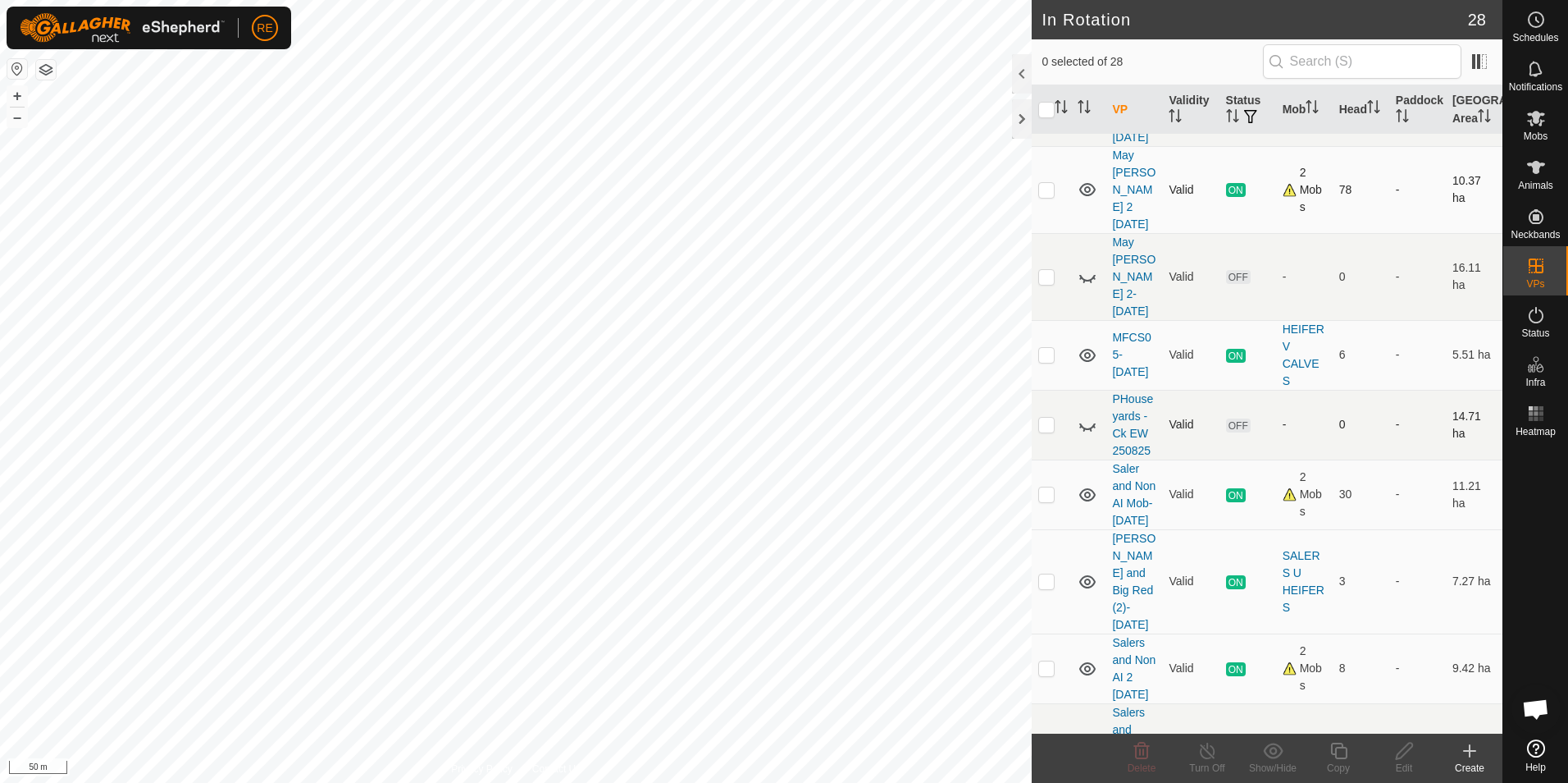
click at [1085, 112] on icon at bounding box center [1087, 102] width 20 height 20
click at [1086, 362] on icon at bounding box center [1087, 355] width 16 height 13
click at [1086, 366] on icon at bounding box center [1087, 356] width 20 height 20
click at [1090, 196] on icon at bounding box center [1087, 189] width 16 height 13
click at [1552, 125] on div "Mobs" at bounding box center [1536, 123] width 64 height 49
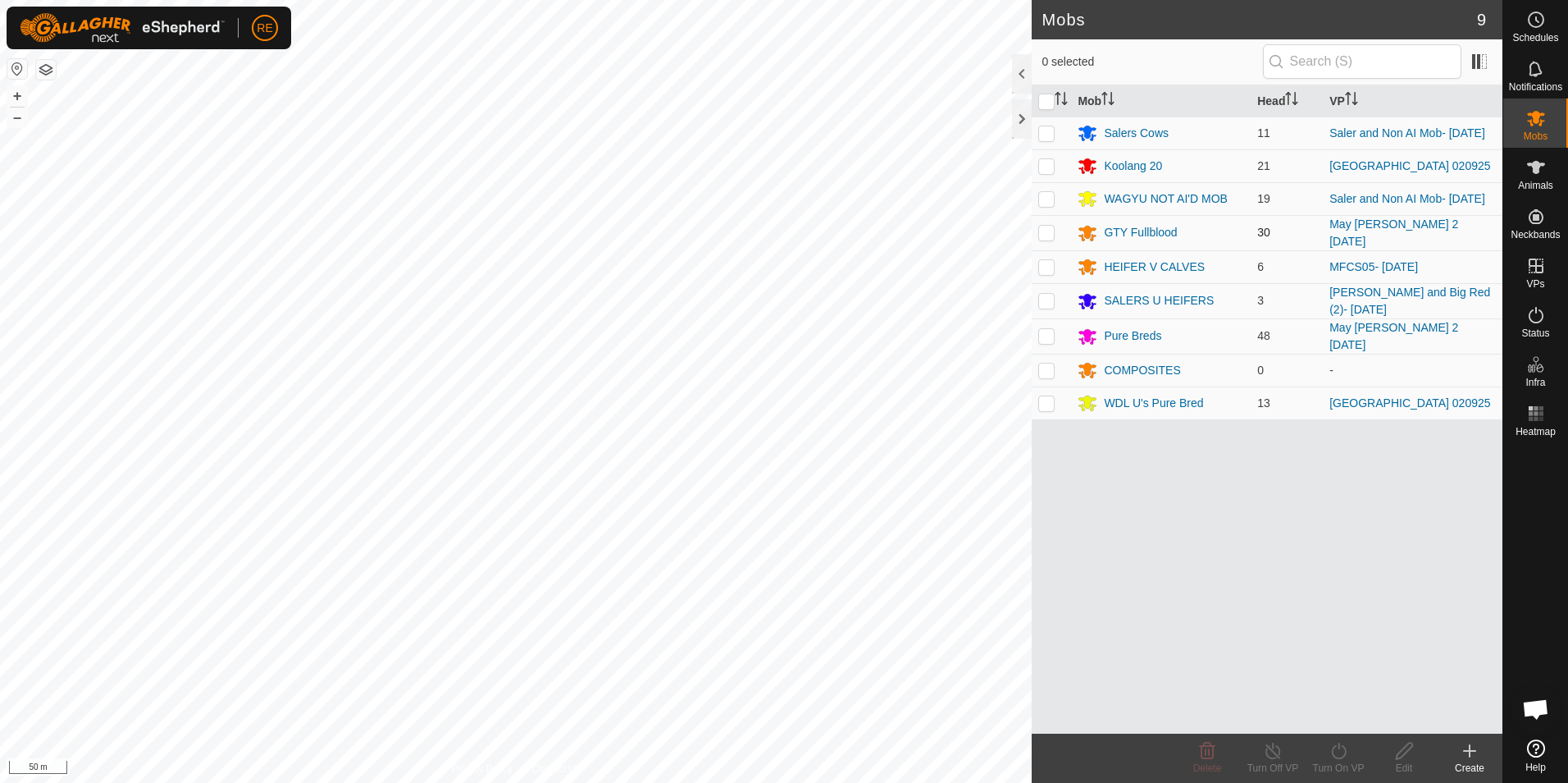
click at [1047, 234] on p-checkbox at bounding box center [1046, 232] width 16 height 13
checkbox input "true"
click at [1045, 336] on p-checkbox at bounding box center [1046, 335] width 16 height 13
checkbox input "true"
click at [1341, 758] on icon at bounding box center [1338, 751] width 14 height 16
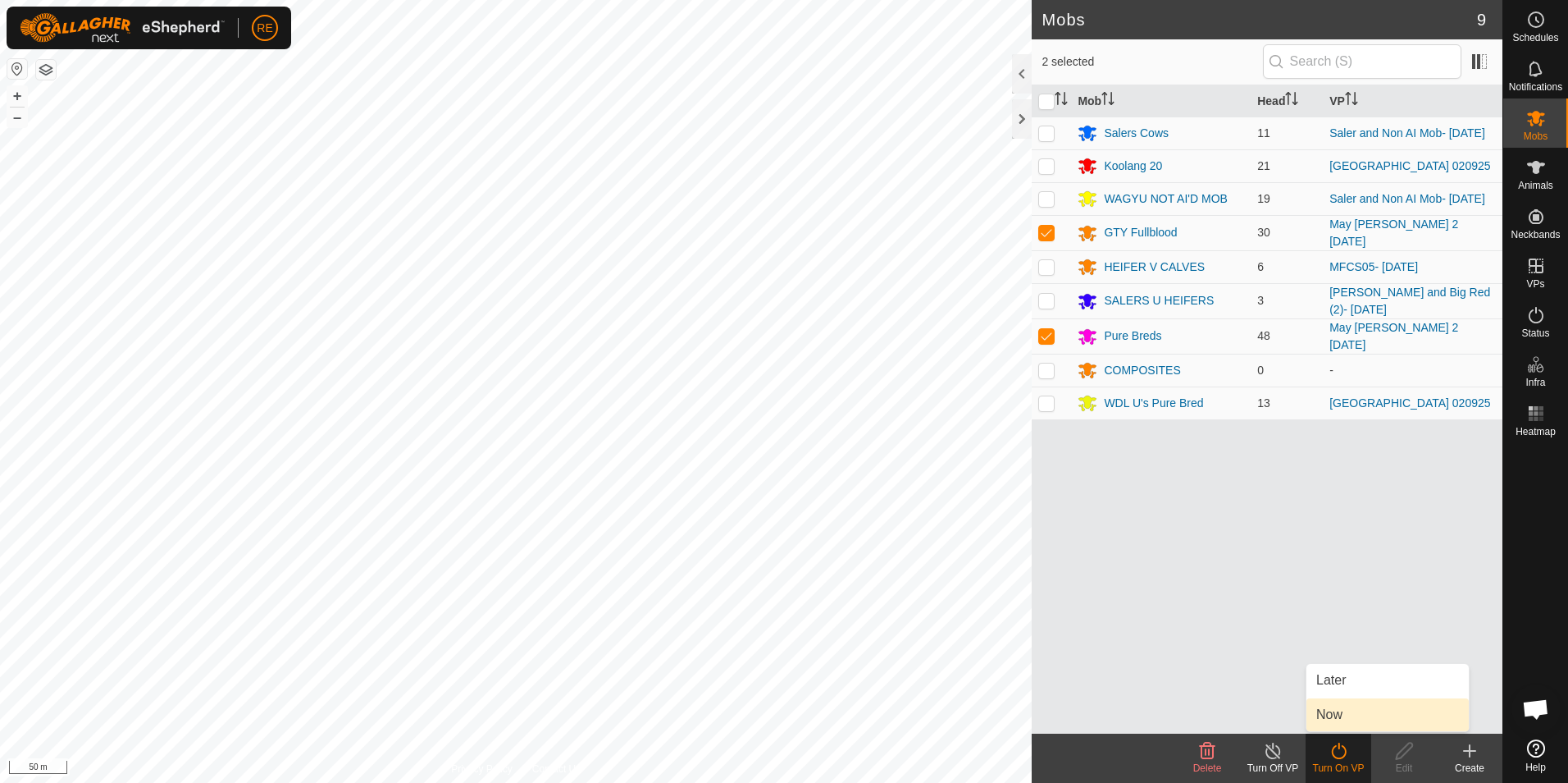
click at [1351, 719] on link "Now" at bounding box center [1387, 714] width 162 height 33
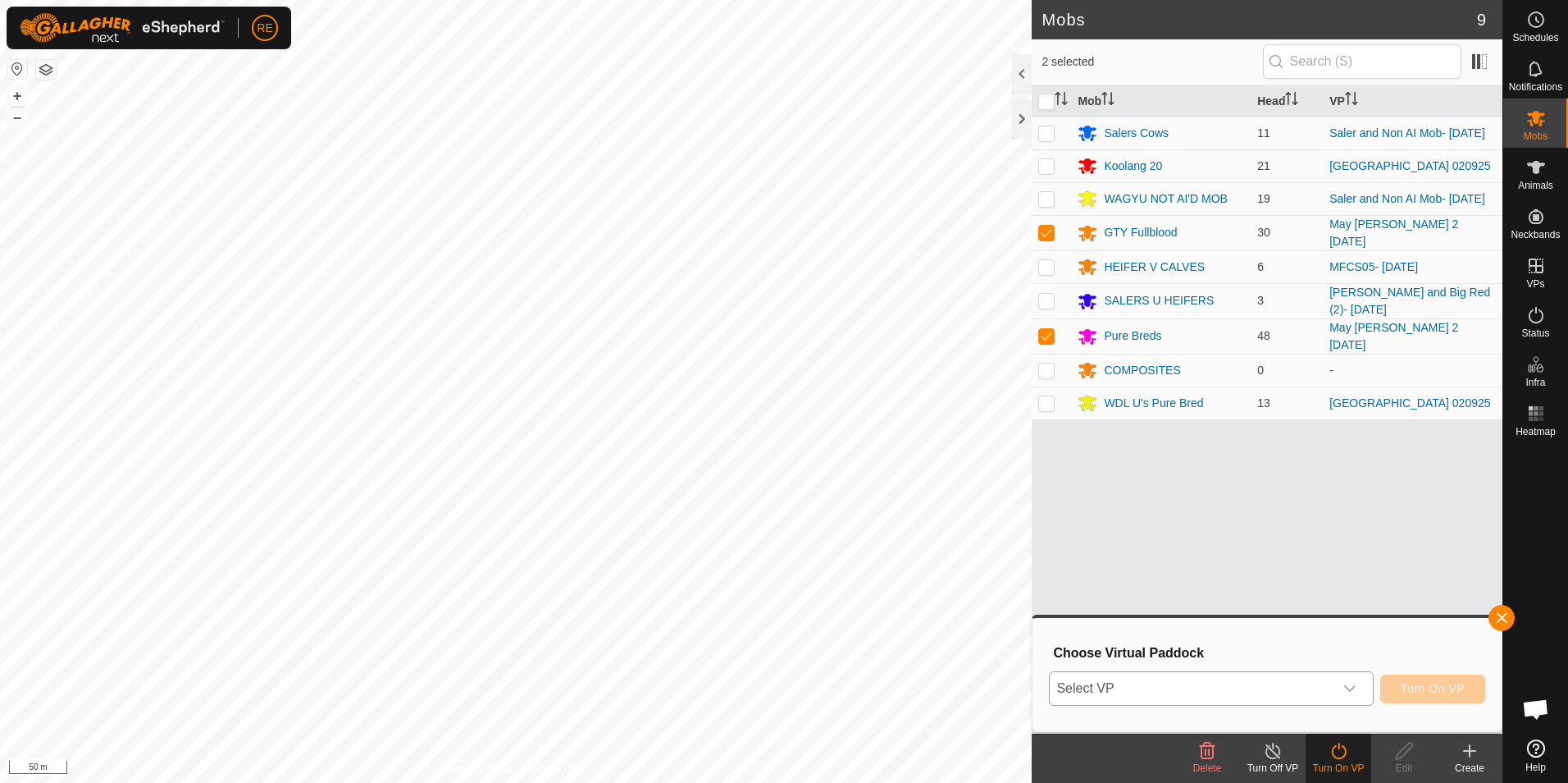
click at [1357, 693] on icon "dropdown trigger" at bounding box center [1350, 688] width 13 height 13
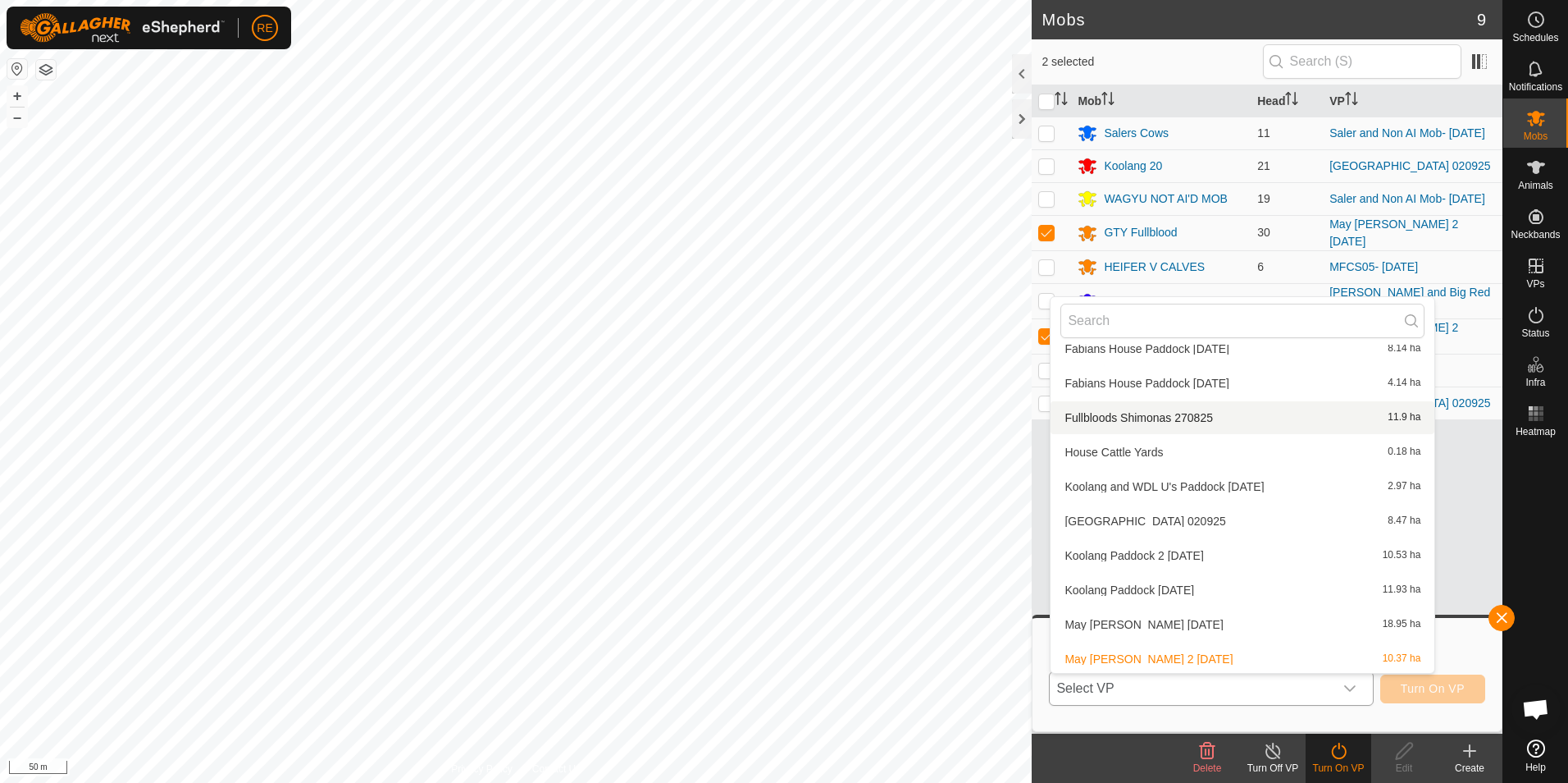
scroll to position [264, 0]
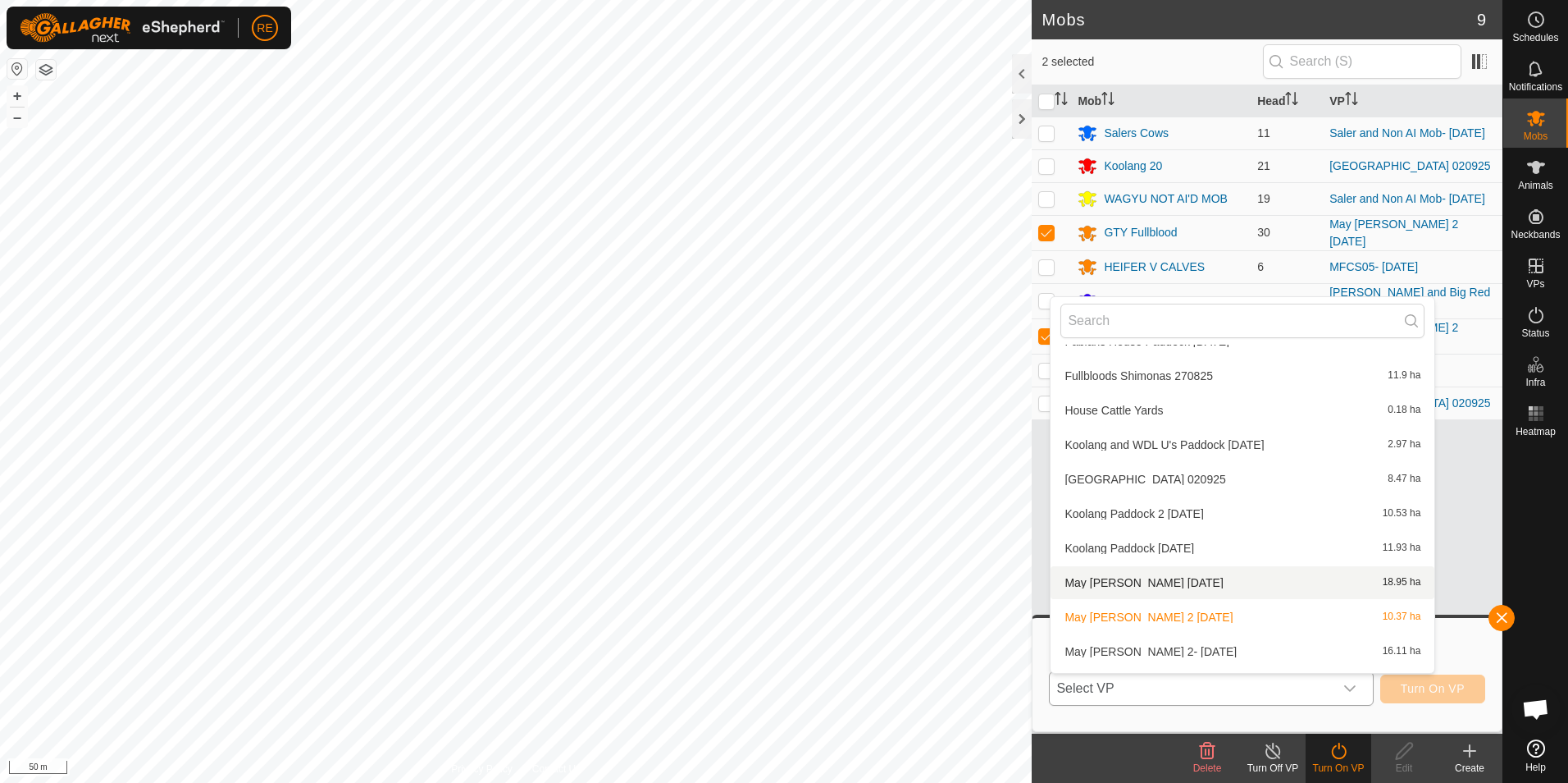
click at [1183, 575] on li "May [PERSON_NAME] [DATE] 18.95 ha" at bounding box center [1242, 582] width 384 height 33
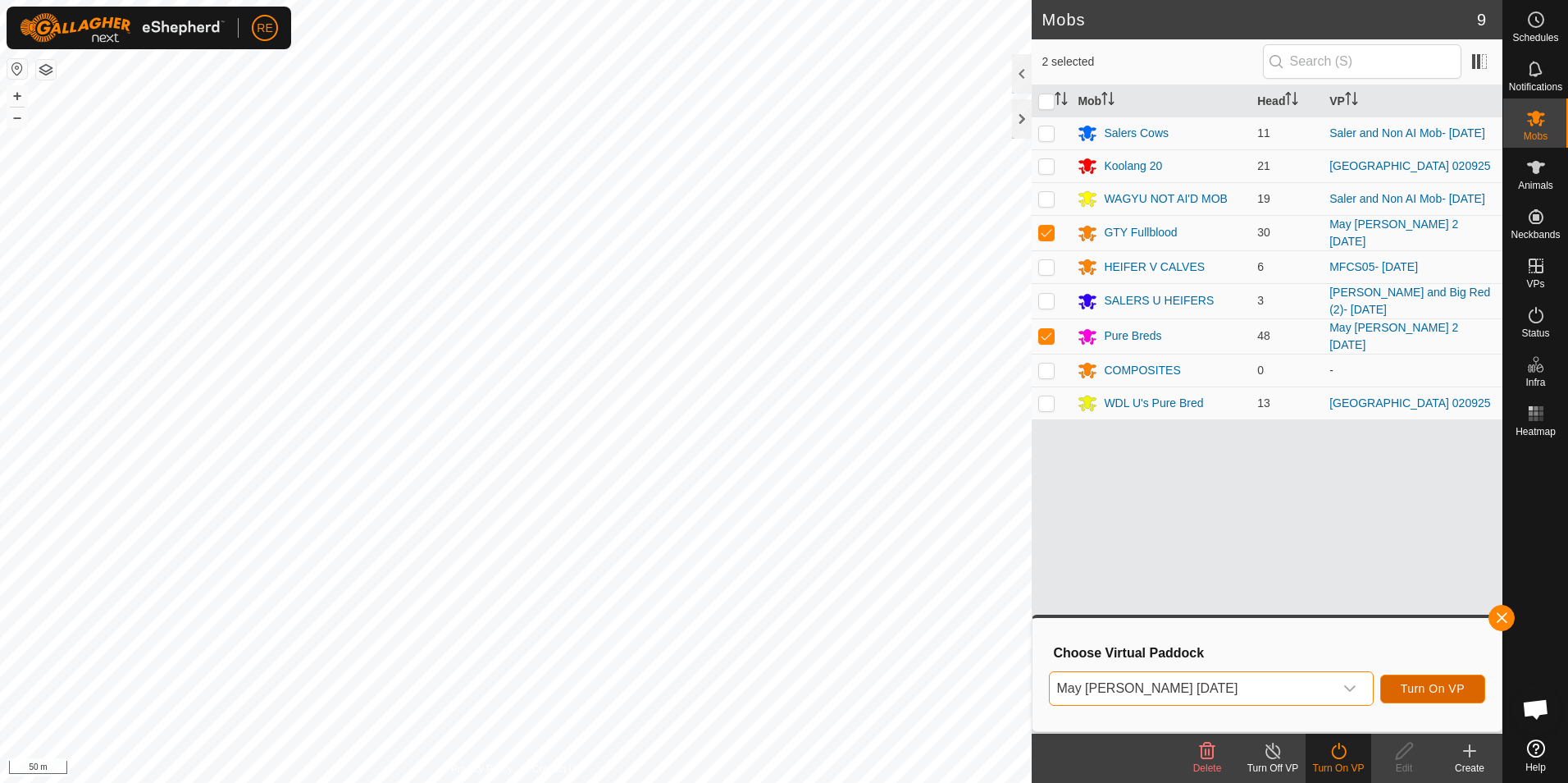
click at [1446, 690] on span "Turn On VP" at bounding box center [1432, 688] width 64 height 13
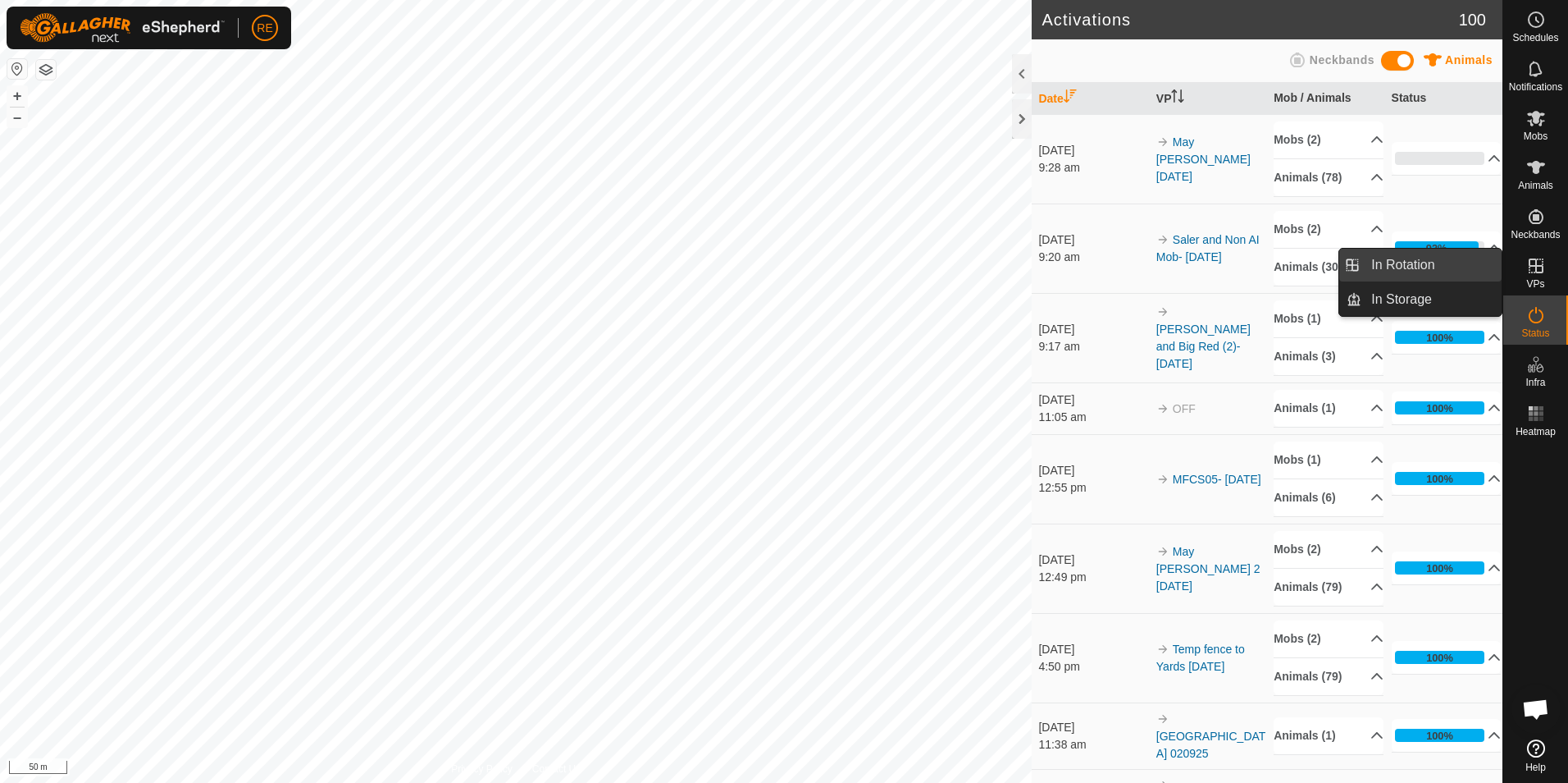
click at [1414, 258] on span "In Rotation" at bounding box center [1402, 265] width 64 height 20
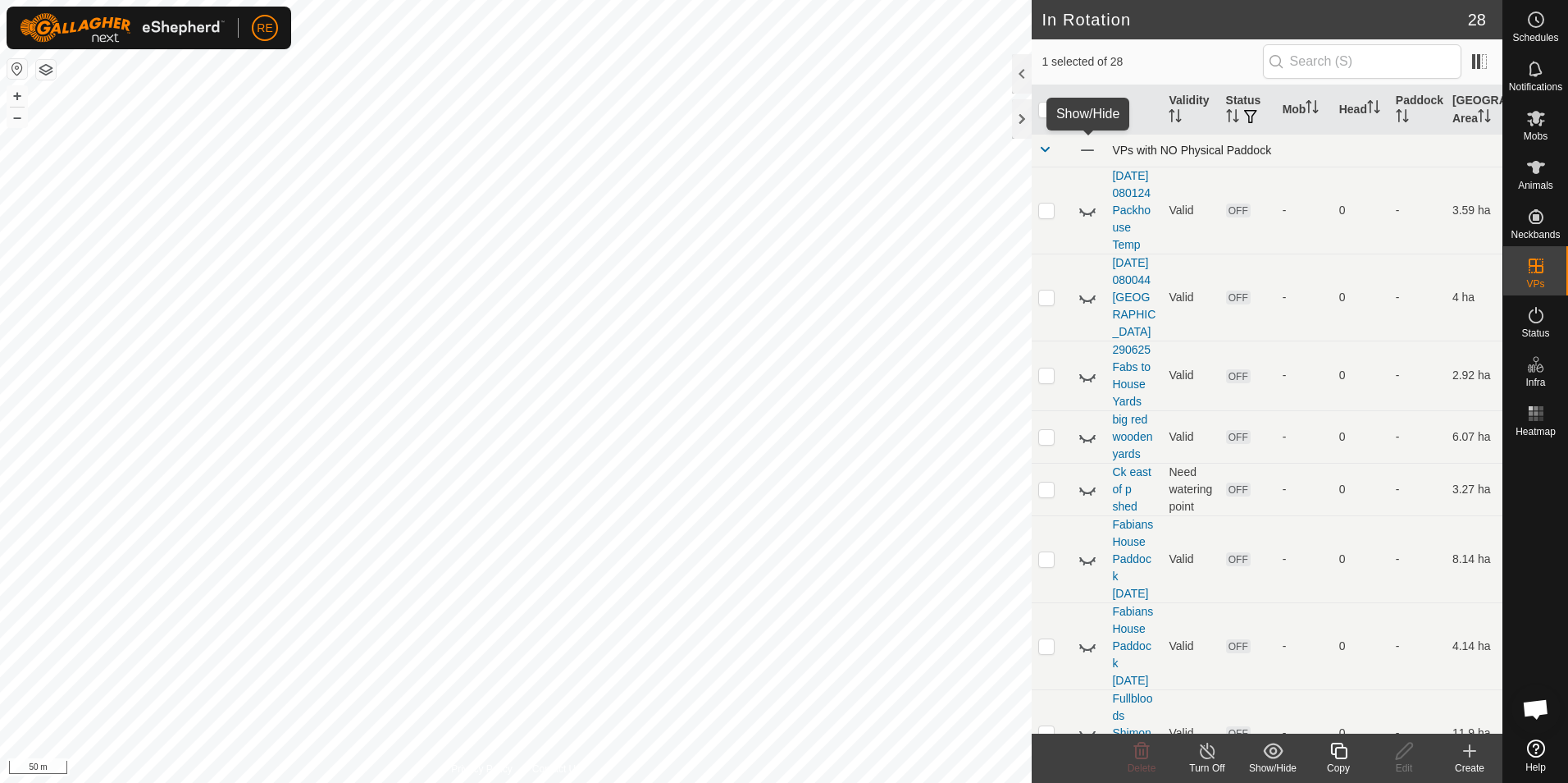
click at [1088, 149] on span at bounding box center [1086, 151] width 18 height 18
click at [1082, 107] on icon "Activate to sort" at bounding box center [1082, 107] width 2 height 13
click at [1082, 107] on icon "Activate to sort" at bounding box center [1084, 107] width 13 height 13
click at [1124, 110] on th "VP" at bounding box center [1134, 109] width 56 height 49
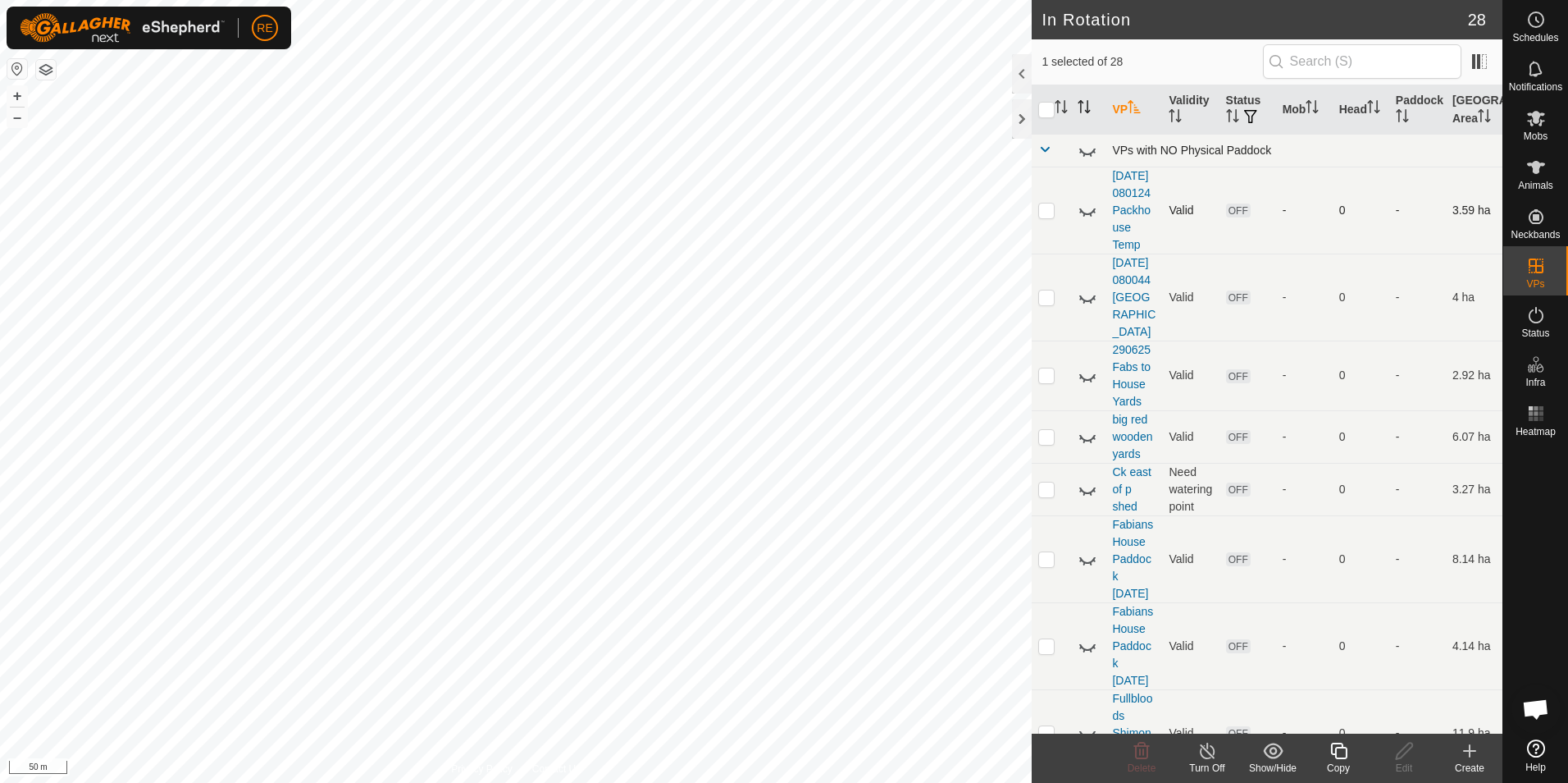
click at [1088, 219] on icon at bounding box center [1087, 210] width 20 height 20
click at [1088, 217] on icon at bounding box center [1087, 210] width 16 height 13
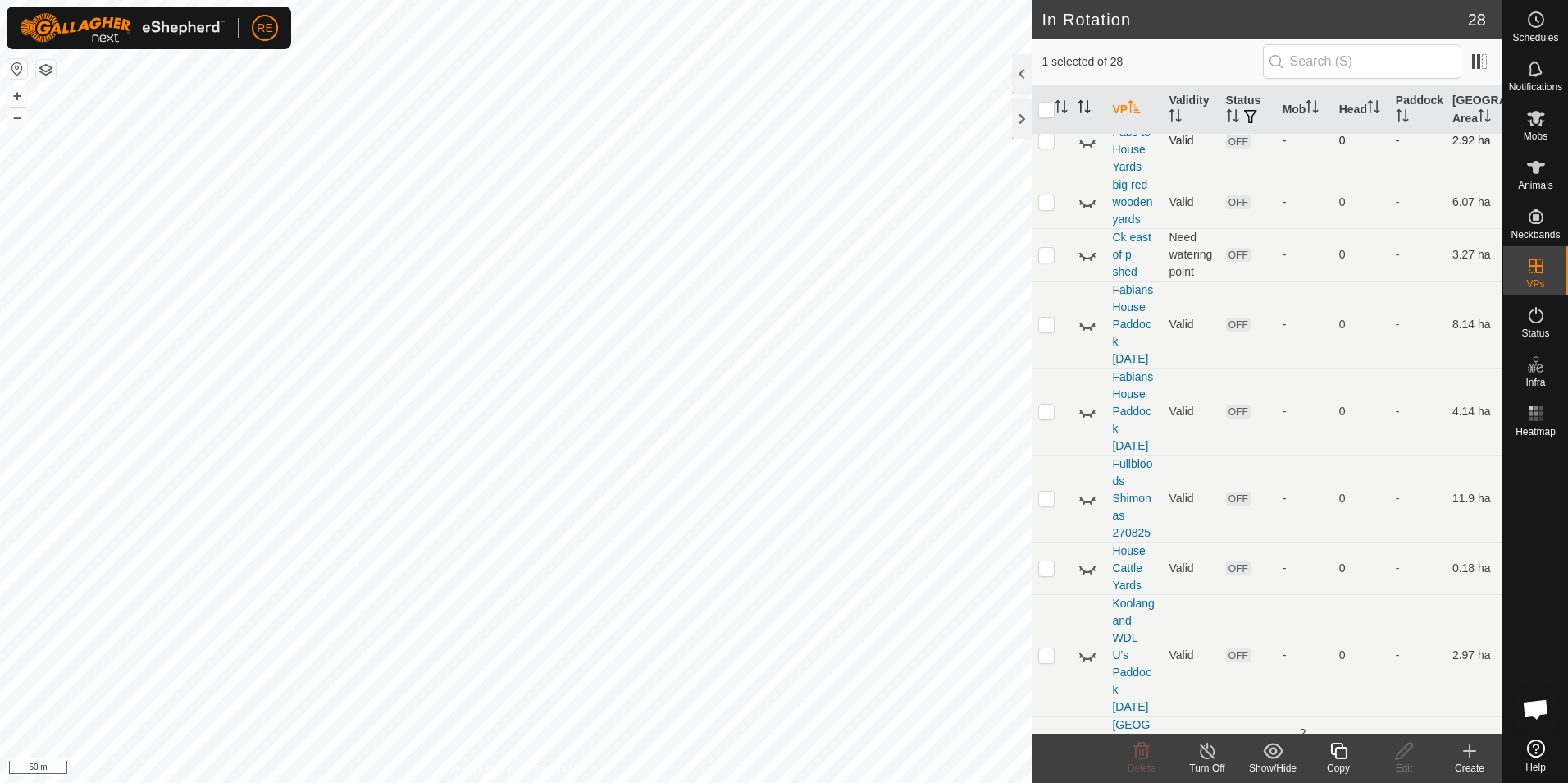
scroll to position [328, 0]
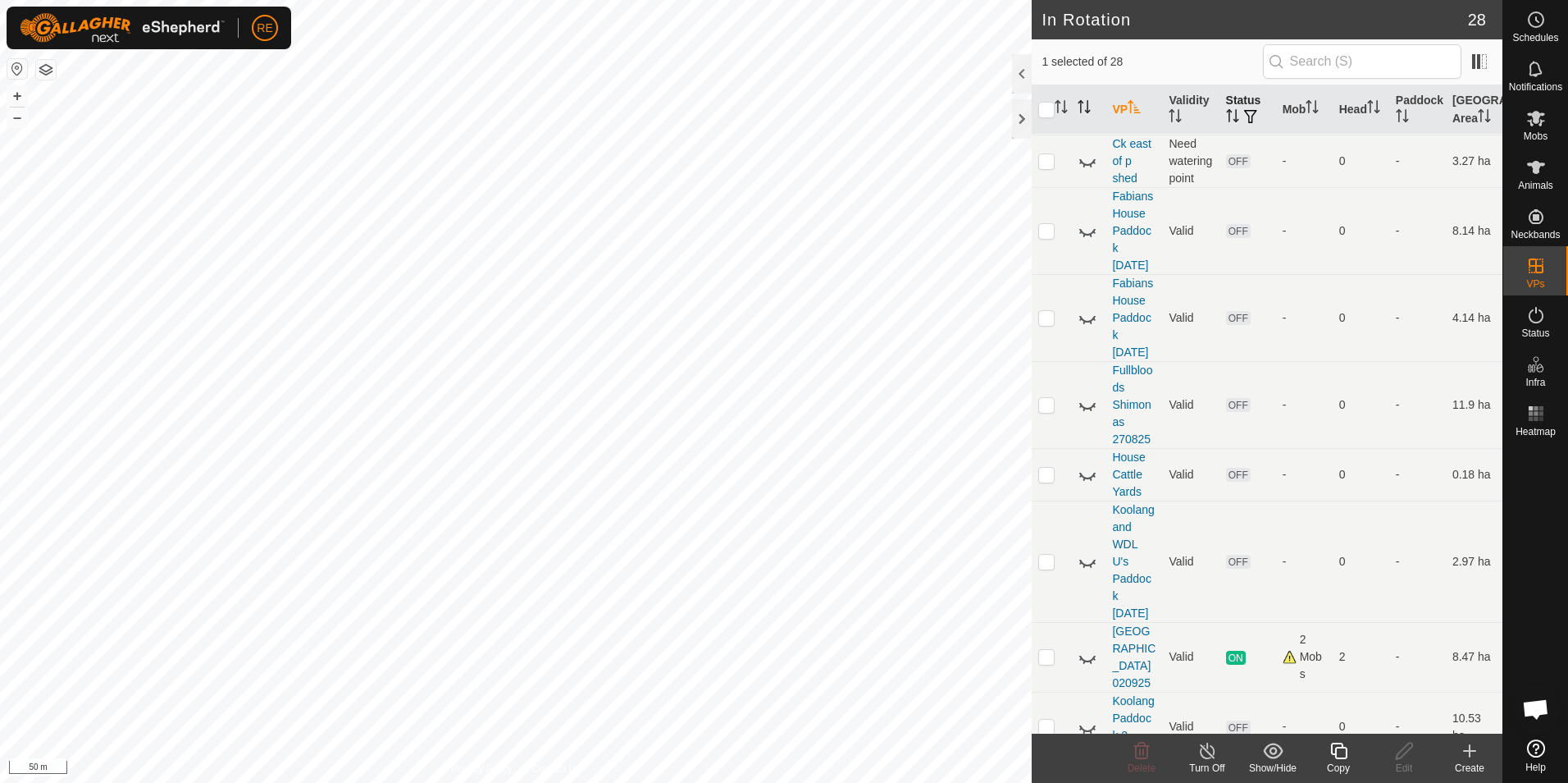
click at [1230, 118] on icon "Activate to sort" at bounding box center [1232, 116] width 13 height 13
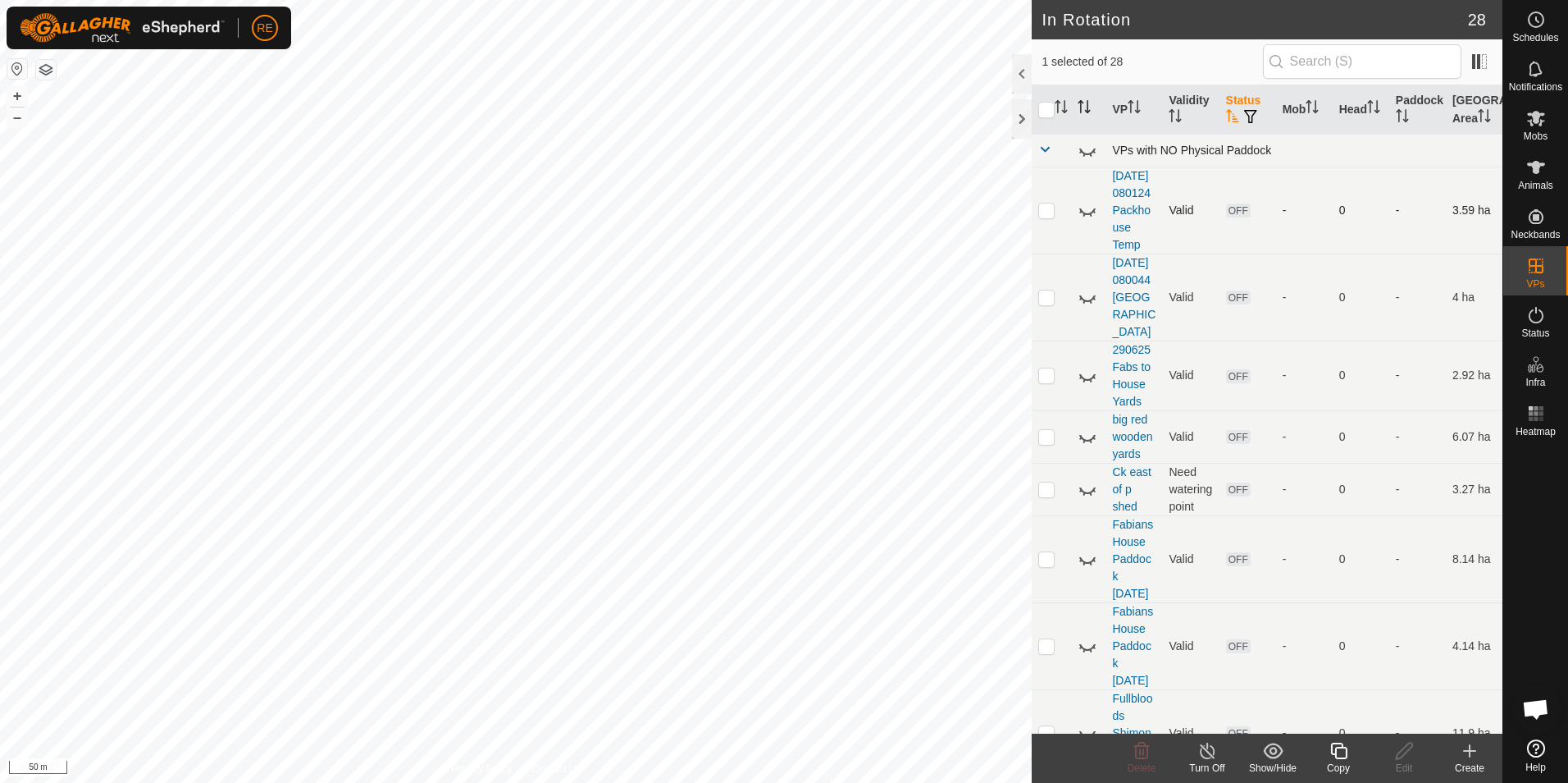
click at [1239, 111] on button "button" at bounding box center [1251, 117] width 23 height 16
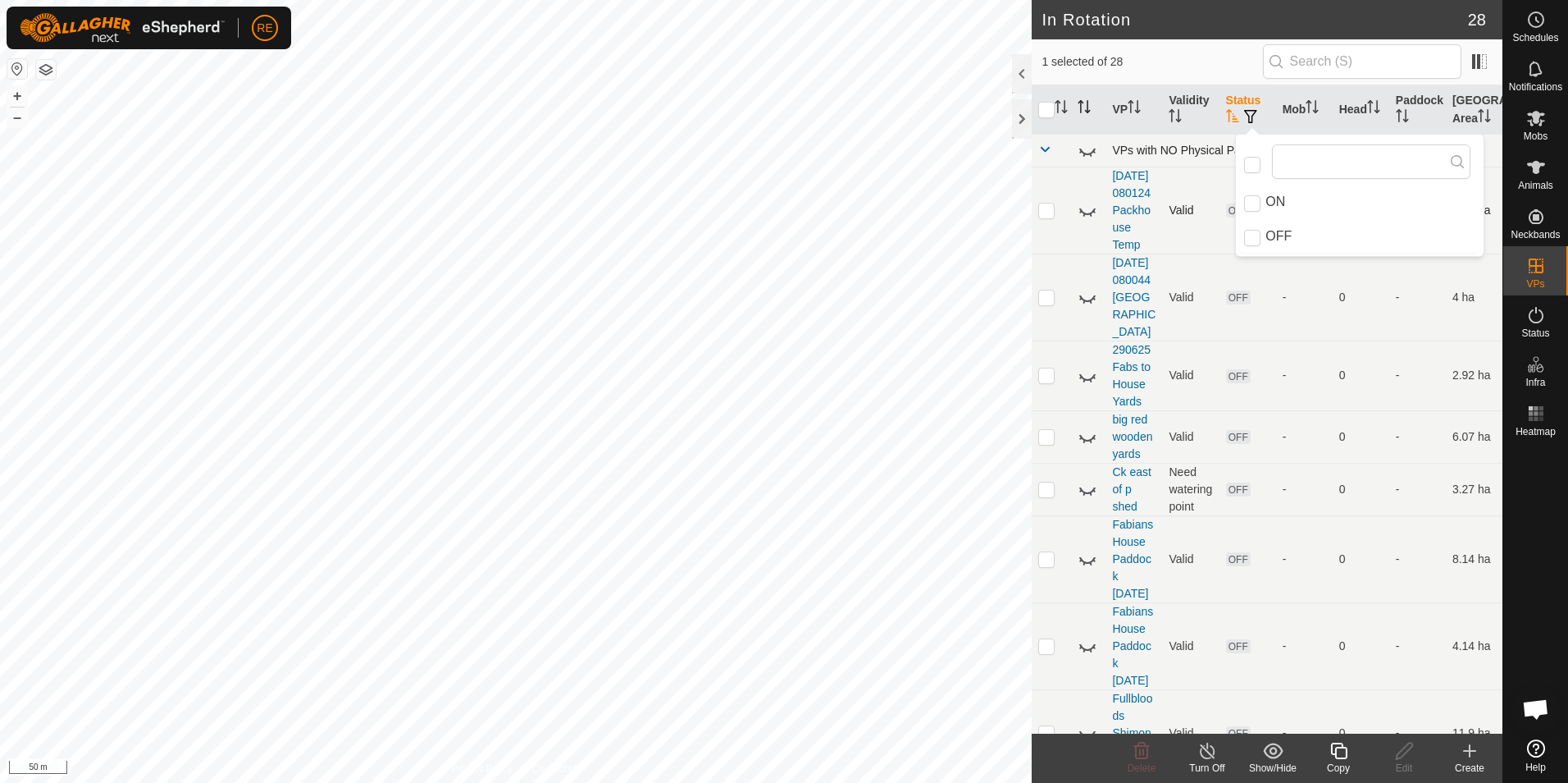
click at [1226, 116] on icon "Activate to sort" at bounding box center [1232, 116] width 13 height 13
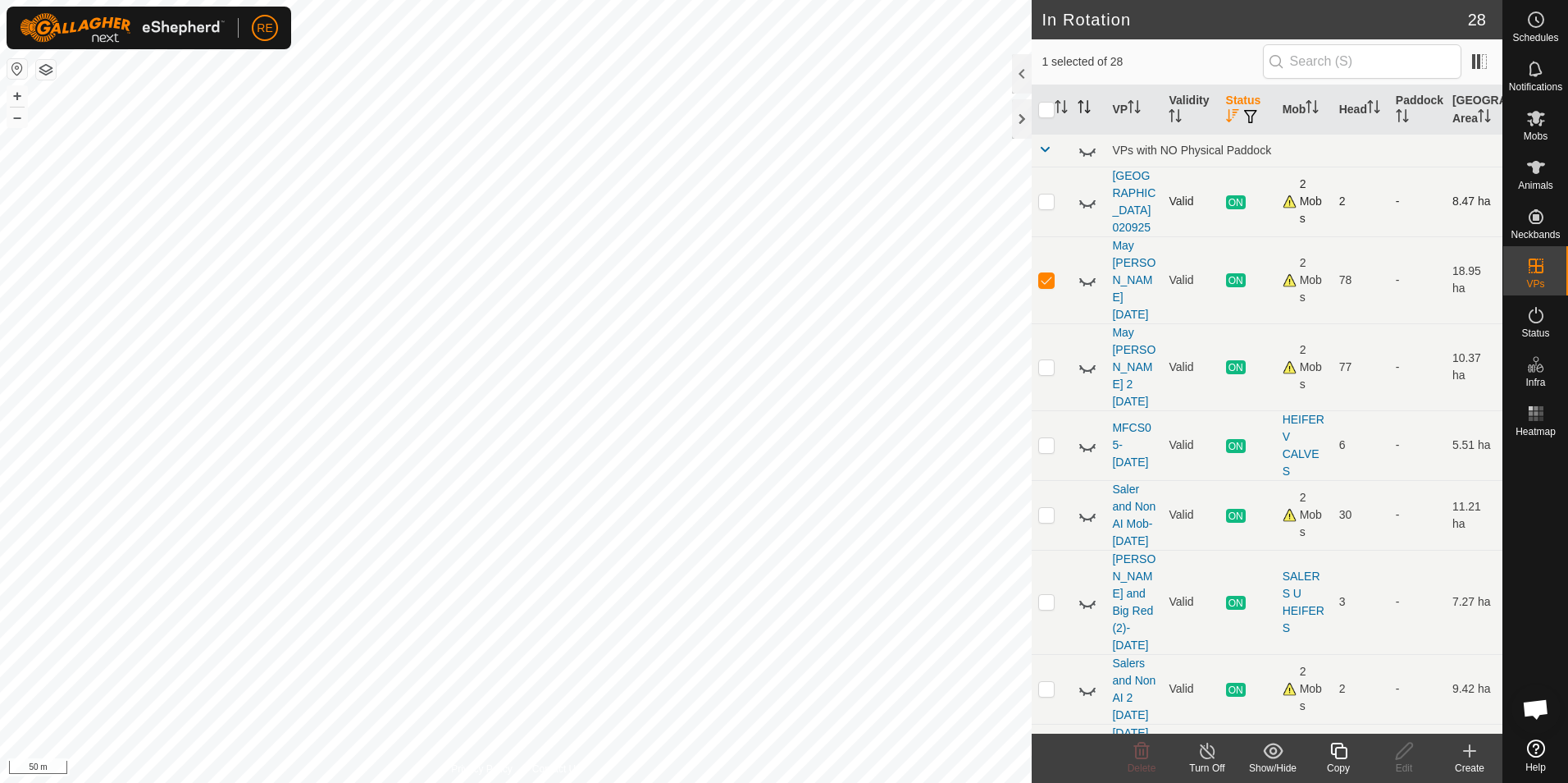
click at [1085, 211] on icon at bounding box center [1087, 202] width 20 height 20
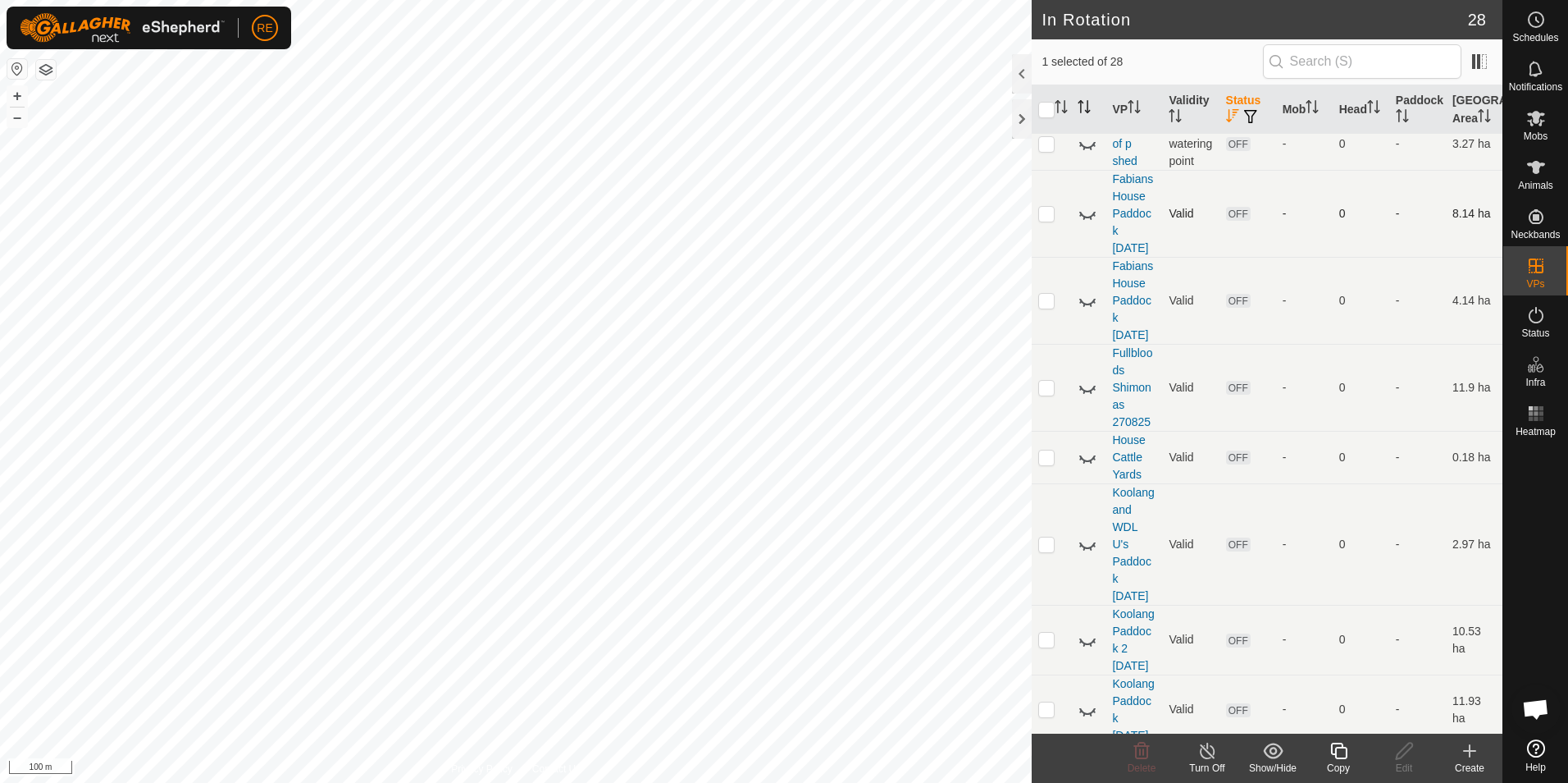
scroll to position [985, 0]
click at [1090, 472] on icon at bounding box center [1087, 462] width 20 height 20
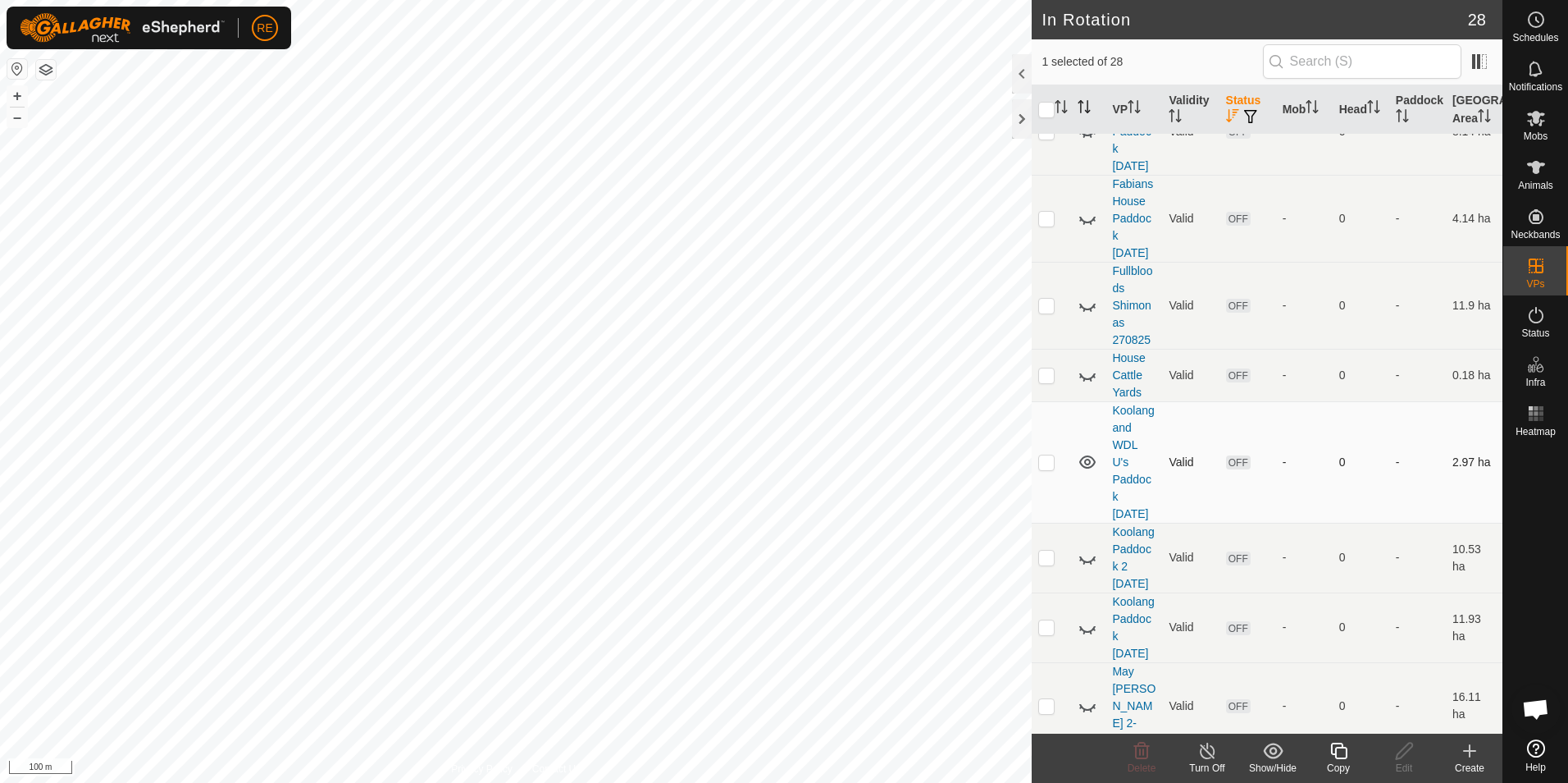
click at [1090, 469] on icon at bounding box center [1087, 461] width 16 height 13
click at [1092, 563] on icon at bounding box center [1087, 559] width 16 height 6
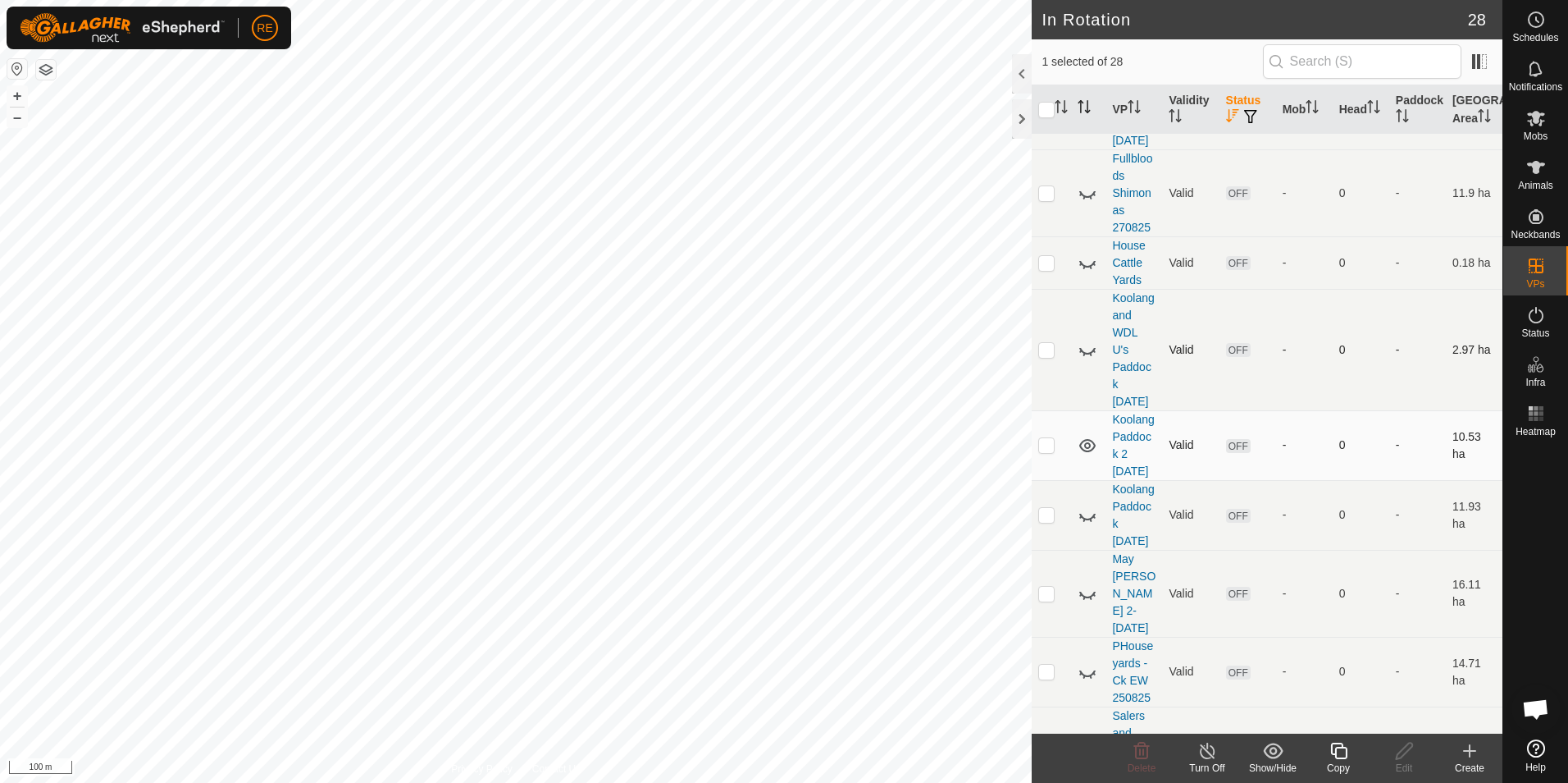
scroll to position [1149, 0]
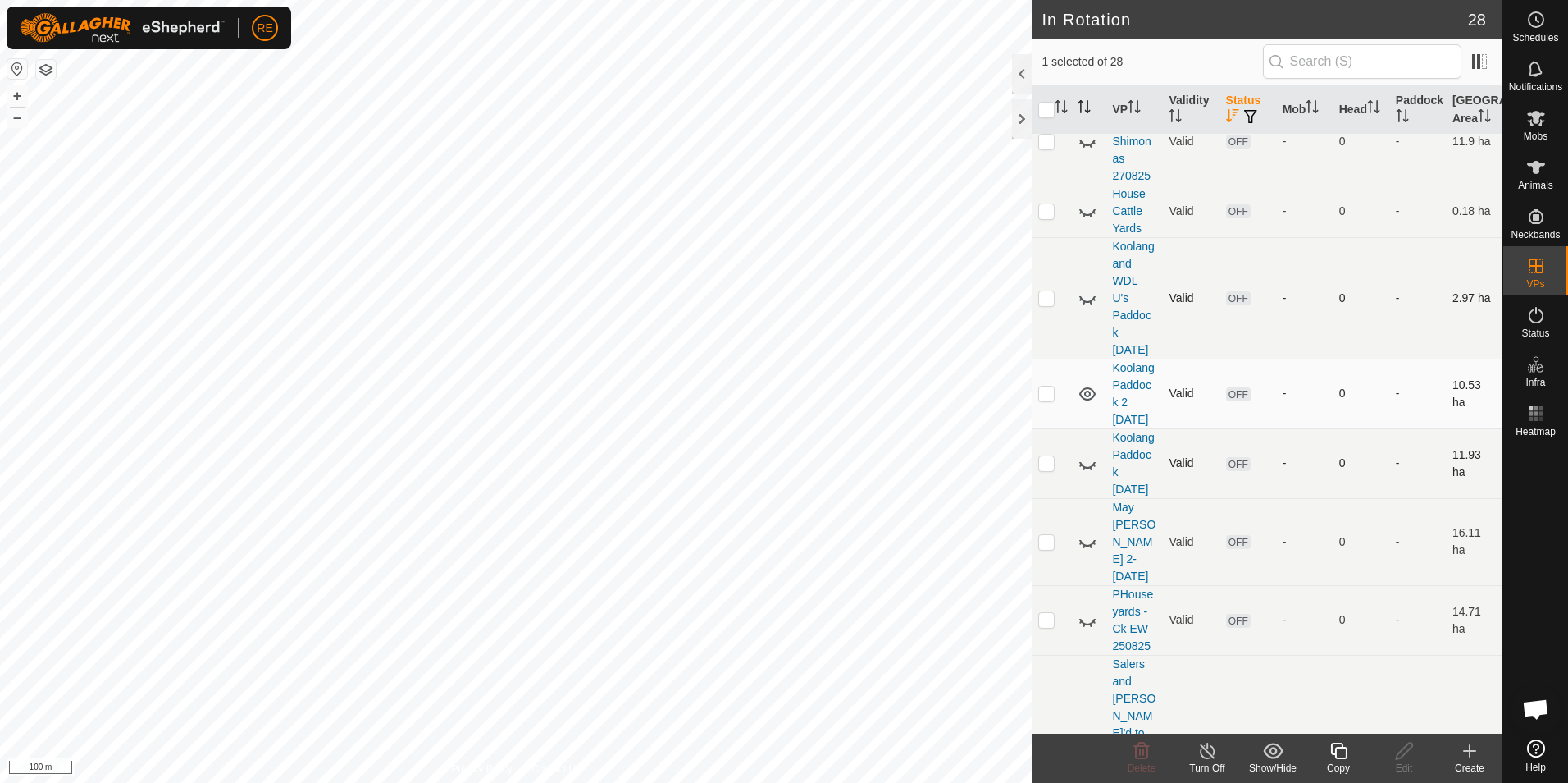
click at [1086, 473] on icon at bounding box center [1087, 463] width 20 height 20
click at [1087, 400] on icon at bounding box center [1087, 393] width 16 height 13
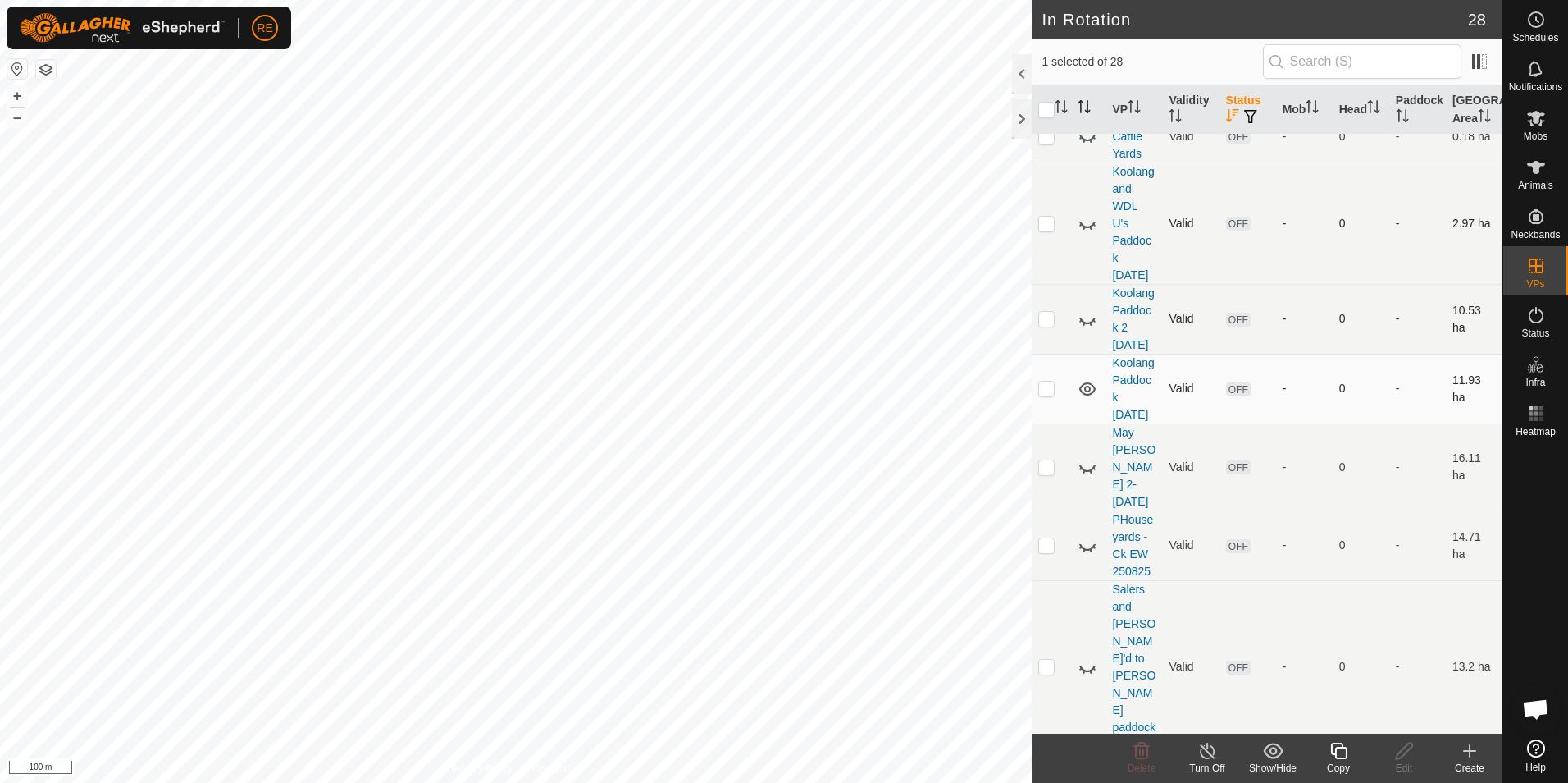
scroll to position [1312, 0]
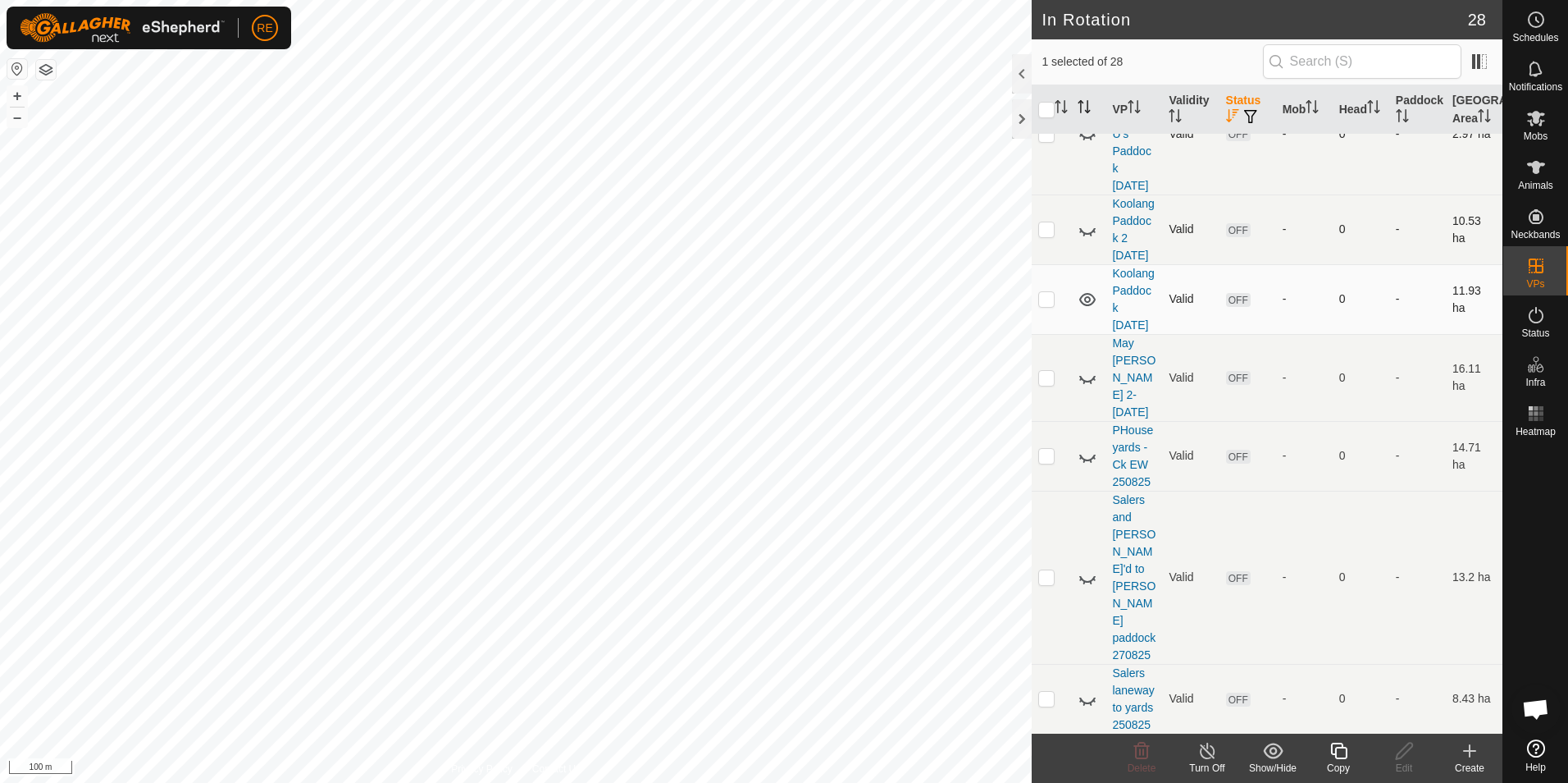
click at [1047, 305] on p-checkbox at bounding box center [1046, 298] width 16 height 13
checkbox input "true"
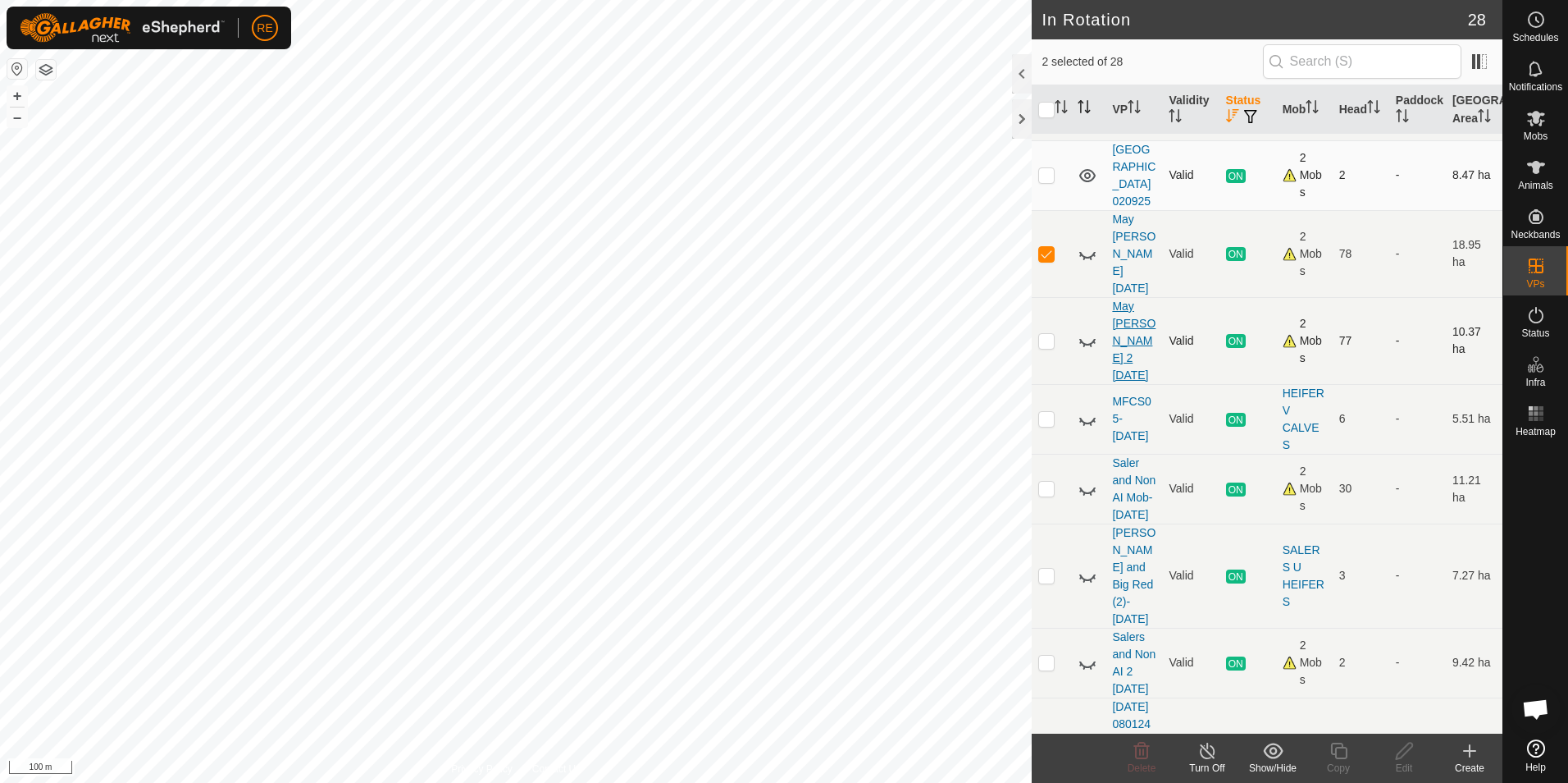
scroll to position [0, 0]
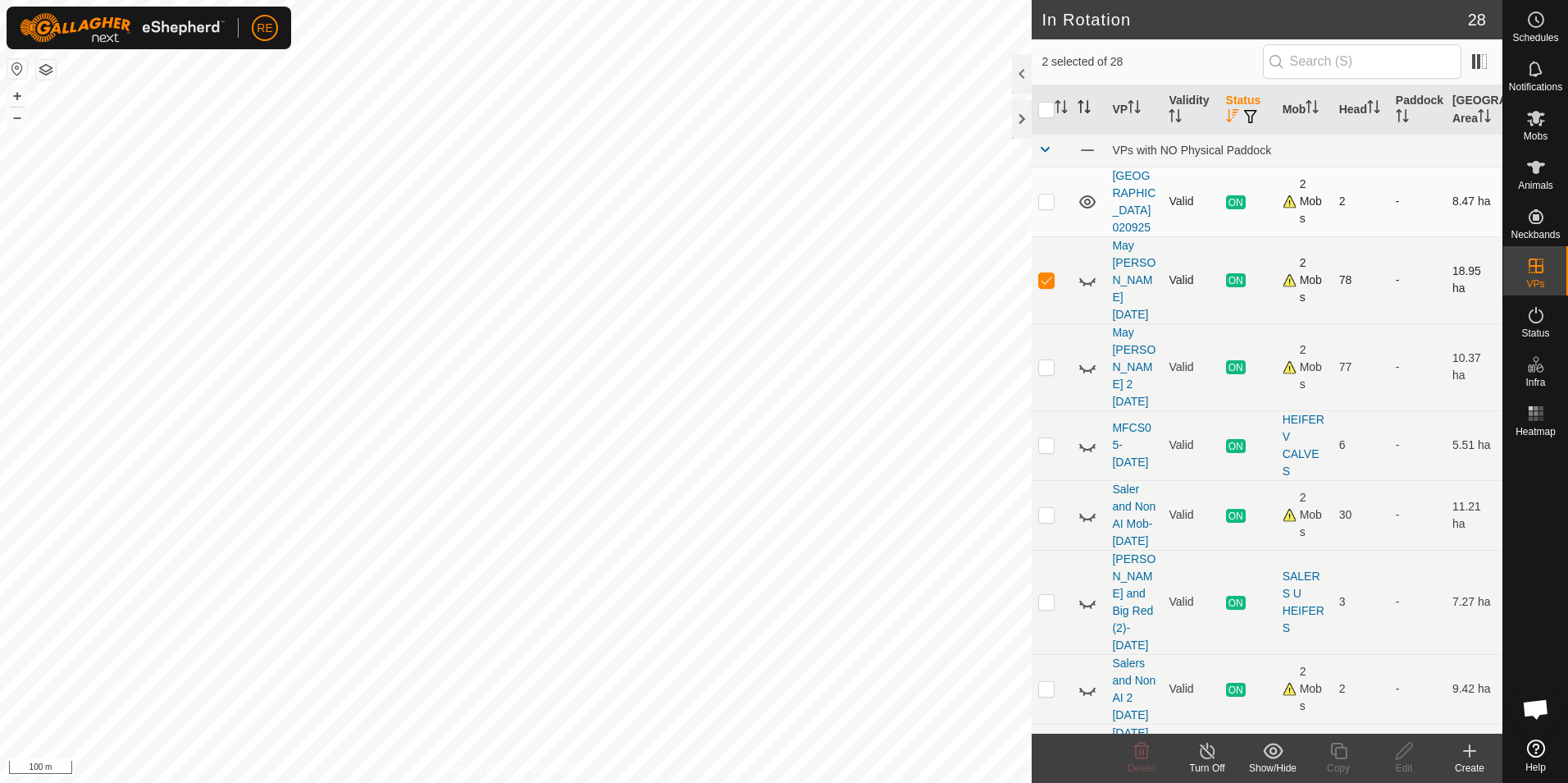
click at [1048, 287] on p-checkbox at bounding box center [1046, 280] width 16 height 13
checkbox input "false"
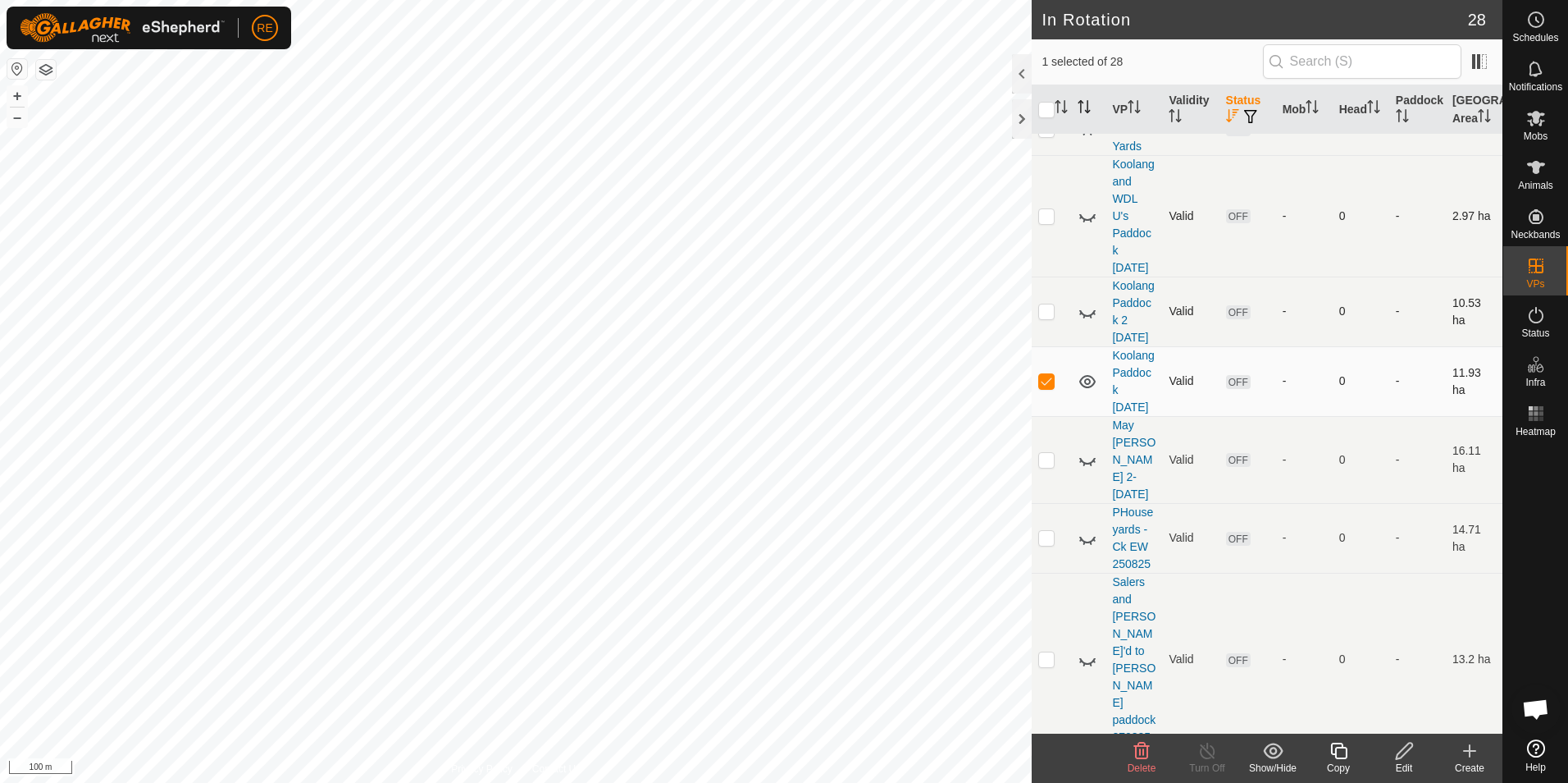
scroll to position [1312, 0]
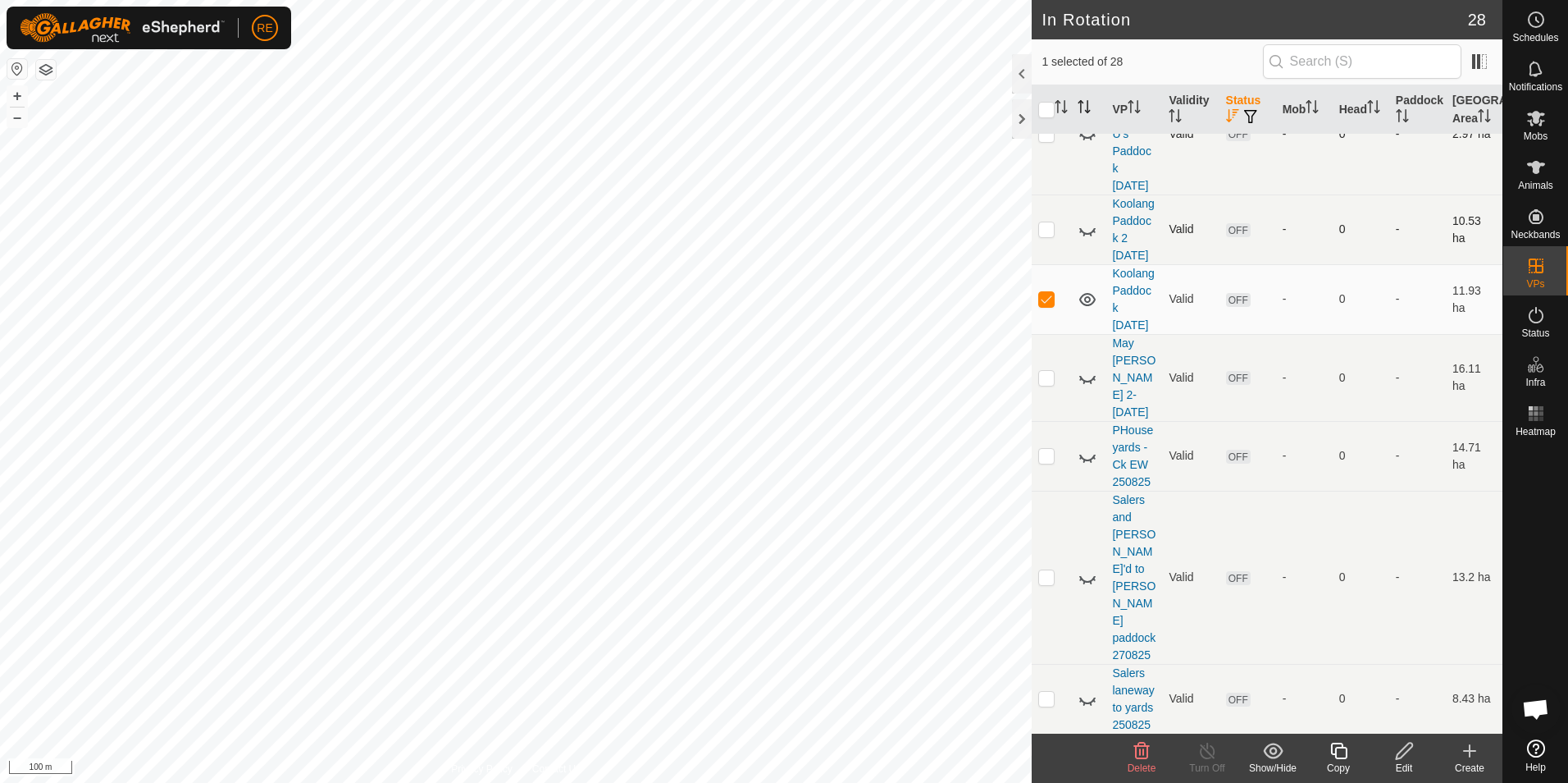
click at [1406, 754] on icon at bounding box center [1404, 751] width 21 height 20
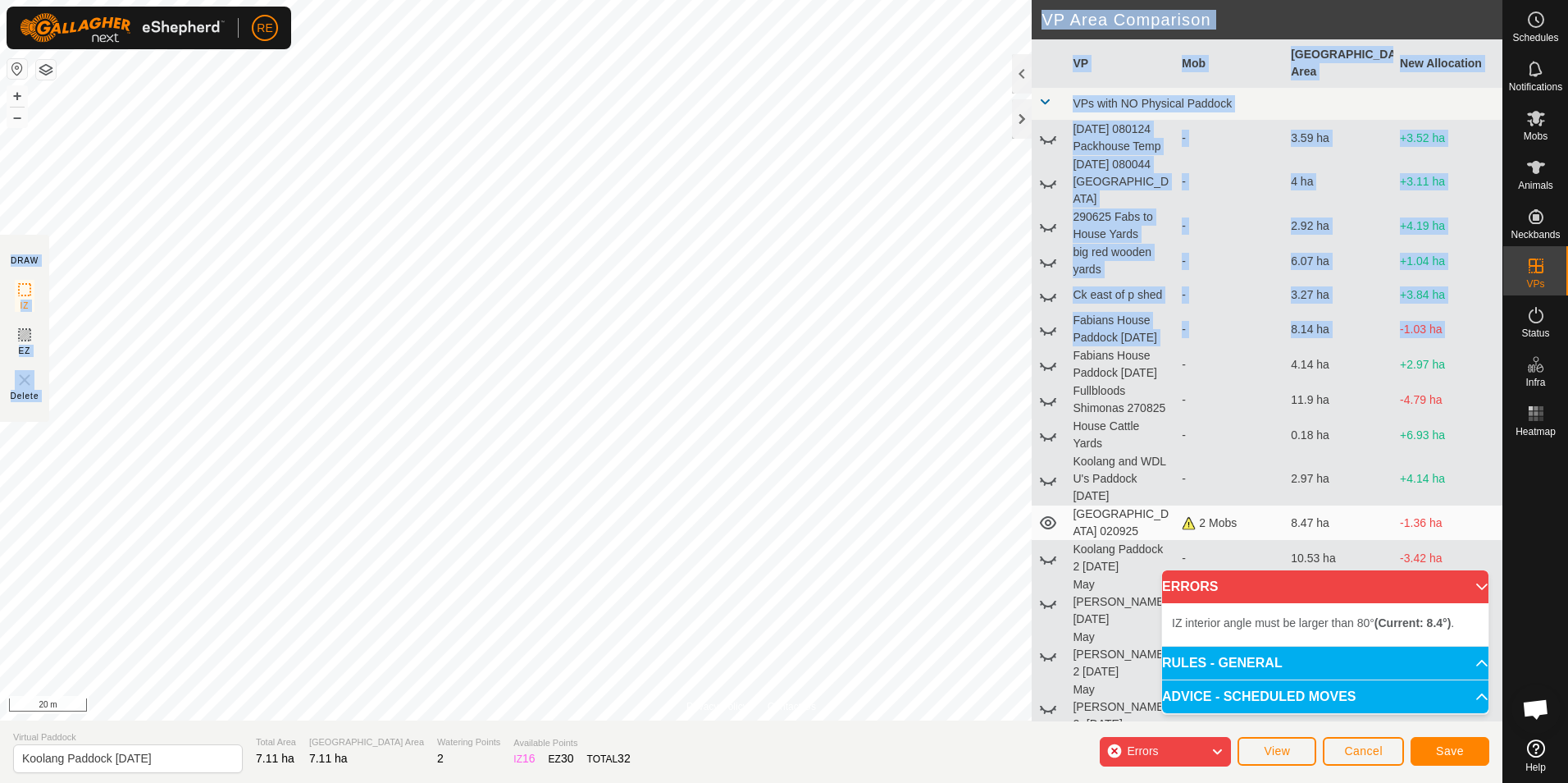
click at [665, 390] on div "Privacy Policy Contact Us IZ interior angle must be larger than 80° (Current: 1…" at bounding box center [751, 392] width 1503 height 783
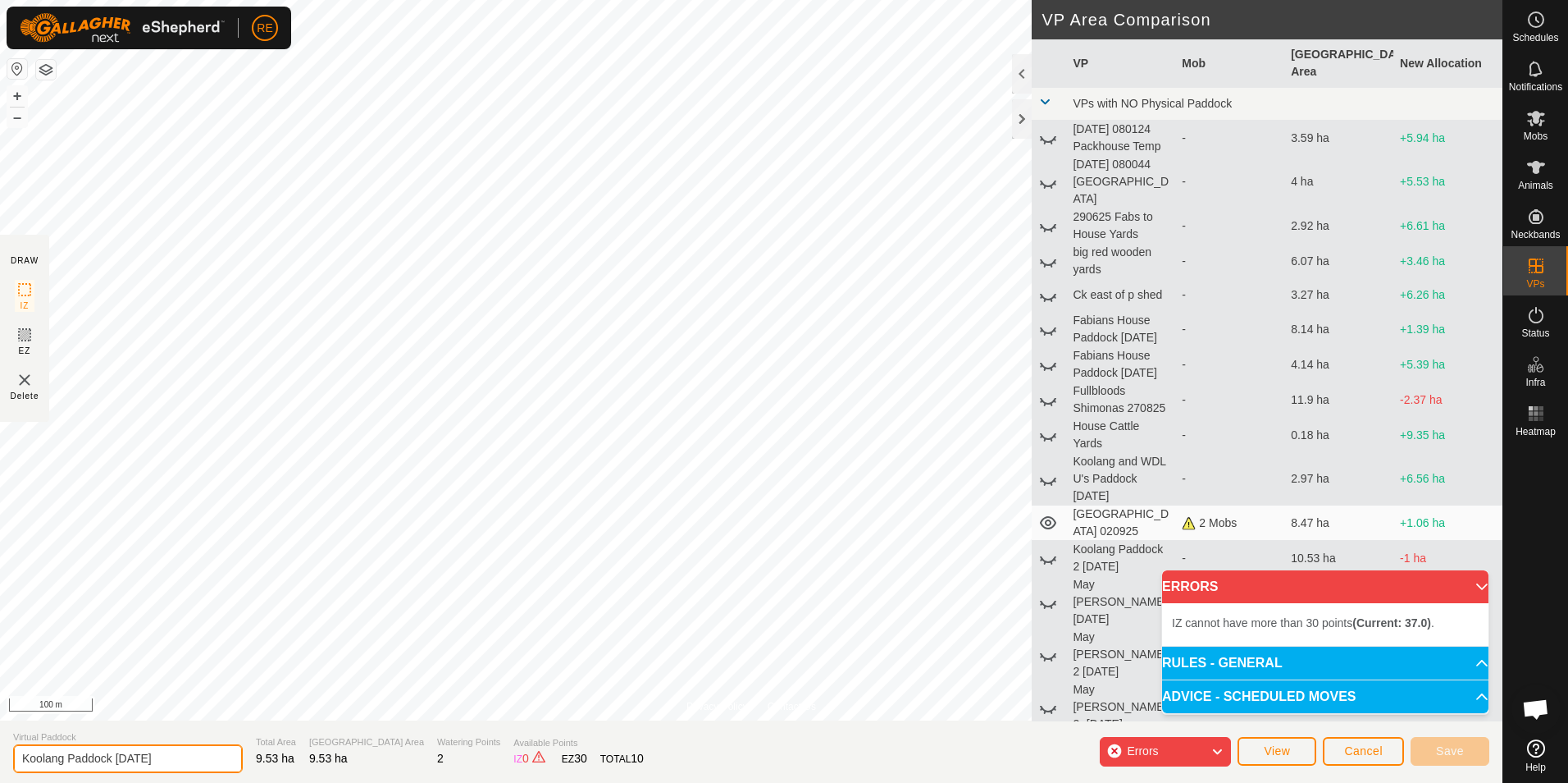
click at [115, 756] on input "Koolang Paddock [DATE]" at bounding box center [128, 759] width 229 height 29
type input "Koolang Paddock (2)- [DATE]"
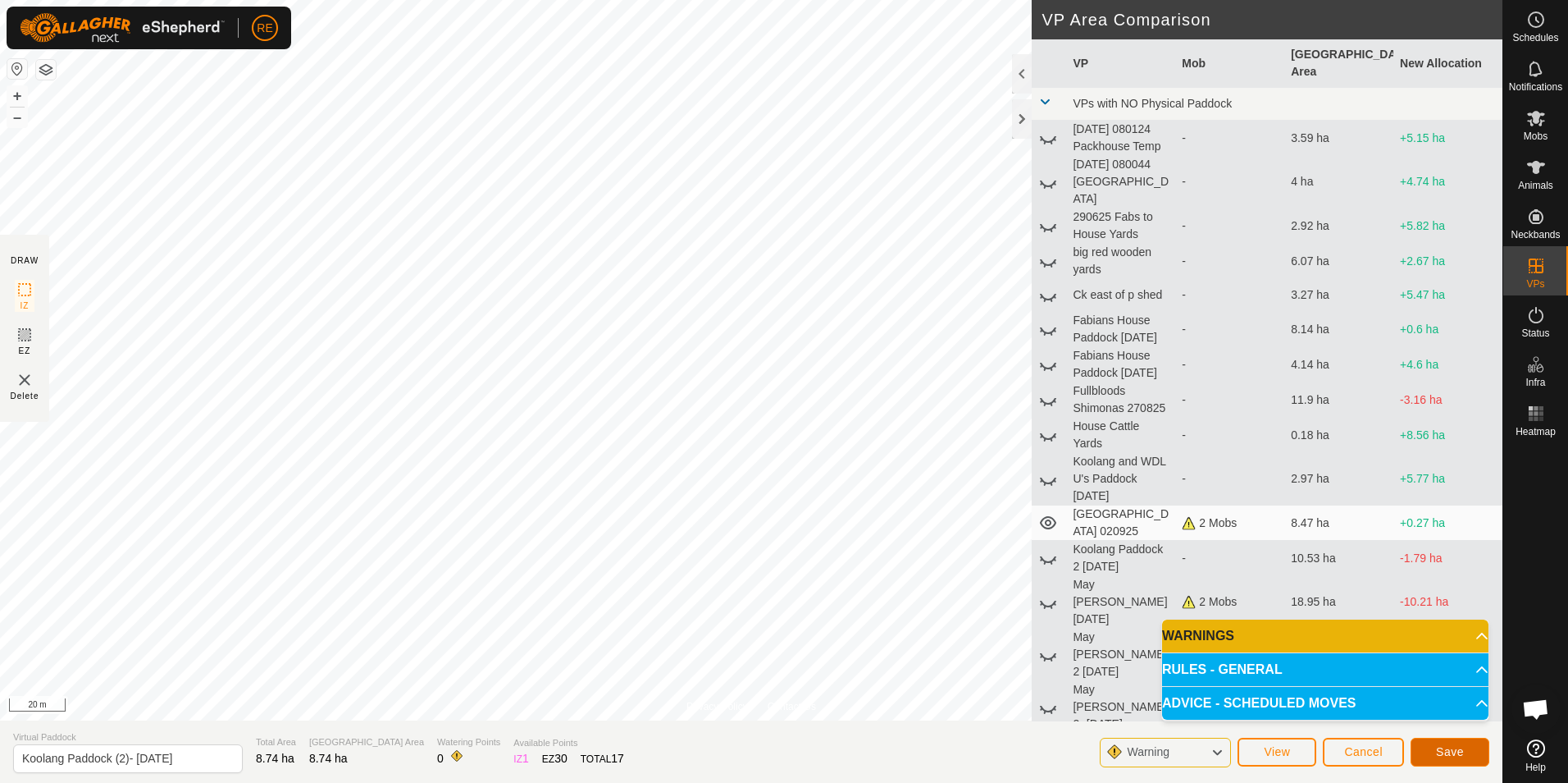
click at [1469, 749] on button "Save" at bounding box center [1450, 752] width 79 height 29
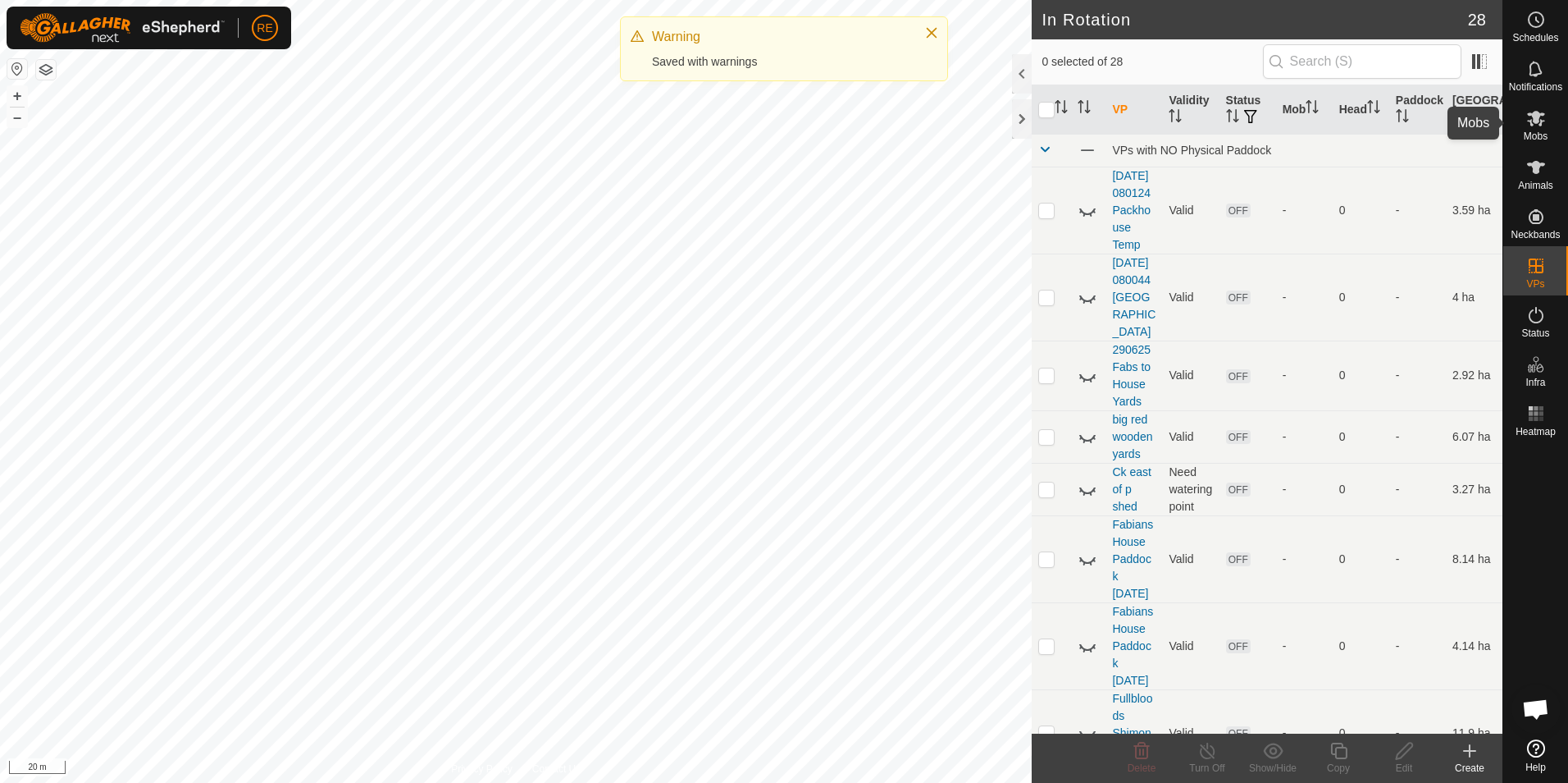
click at [1544, 132] on span "Mobs" at bounding box center [1536, 136] width 24 height 10
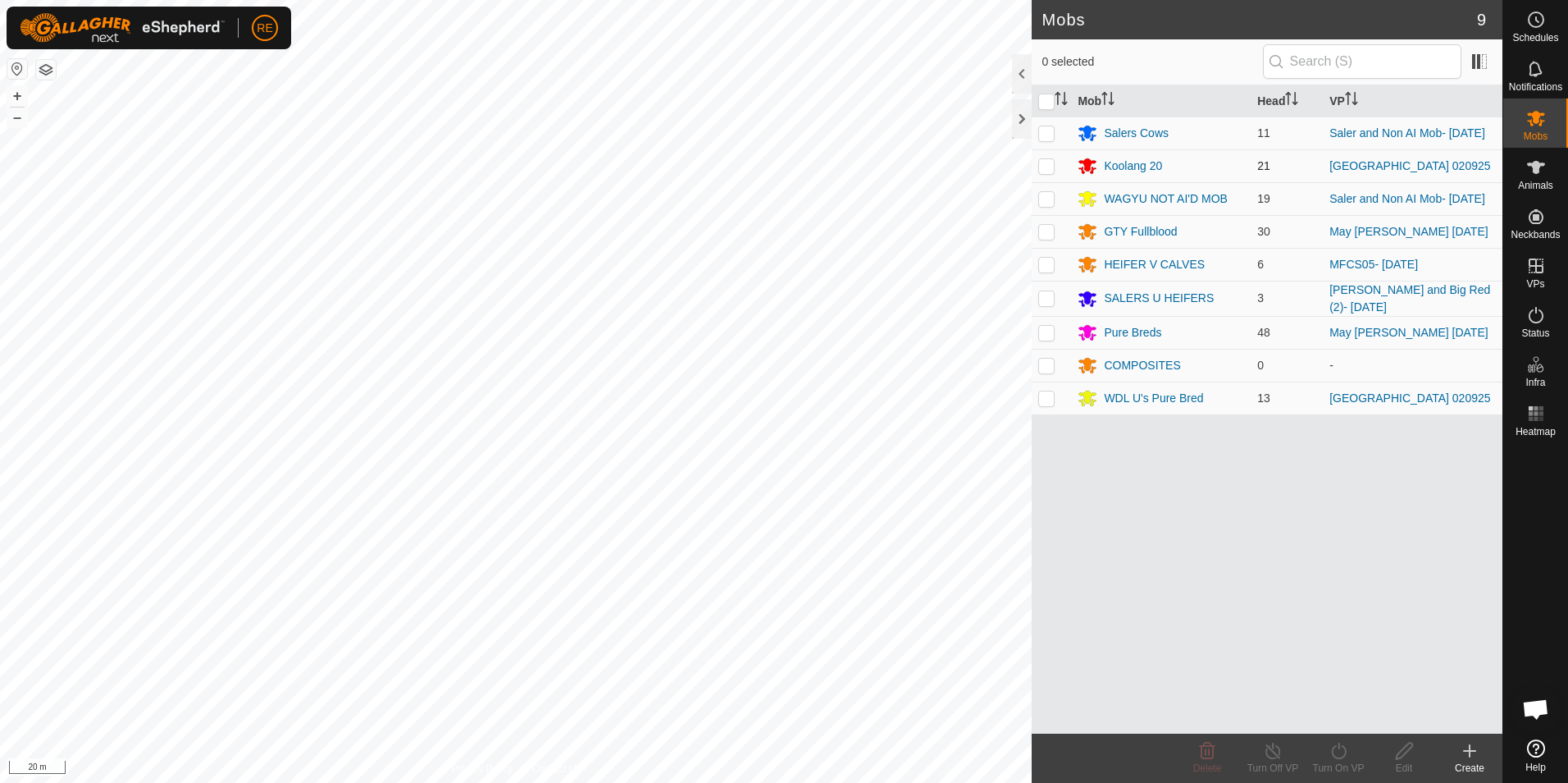
click at [1047, 165] on p-checkbox at bounding box center [1046, 166] width 16 height 13
checkbox input "true"
click at [1046, 405] on p-checkbox at bounding box center [1046, 398] width 16 height 13
checkbox input "true"
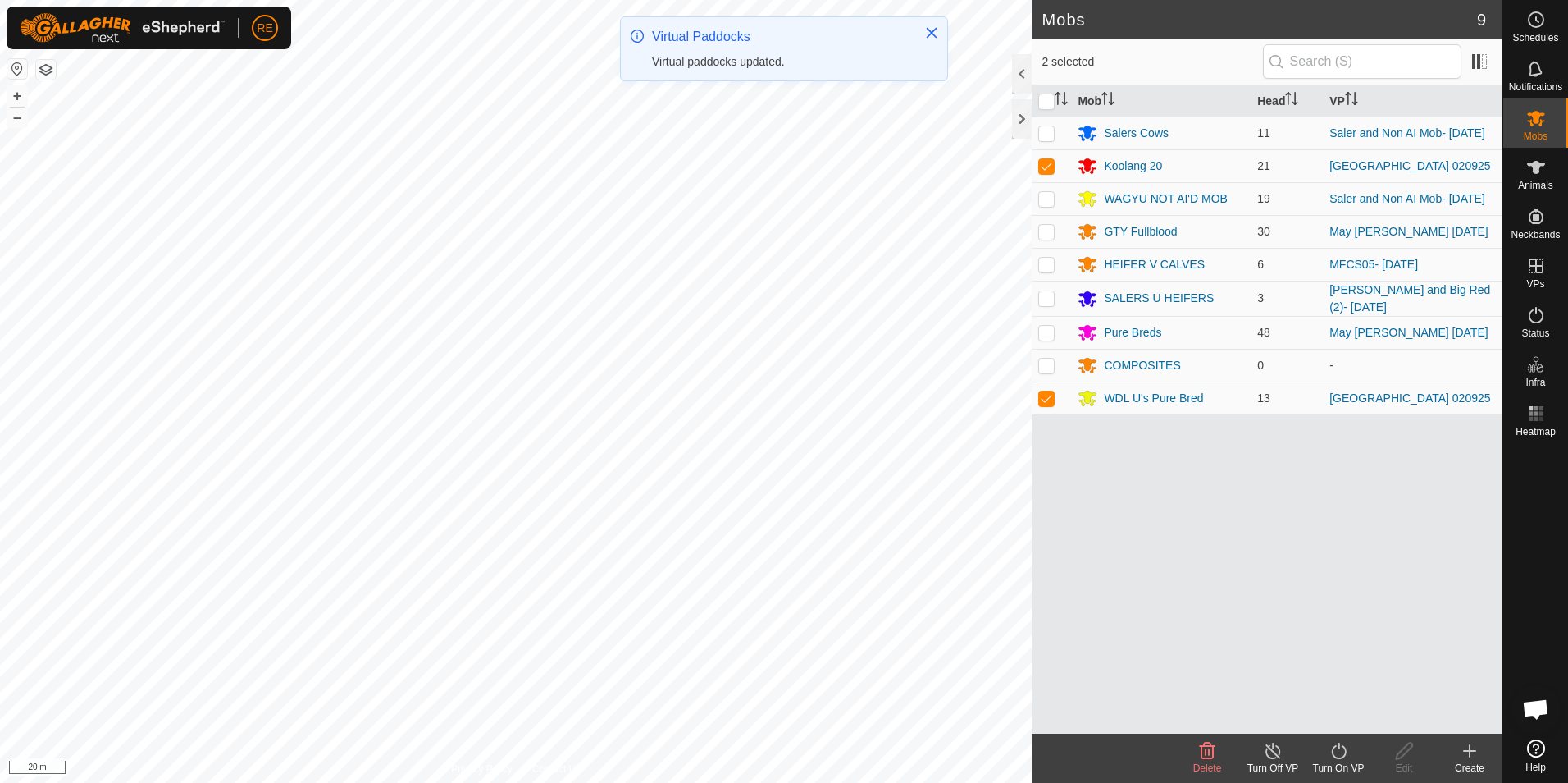
click at [1332, 756] on icon at bounding box center [1338, 751] width 14 height 16
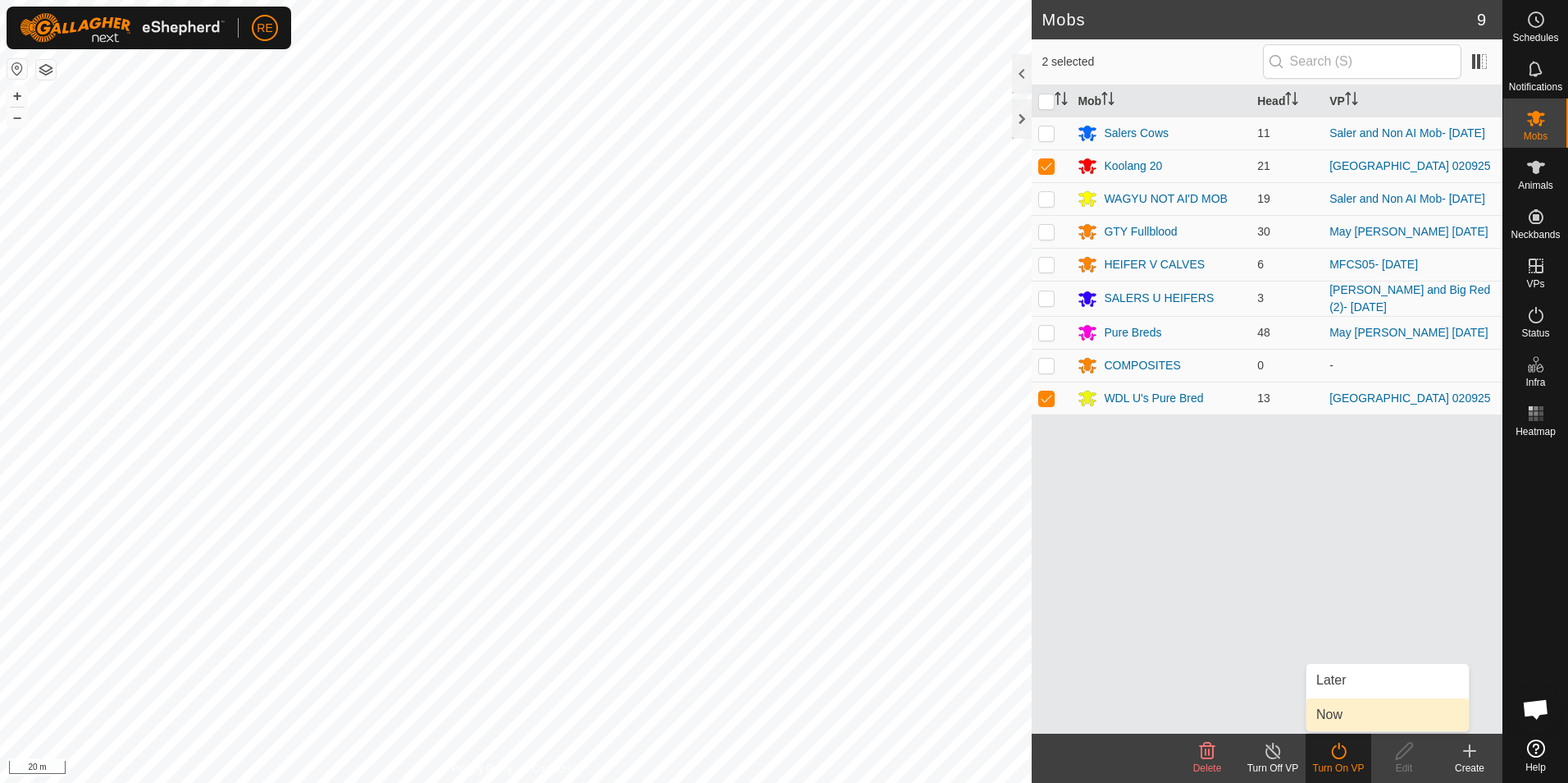
click at [1357, 717] on link "Now" at bounding box center [1387, 714] width 162 height 33
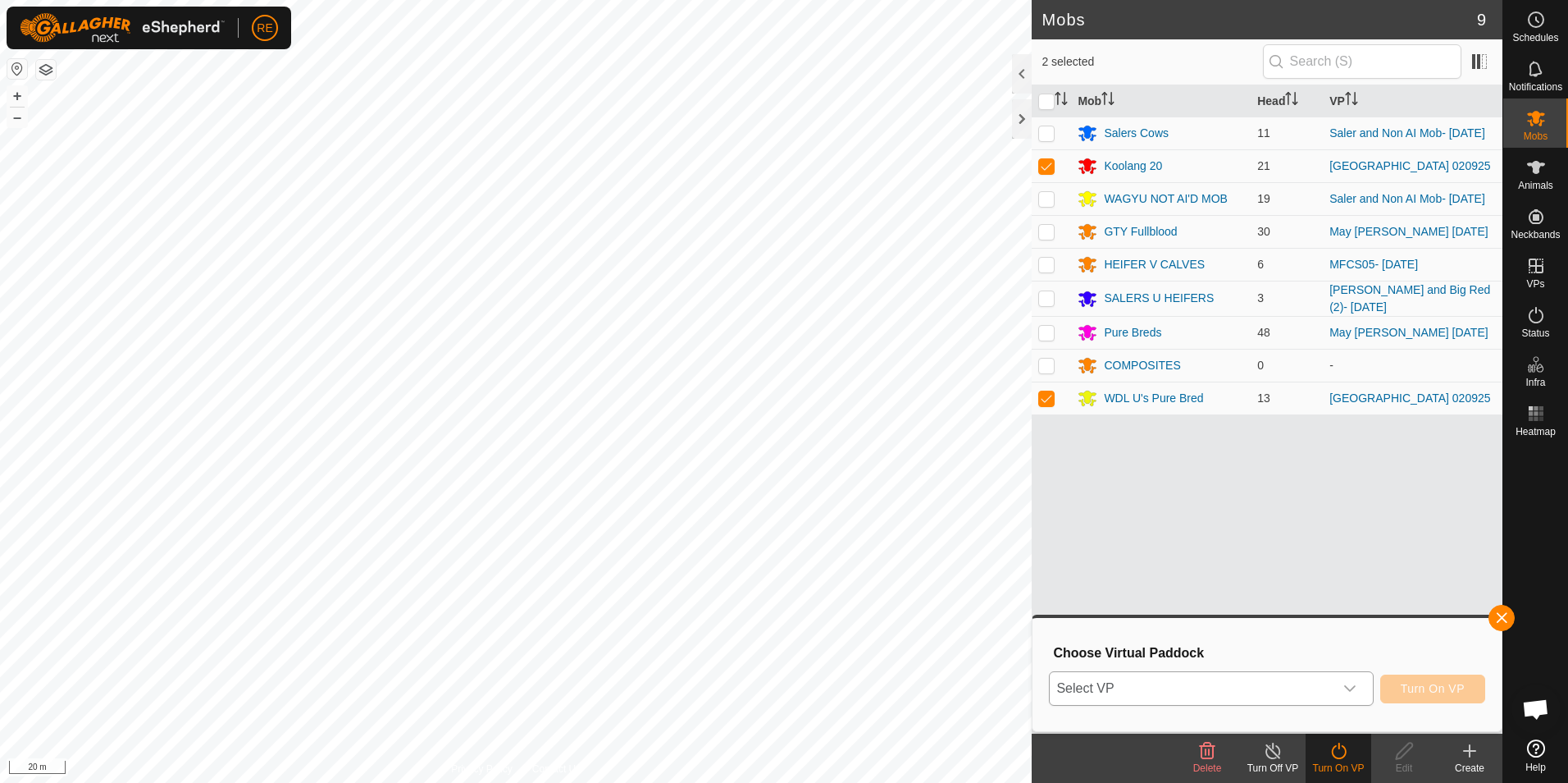
click at [1350, 691] on icon "dropdown trigger" at bounding box center [1350, 688] width 13 height 13
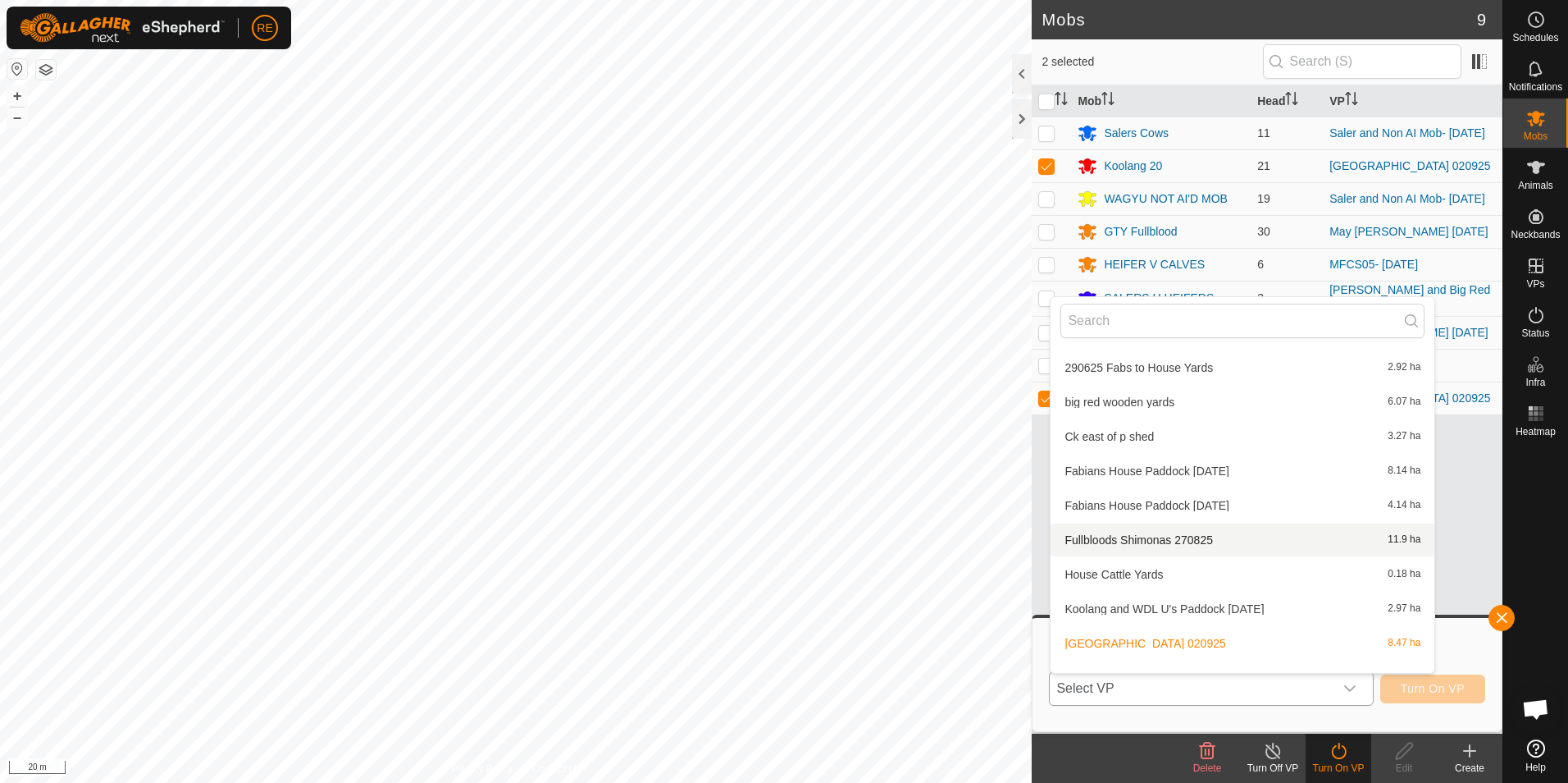
scroll to position [182, 0]
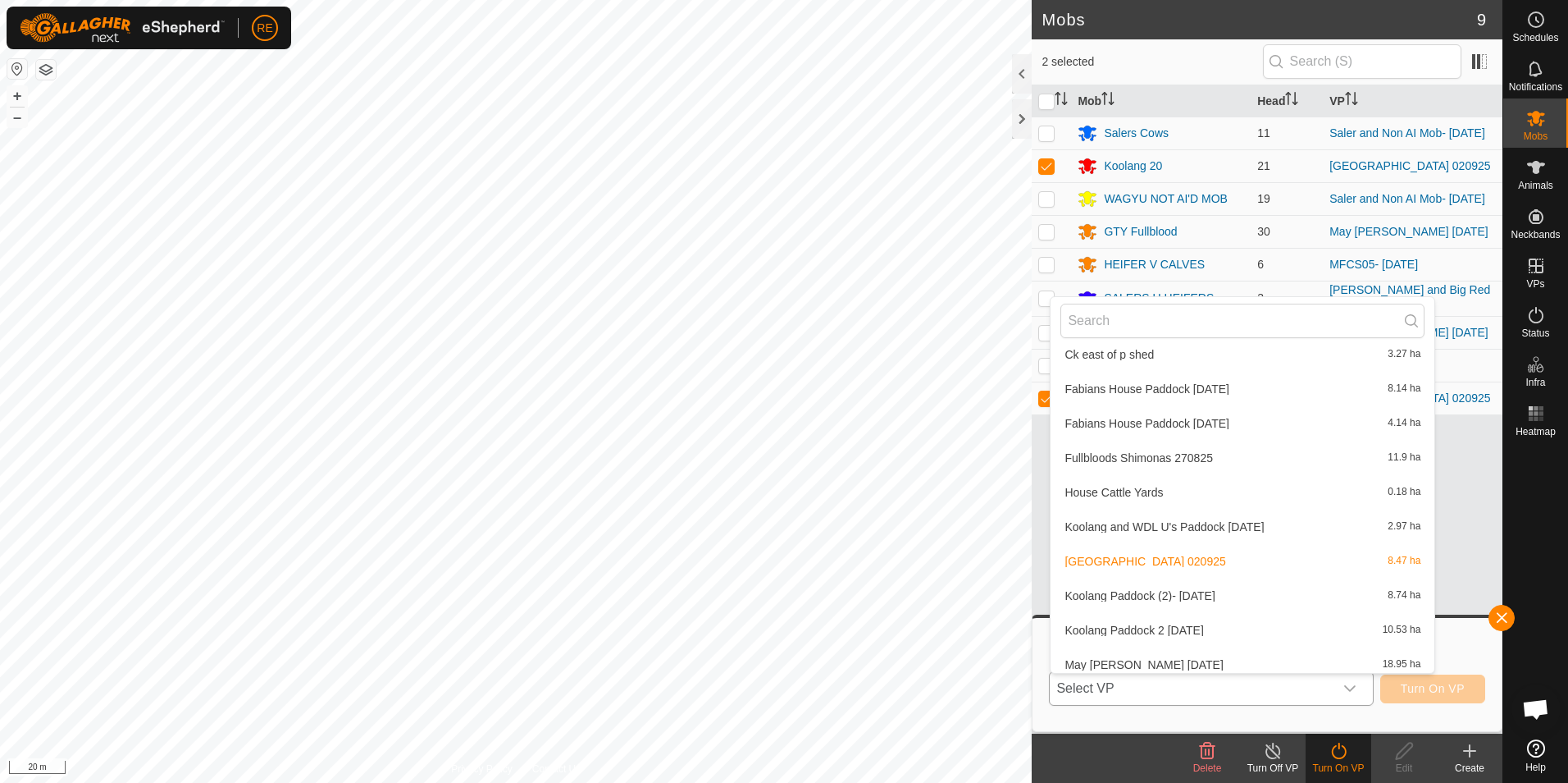
click at [1212, 598] on li "Koolang Paddock (2)- [DATE] 8.74 ha" at bounding box center [1242, 596] width 384 height 33
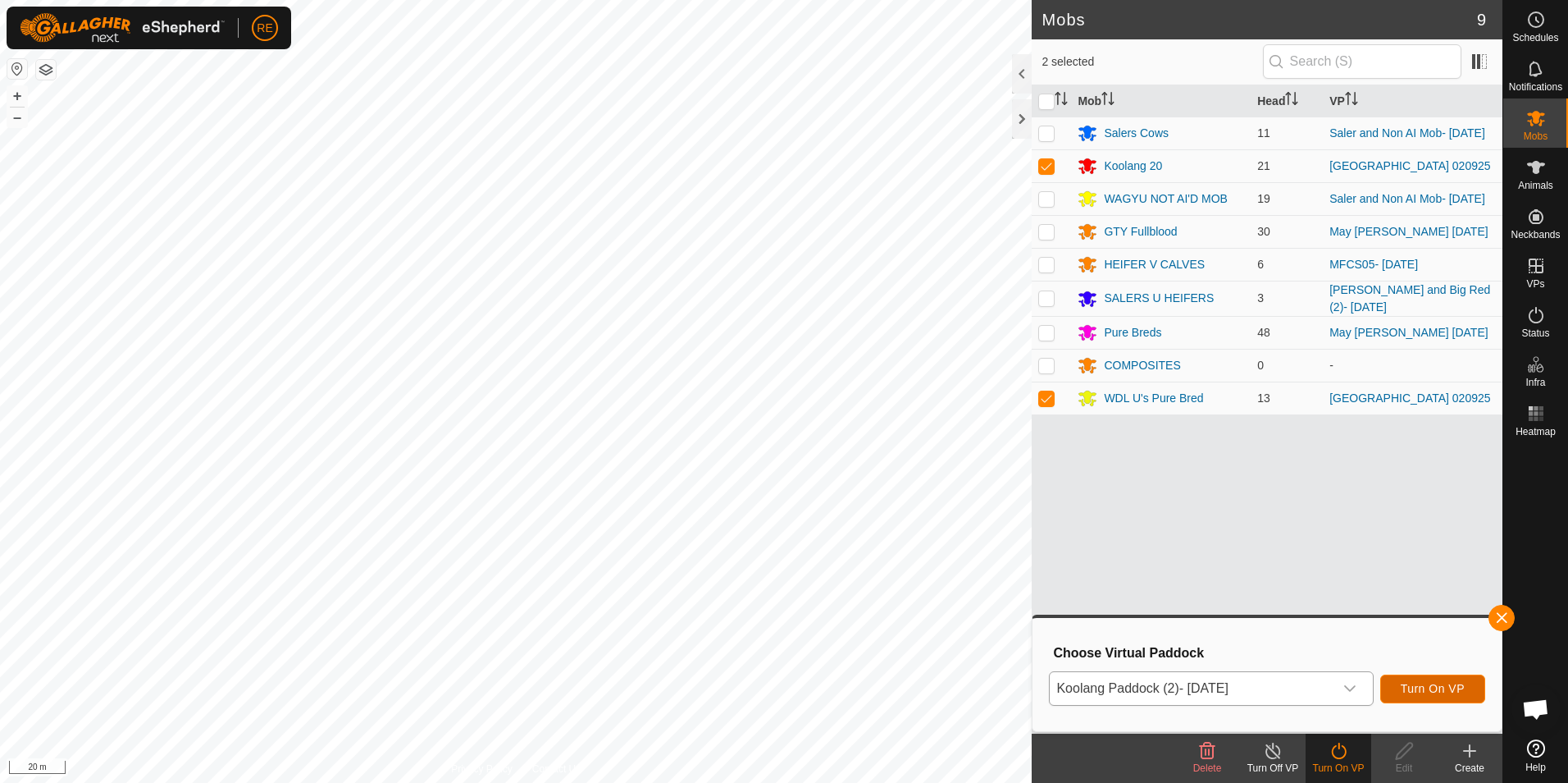
click at [1448, 689] on span "Turn On VP" at bounding box center [1432, 688] width 64 height 13
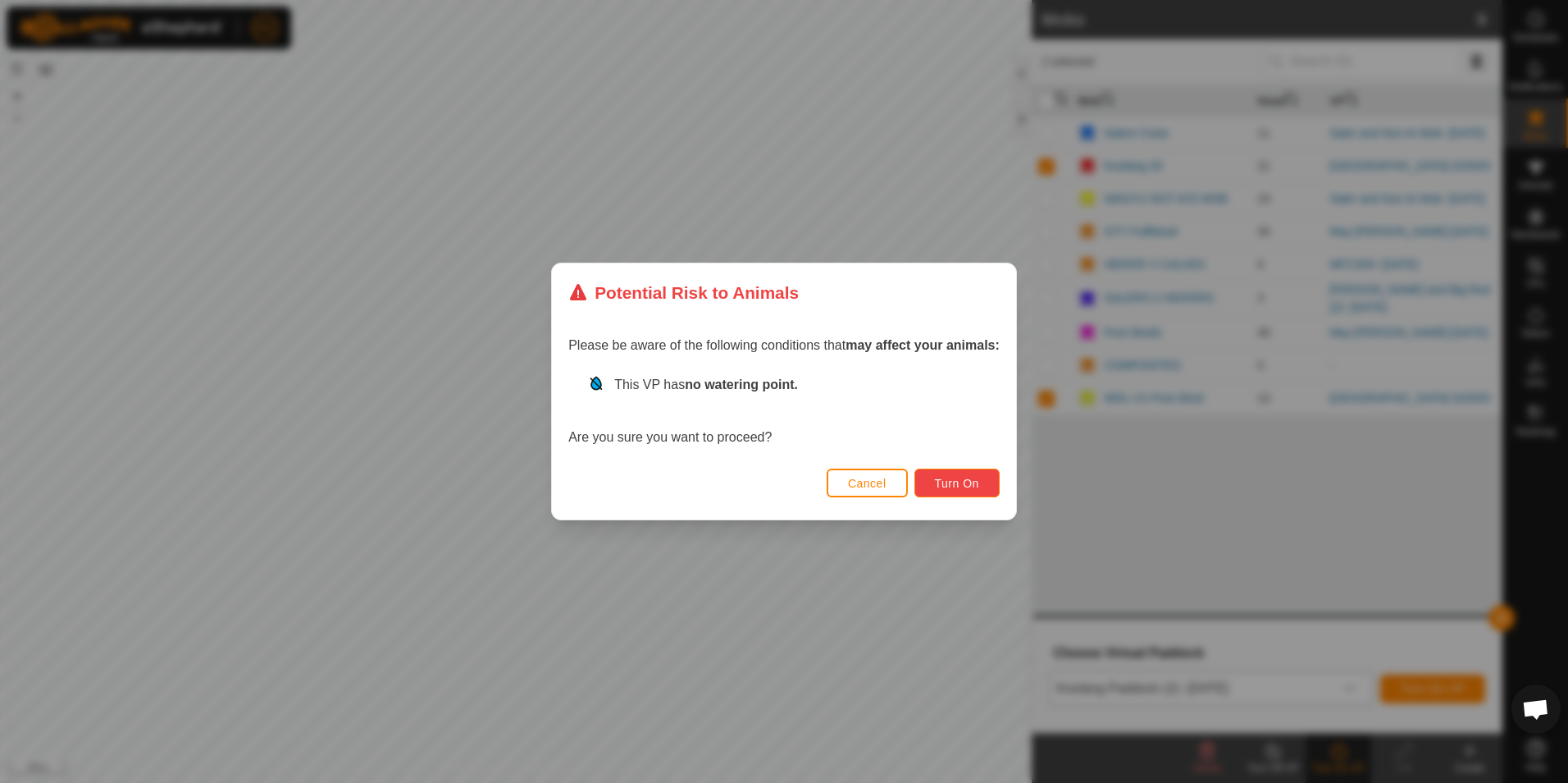
click at [958, 490] on span "Turn On" at bounding box center [956, 483] width 44 height 13
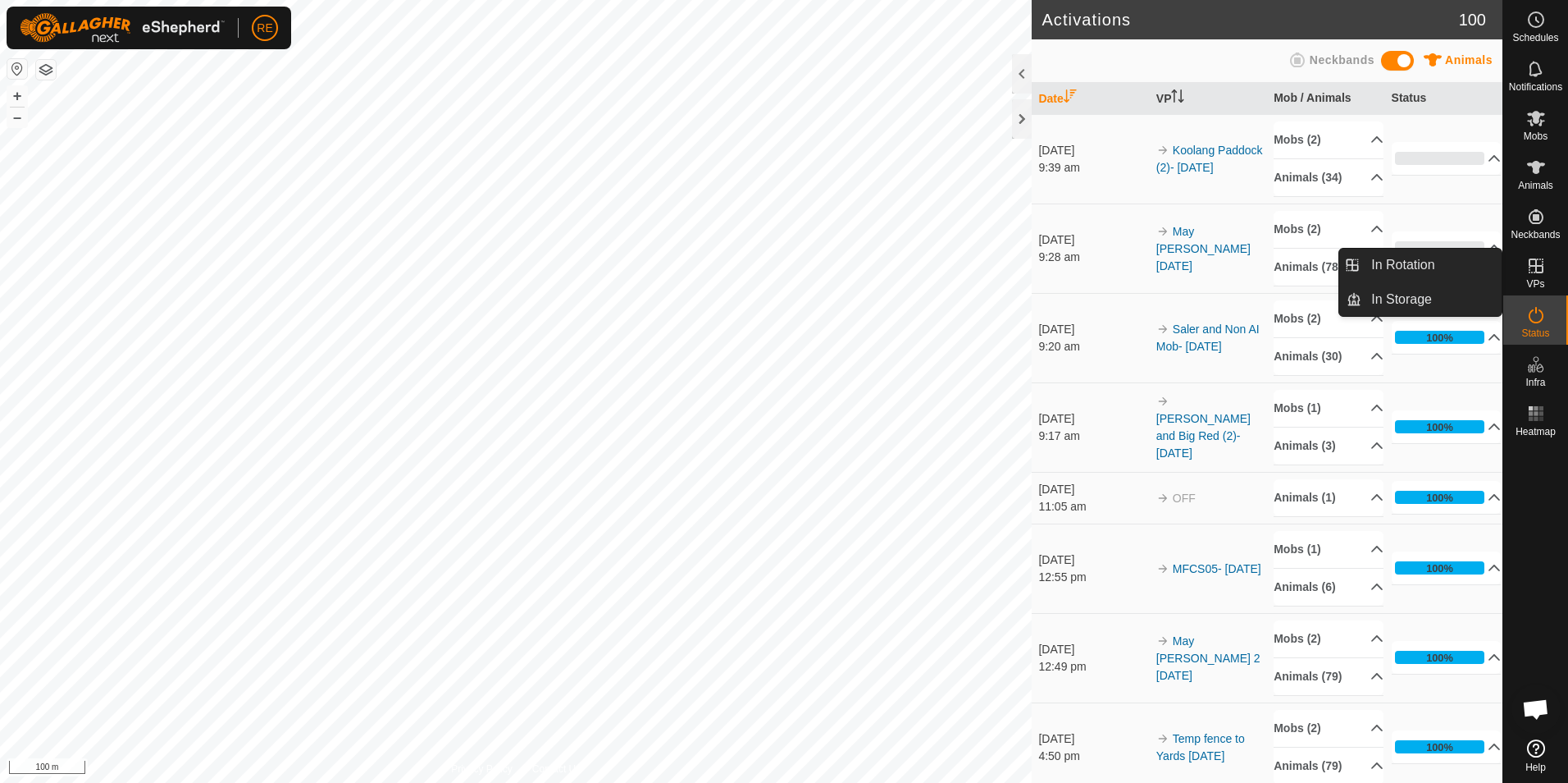
click at [1535, 273] on icon at bounding box center [1536, 266] width 20 height 20
click at [1416, 263] on link "In Rotation" at bounding box center [1431, 265] width 141 height 33
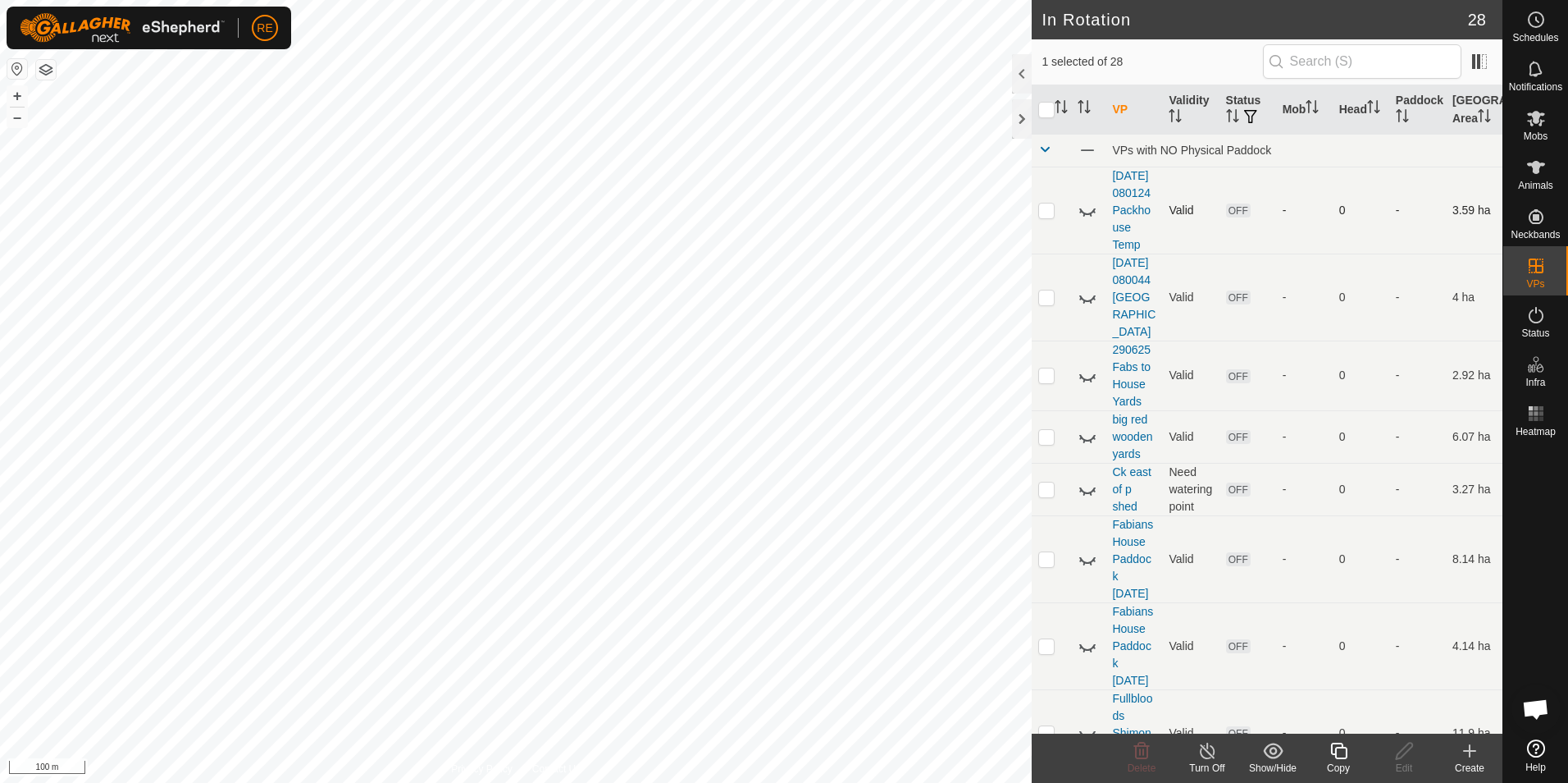
click at [1084, 219] on icon at bounding box center [1087, 210] width 20 height 20
click at [1092, 307] on icon at bounding box center [1087, 297] width 20 height 20
click at [1091, 383] on icon at bounding box center [1091, 381] width 3 height 4
click at [1085, 463] on td at bounding box center [1088, 436] width 34 height 53
click at [1086, 213] on icon at bounding box center [1087, 210] width 16 height 13
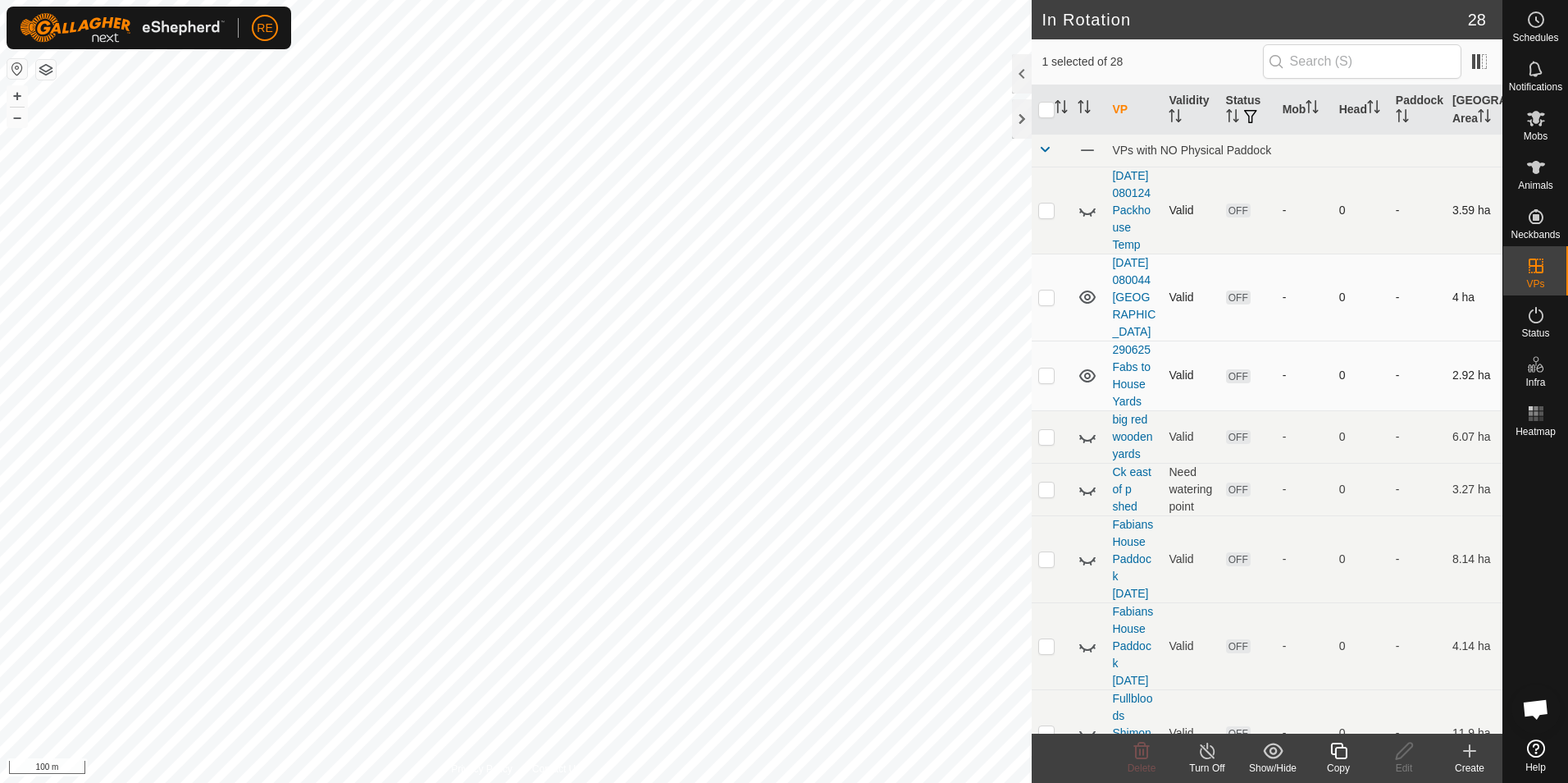
click at [1088, 307] on icon at bounding box center [1087, 297] width 20 height 20
click at [1091, 383] on icon at bounding box center [1087, 375] width 16 height 13
click at [1232, 105] on th "Status" at bounding box center [1247, 109] width 56 height 49
click at [1239, 113] on button "button" at bounding box center [1251, 117] width 23 height 16
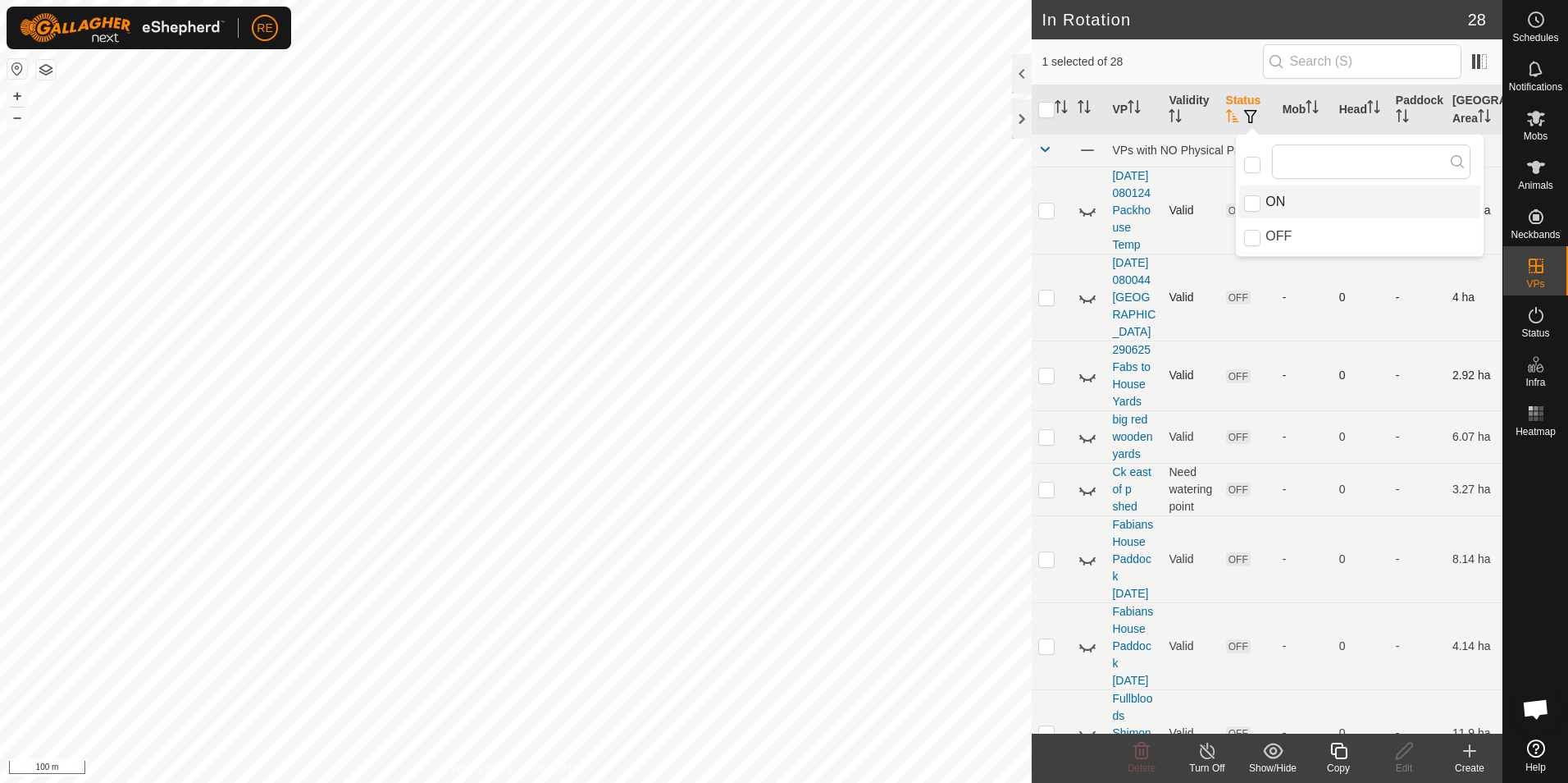
click at [1228, 117] on icon "Activate to sort" at bounding box center [1232, 116] width 13 height 13
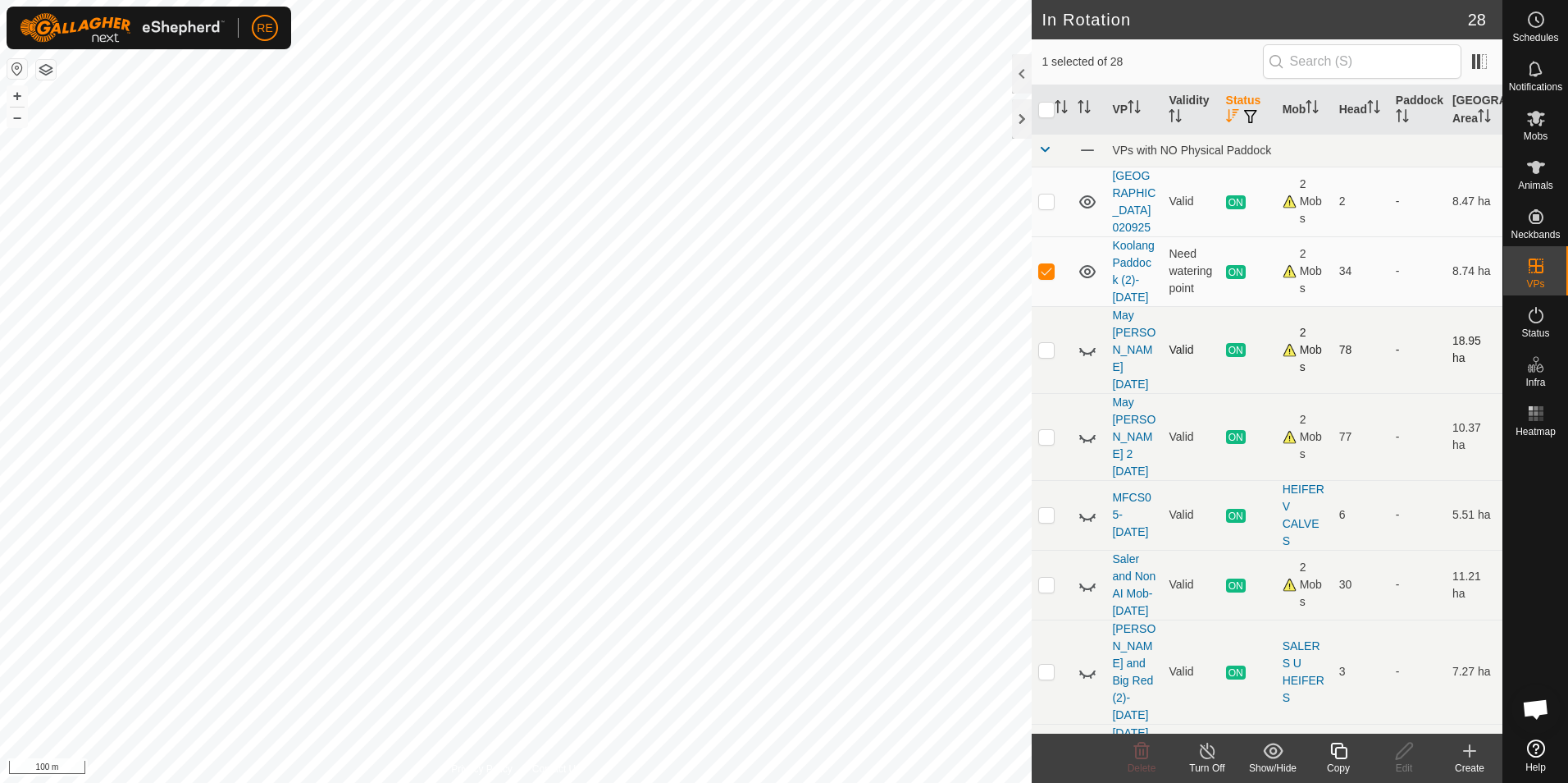
click at [1084, 355] on icon at bounding box center [1087, 350] width 16 height 6
click at [1084, 446] on icon at bounding box center [1087, 436] width 20 height 20
click at [1088, 525] on icon at bounding box center [1087, 515] width 20 height 20
click at [1089, 590] on icon at bounding box center [1087, 586] width 16 height 6
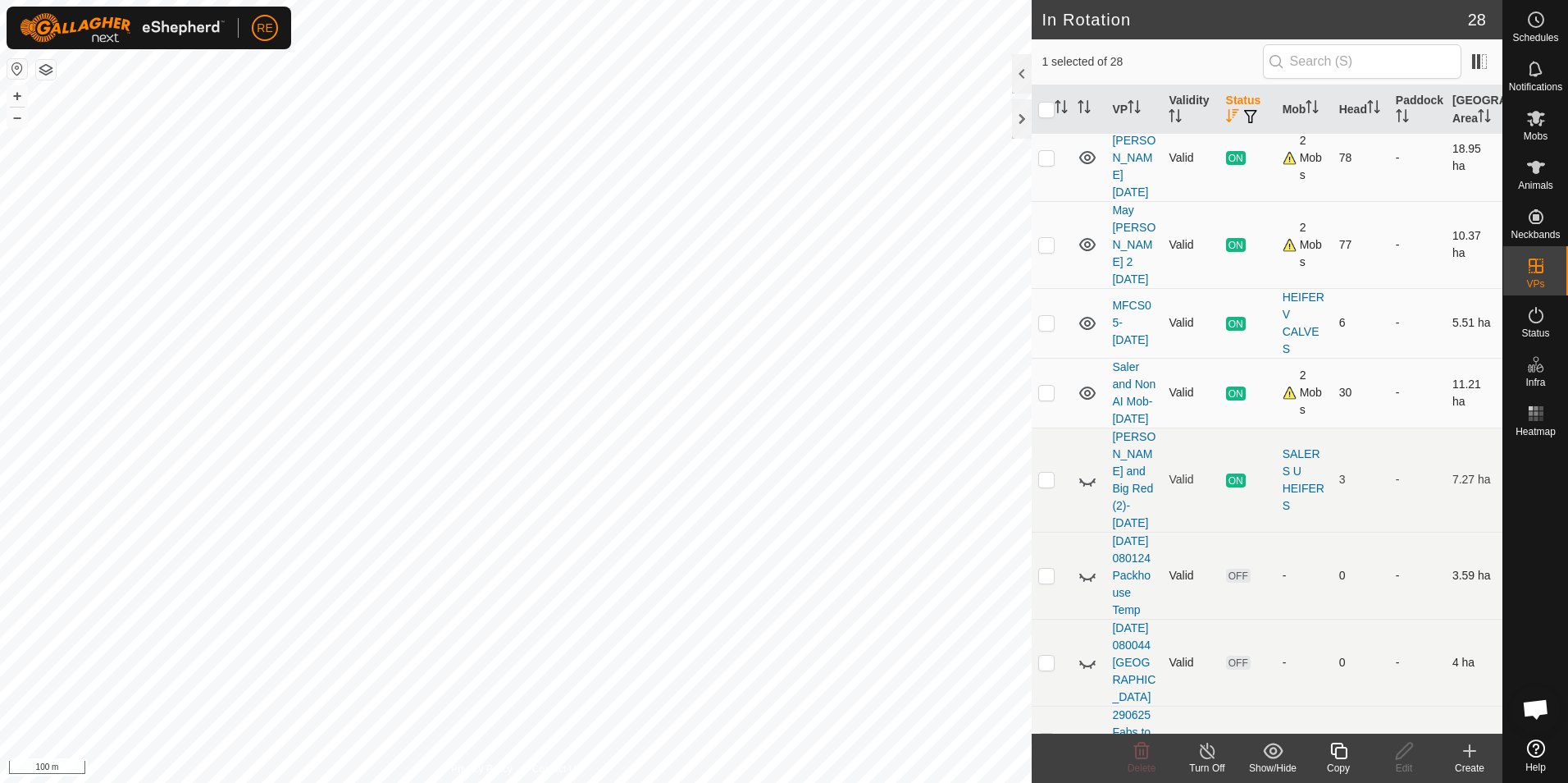
scroll to position [246, 0]
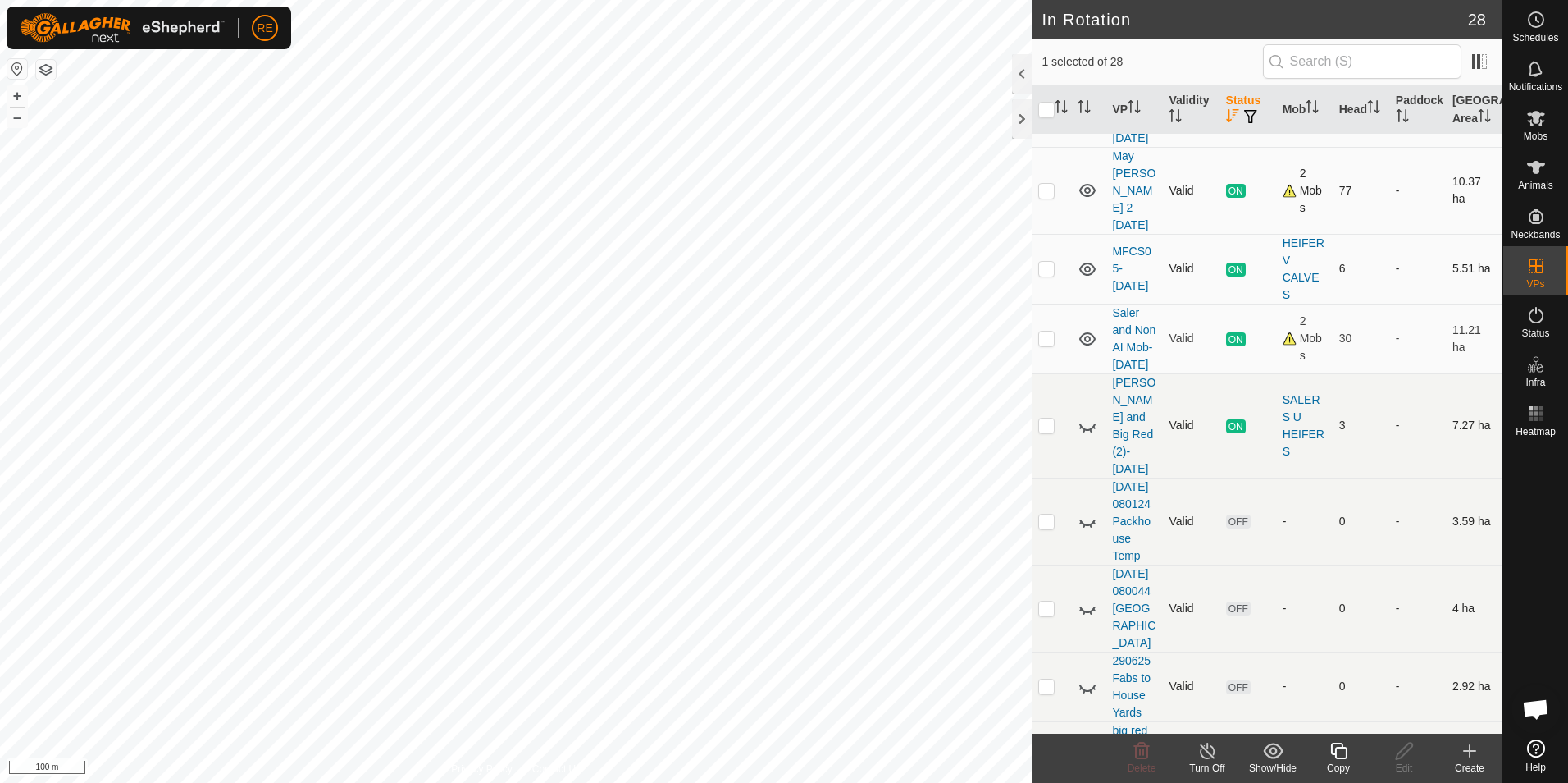
click at [1087, 431] on icon at bounding box center [1087, 427] width 16 height 6
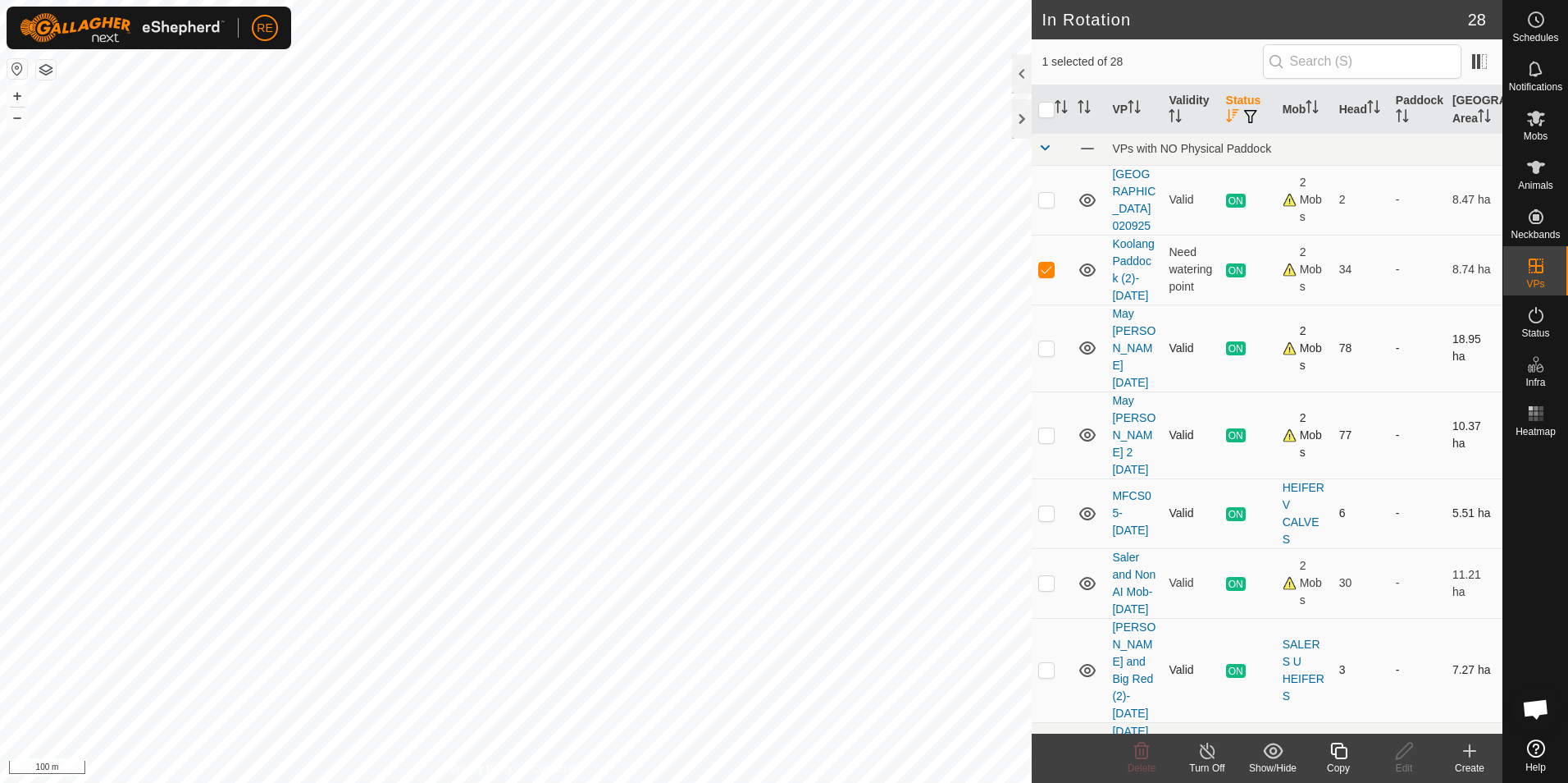
scroll to position [0, 0]
